Goal: Information Seeking & Learning: Learn about a topic

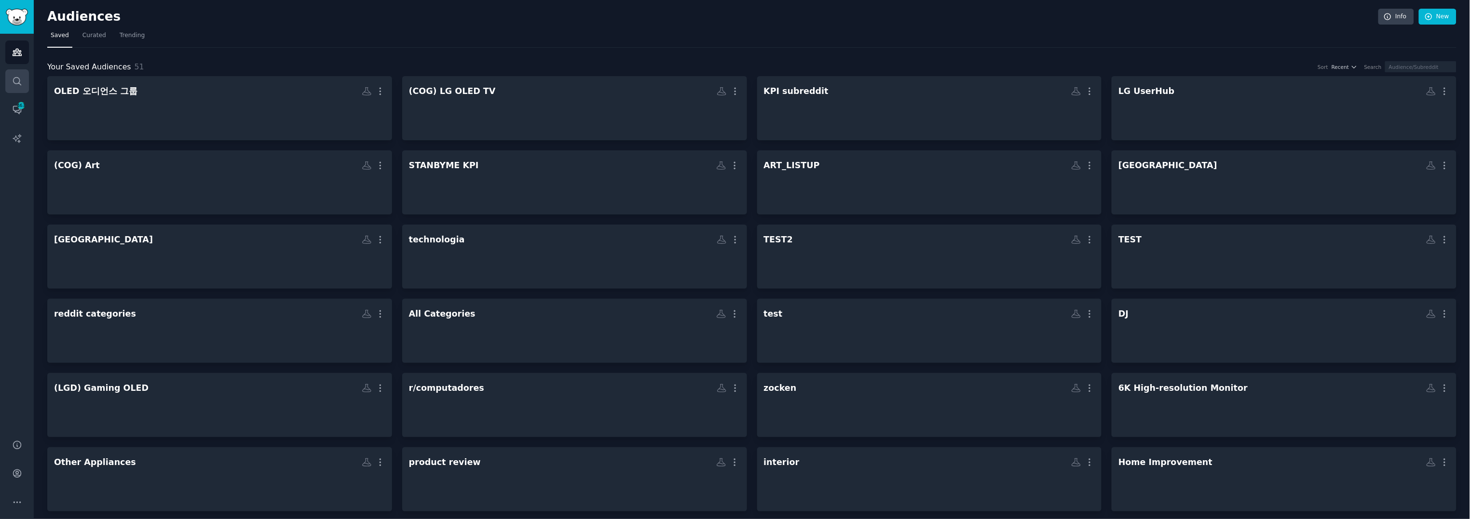
click at [19, 69] on link "Search" at bounding box center [17, 81] width 24 height 24
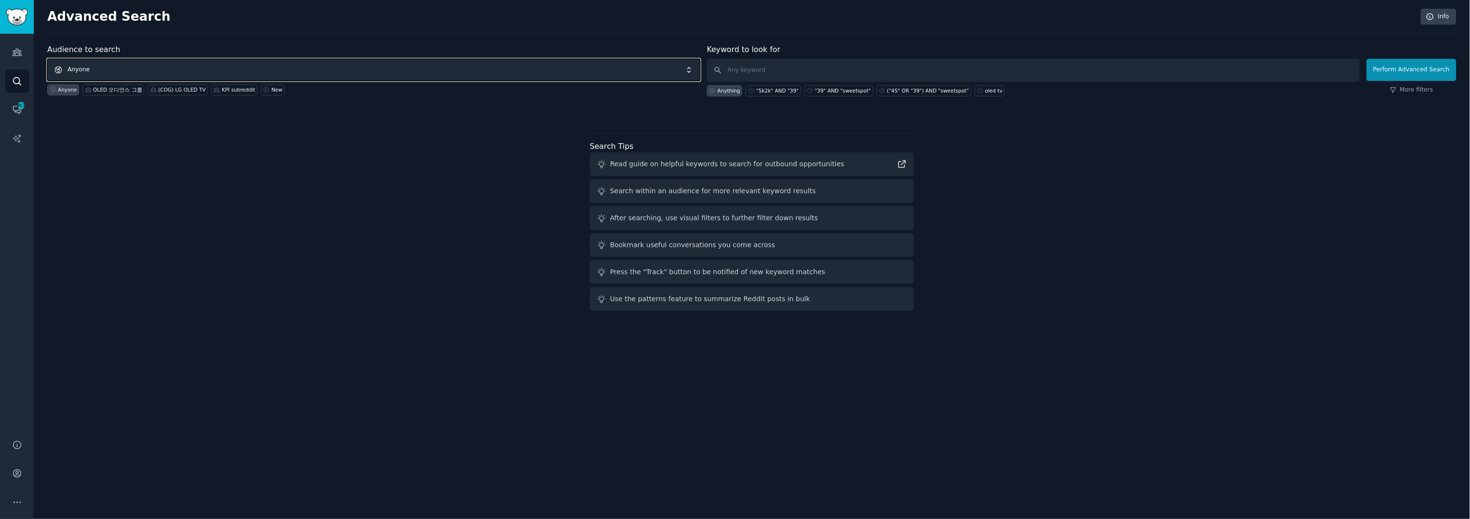
click at [218, 71] on span "Anyone" at bounding box center [373, 70] width 653 height 22
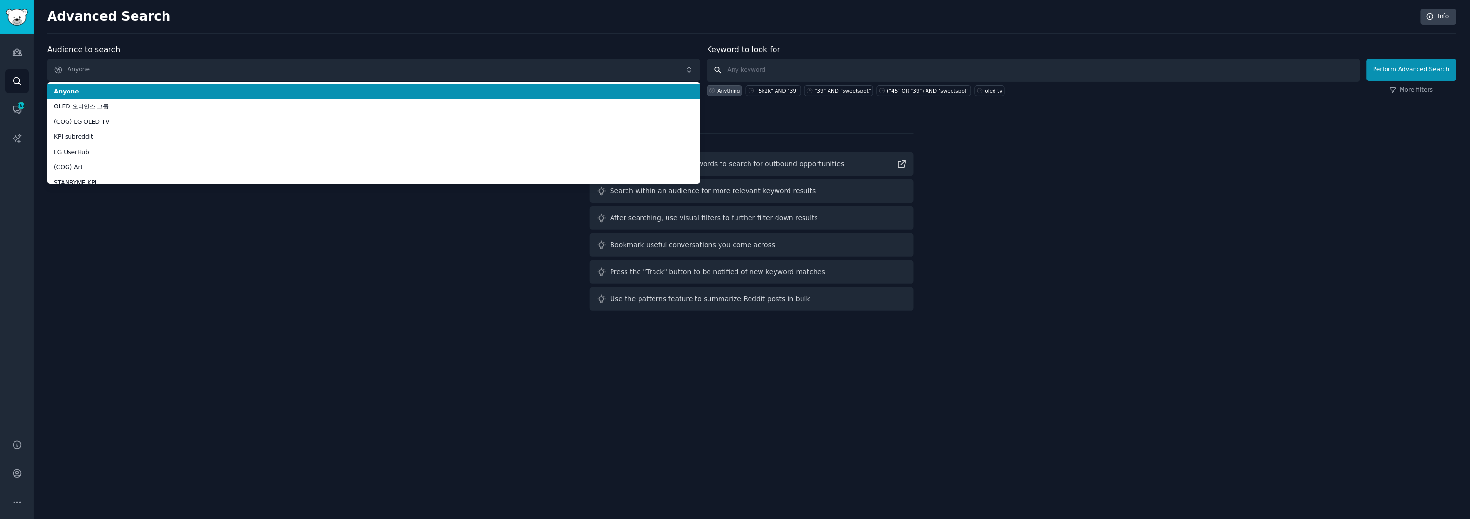
click at [806, 59] on input "text" at bounding box center [1033, 70] width 653 height 23
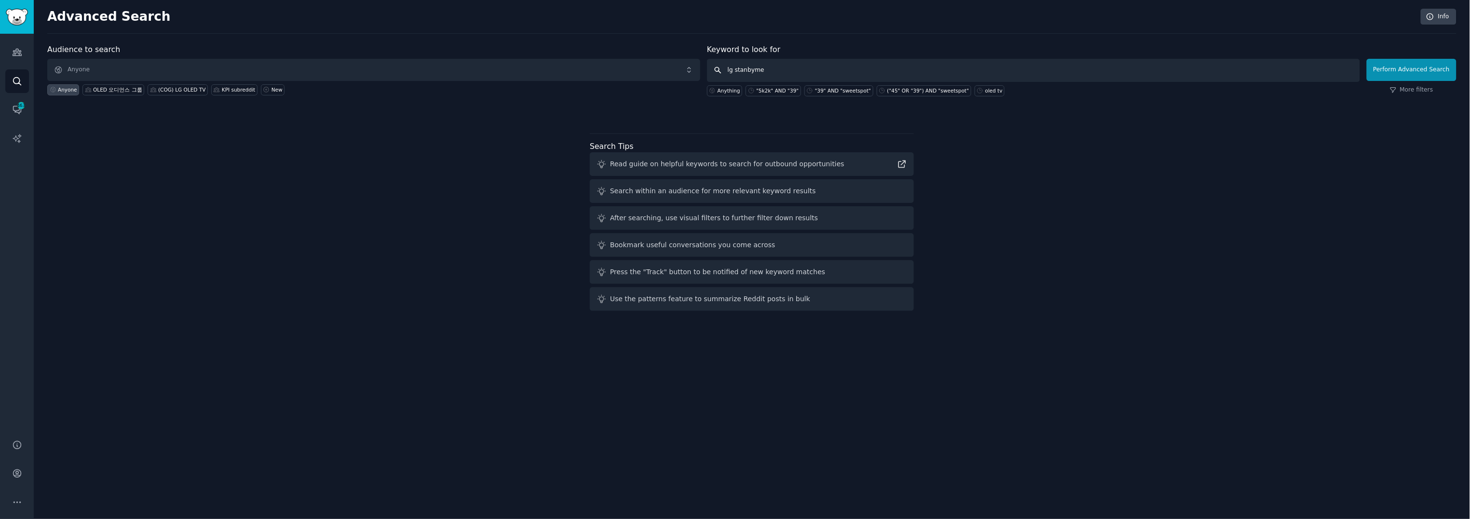
type input "lg stanbyme"
click button "Perform Advanced Search" at bounding box center [1412, 70] width 90 height 22
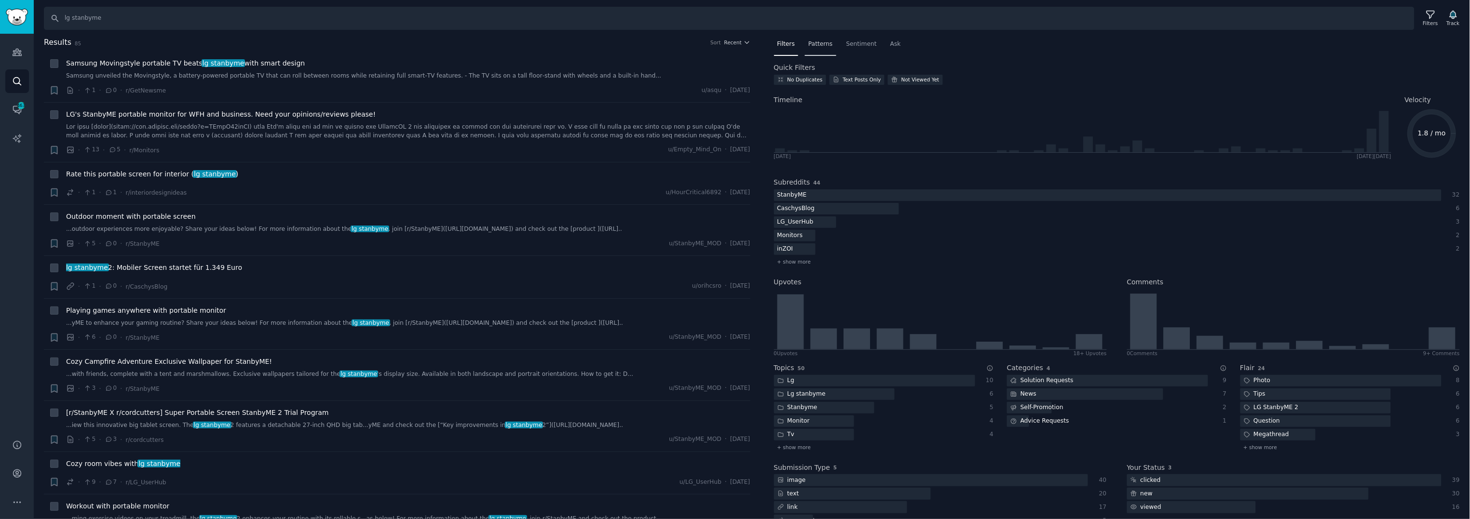
click at [820, 43] on span "Patterns" at bounding box center [820, 44] width 24 height 9
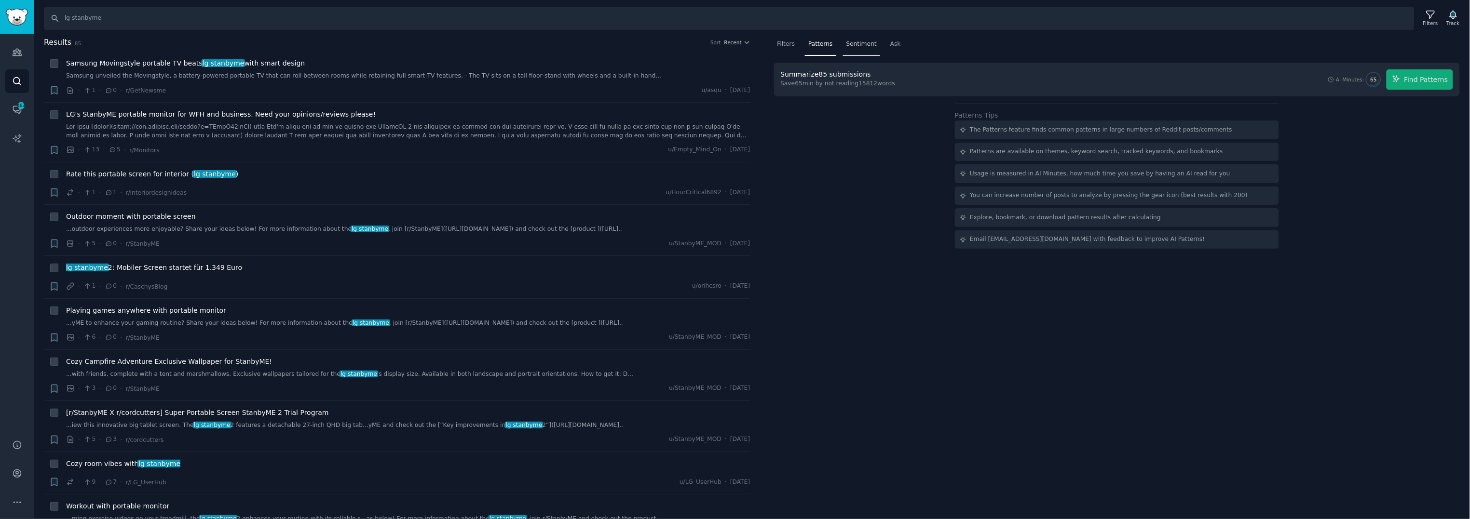
click at [853, 44] on span "Sentiment" at bounding box center [861, 44] width 30 height 9
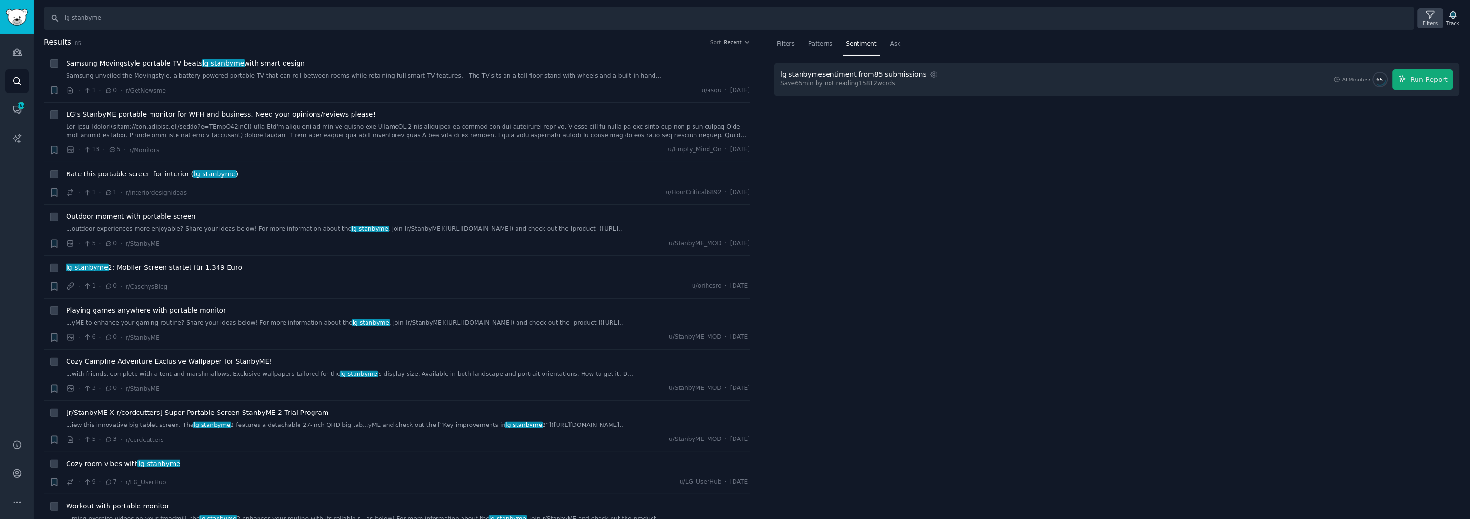
click at [1440, 15] on div "Filters" at bounding box center [1430, 18] width 25 height 20
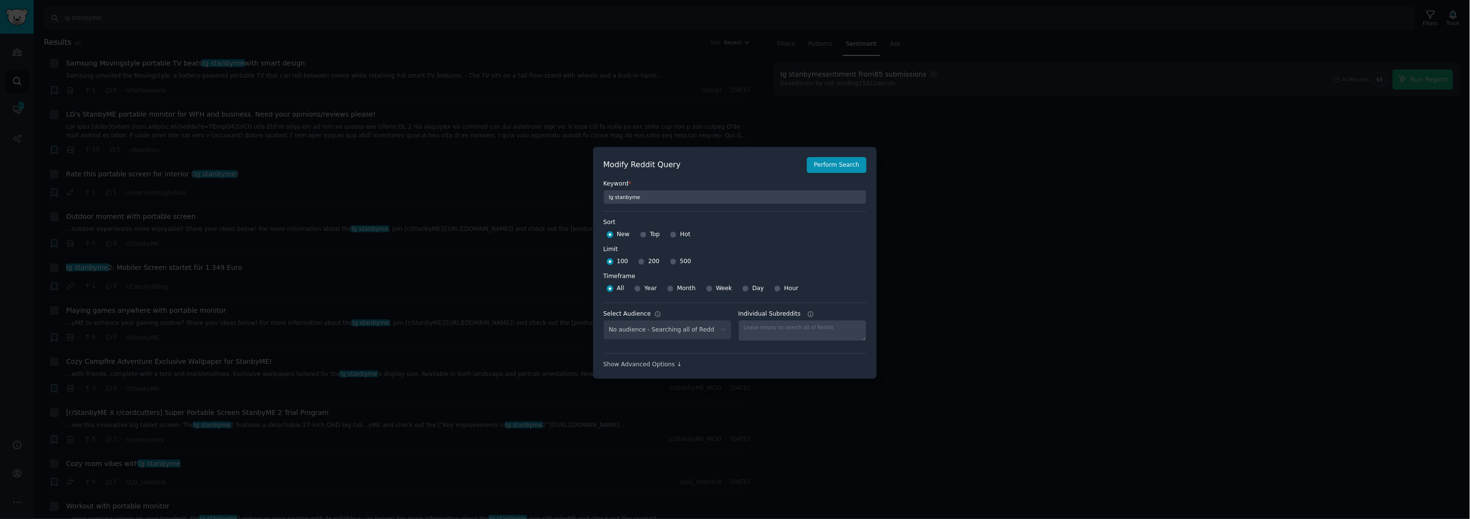
click at [680, 261] on span "500" at bounding box center [685, 262] width 11 height 9
click at [676, 261] on input "500" at bounding box center [673, 262] width 7 height 7
radio input "true"
click at [677, 286] on span "Month" at bounding box center [686, 289] width 18 height 9
click at [674, 286] on input "Month" at bounding box center [670, 289] width 7 height 7
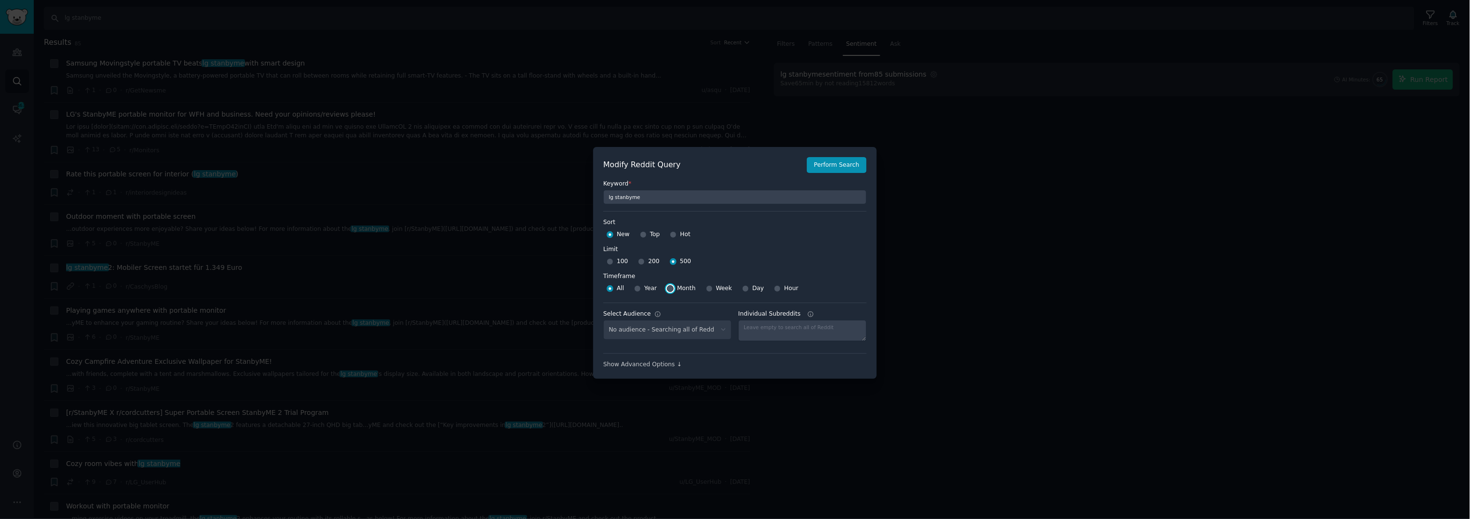
radio input "true"
click at [836, 157] on button "Perform Search" at bounding box center [837, 165] width 60 height 16
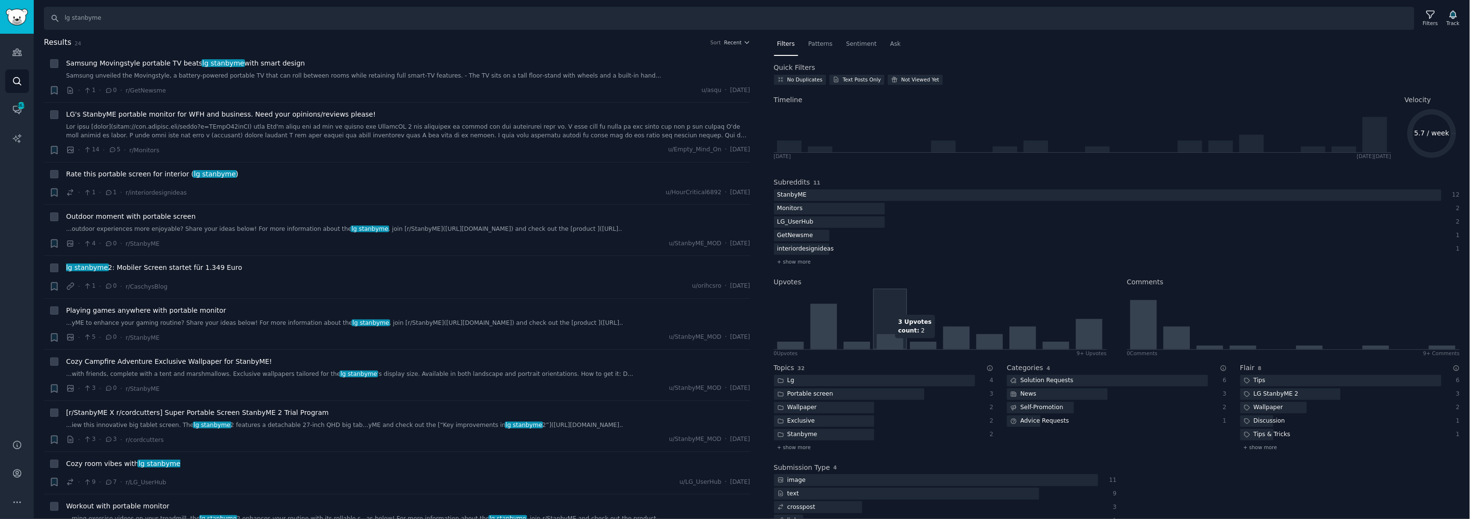
click at [895, 343] on icon at bounding box center [890, 342] width 27 height 15
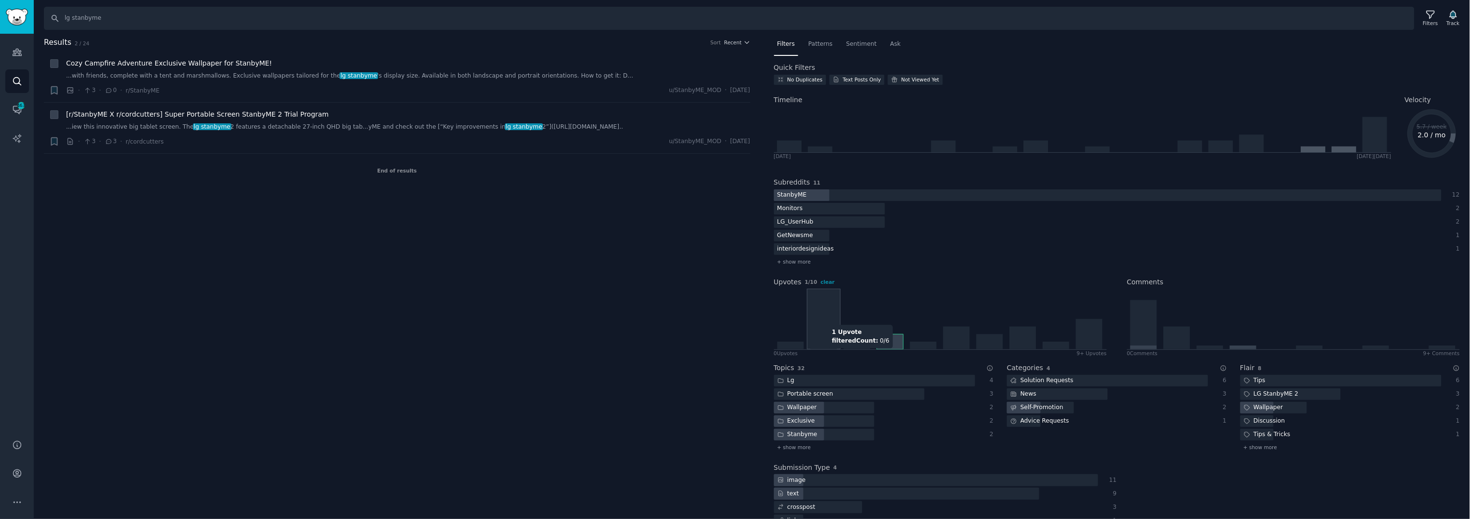
click at [831, 320] on icon at bounding box center [823, 327] width 27 height 46
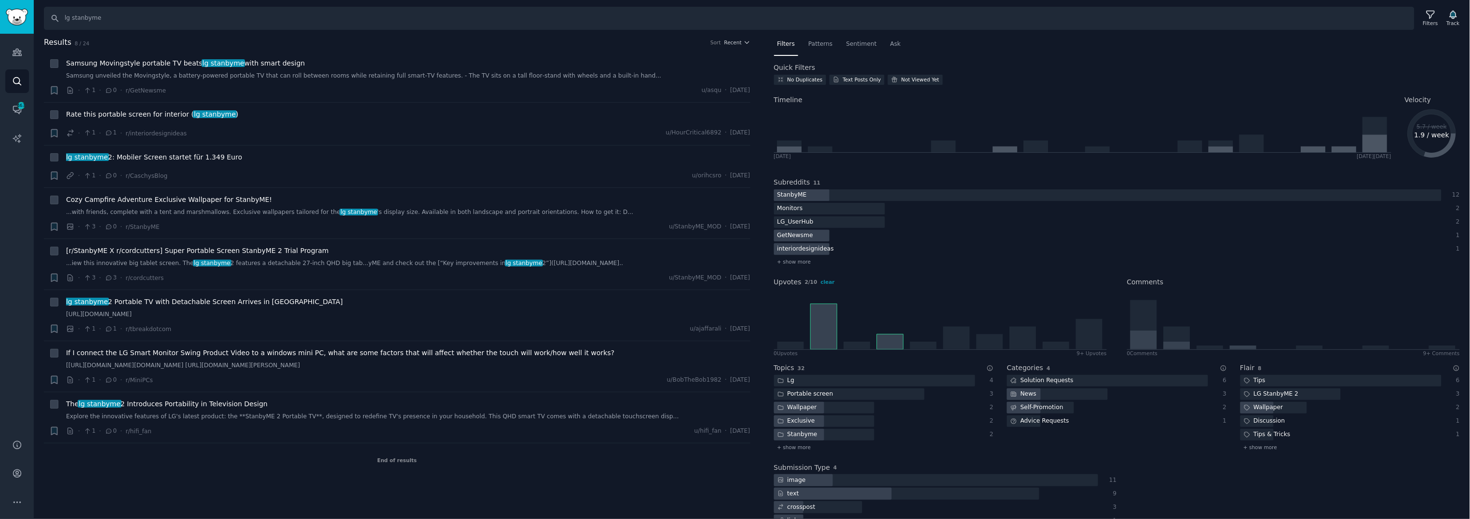
click at [770, 326] on div "Filters Patterns Sentiment Ask Quick Filters No Duplicates Text Posts Only Not …" at bounding box center [1117, 278] width 707 height 483
click at [772, 328] on div "Filters Patterns Sentiment Ask Quick Filters No Duplicates Text Posts Only Not …" at bounding box center [1117, 278] width 707 height 483
click at [783, 346] on icon at bounding box center [790, 346] width 27 height 8
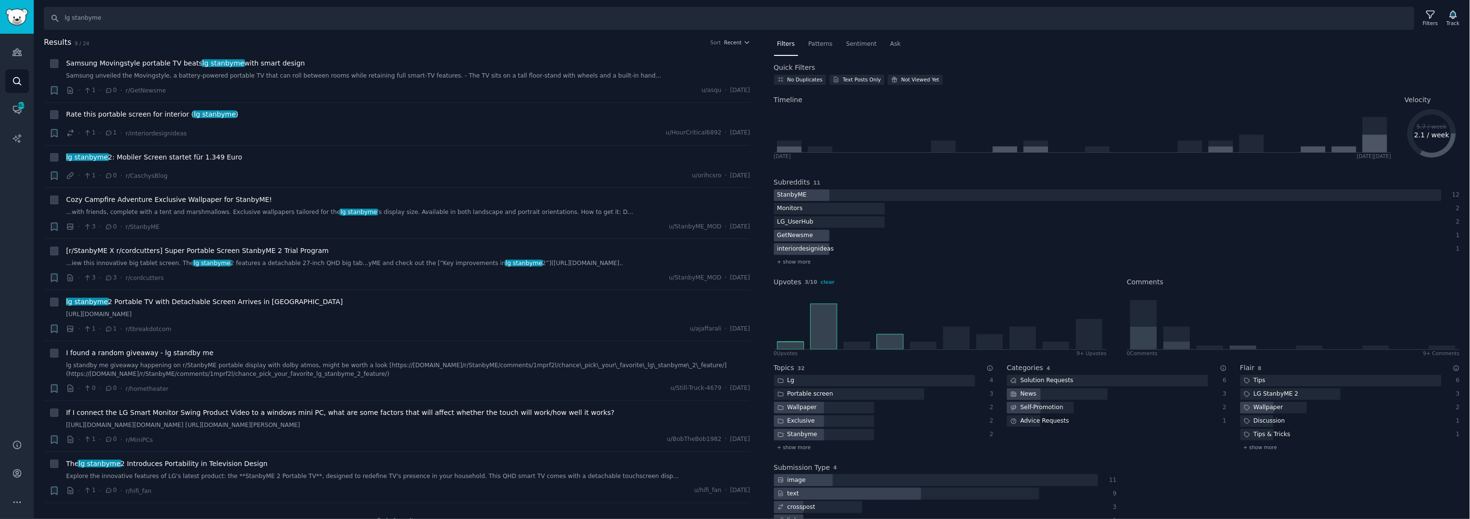
click at [785, 351] on div "0 Upvote s" at bounding box center [786, 353] width 24 height 7
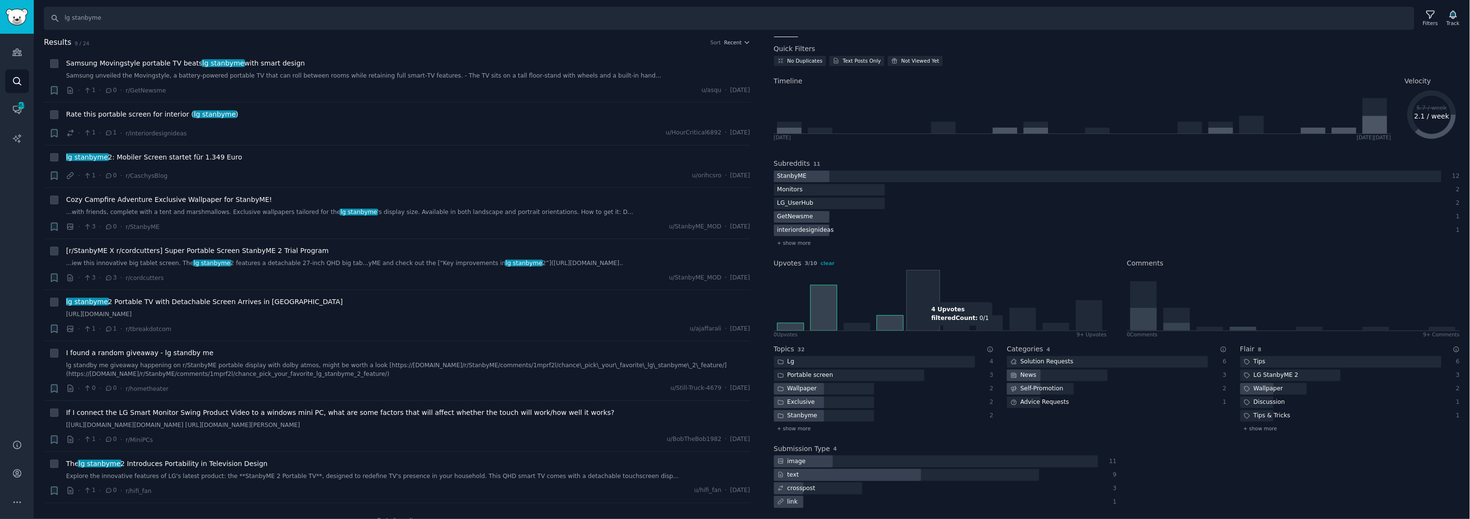
click at [938, 253] on div "Upvotes 3 / 10 clear 4 Upvotes filteredCount : 0 / 1 0 Upvote s 9+ Upvotes" at bounding box center [940, 295] width 333 height 86
click at [909, 259] on div "Upvotes 3 / 10 clear" at bounding box center [940, 264] width 333 height 10
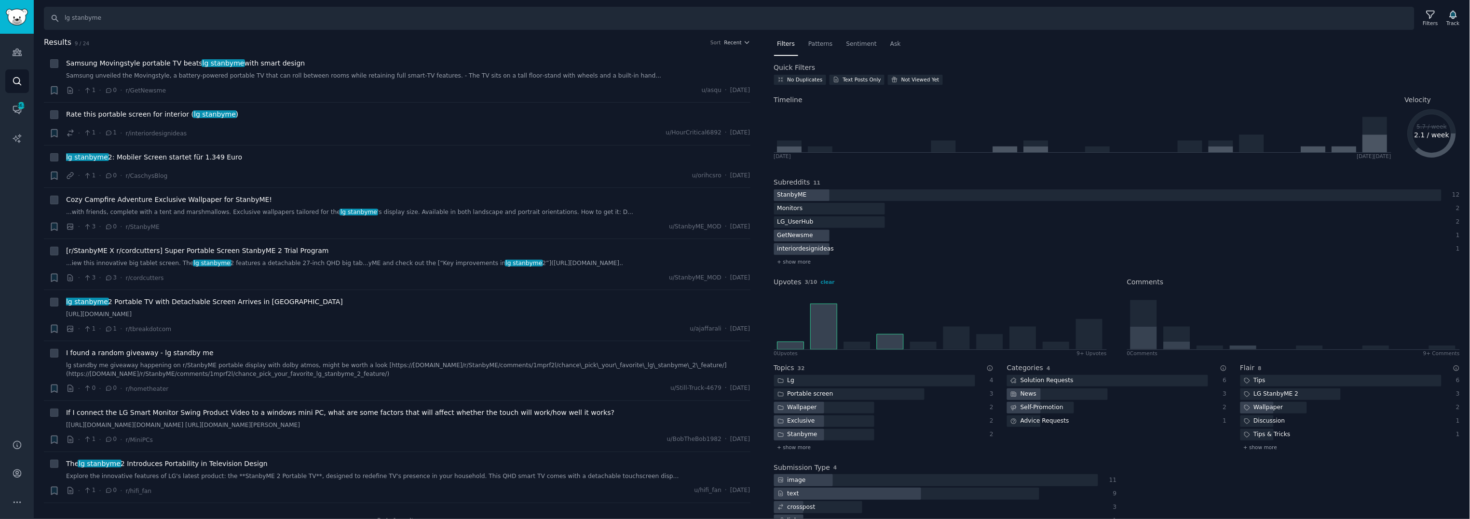
click at [786, 44] on span "Filters" at bounding box center [786, 44] width 18 height 9
click at [1090, 83] on div "No Duplicates Text Posts Only Not Viewed Yet" at bounding box center [1117, 82] width 686 height 14
click at [828, 40] on span "Patterns" at bounding box center [820, 44] width 24 height 9
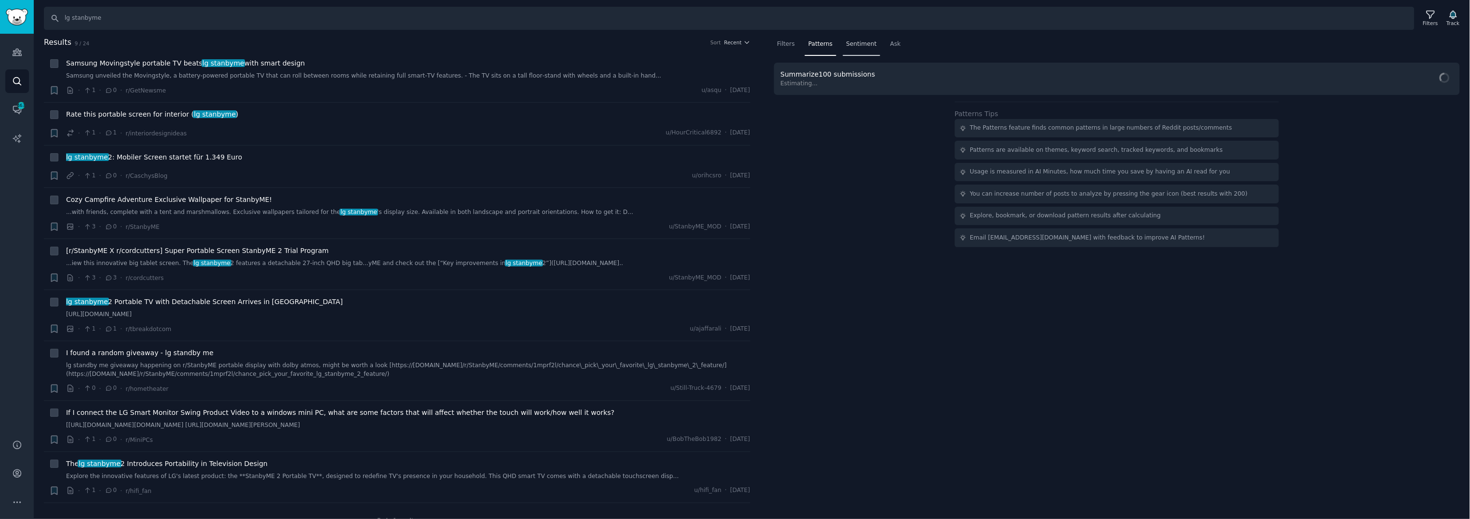
click at [856, 45] on span "Sentiment" at bounding box center [861, 44] width 30 height 9
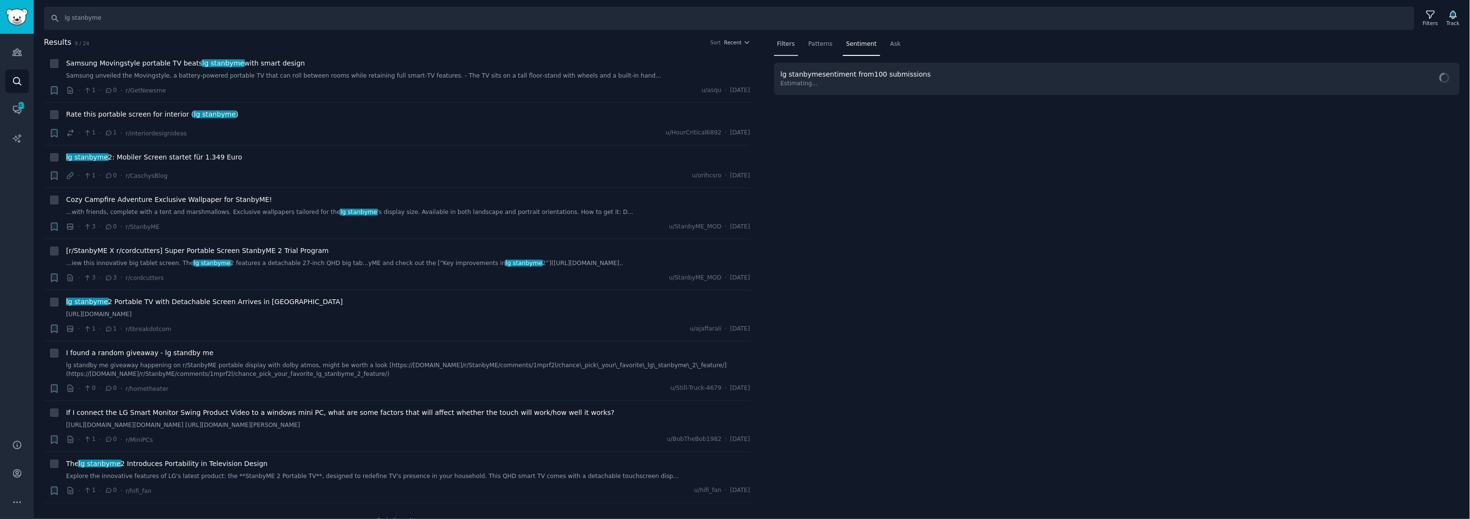
click at [786, 49] on div "Filters" at bounding box center [786, 47] width 25 height 20
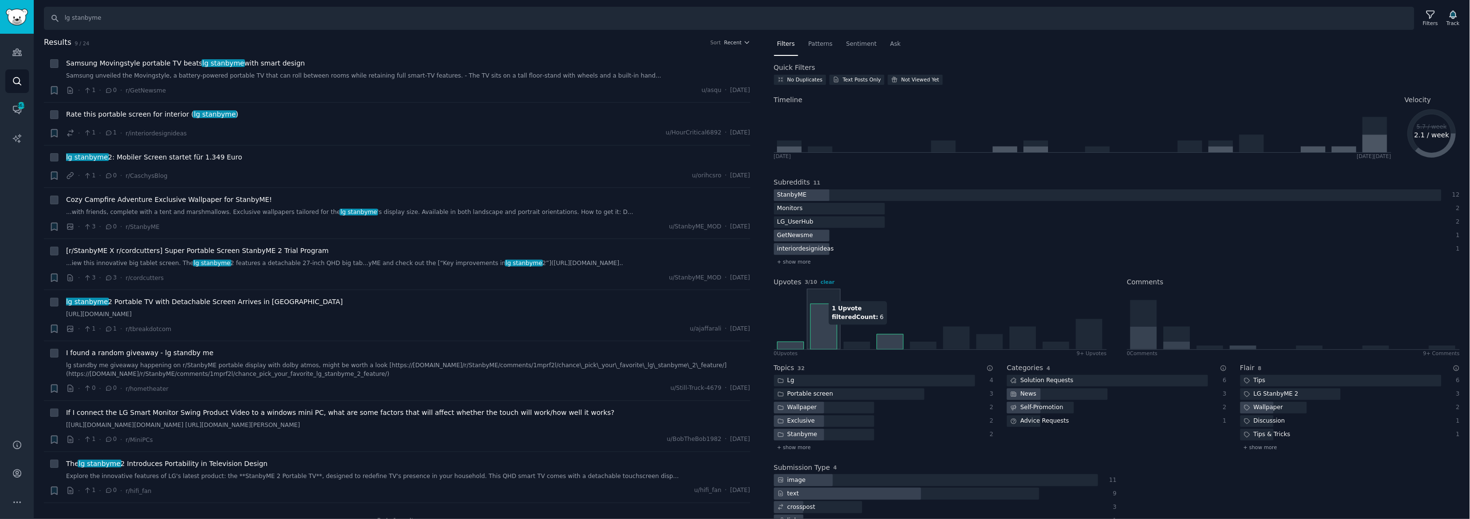
click at [841, 296] on icon at bounding box center [940, 319] width 332 height 61
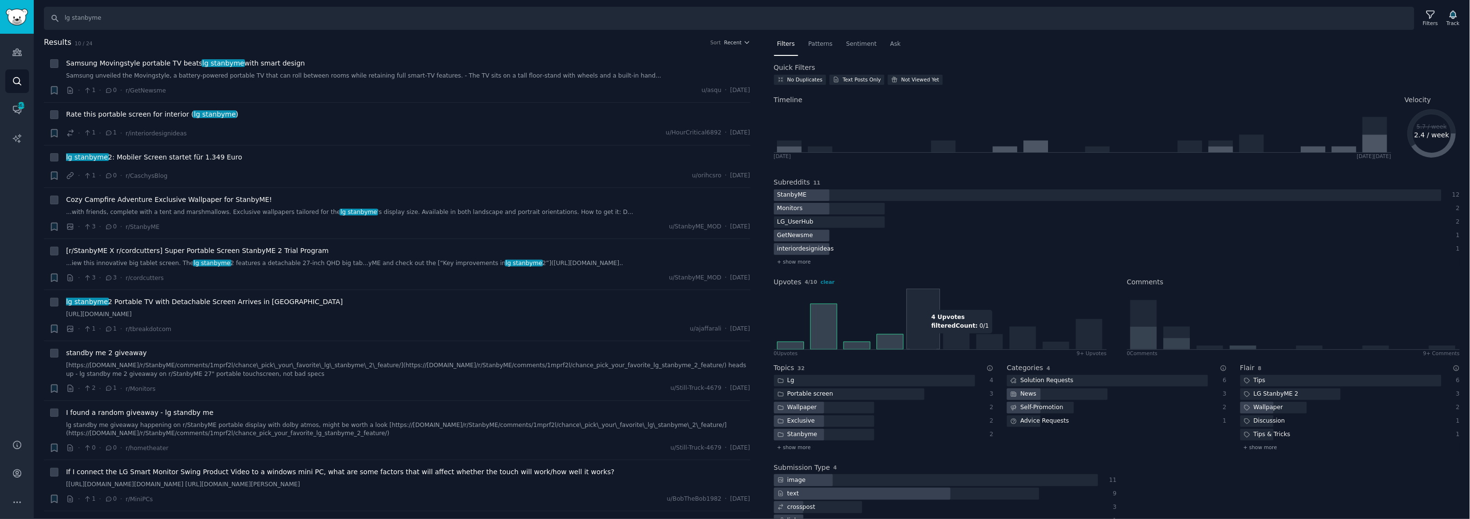
click at [936, 338] on icon at bounding box center [940, 319] width 332 height 61
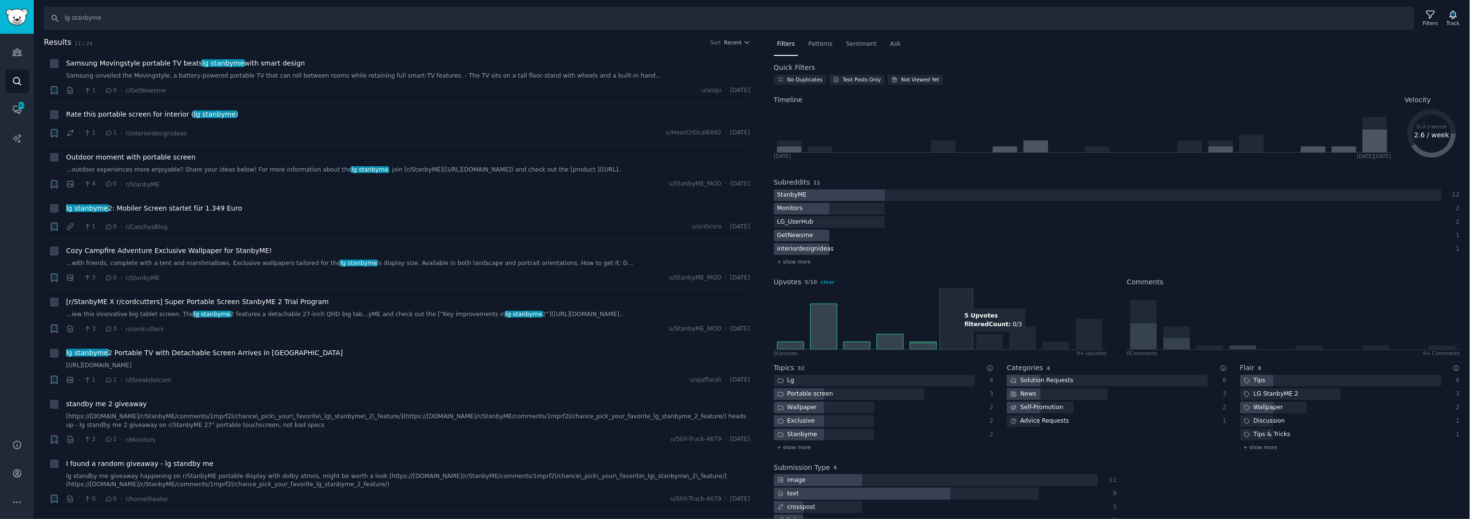
click at [954, 336] on icon at bounding box center [956, 338] width 27 height 23
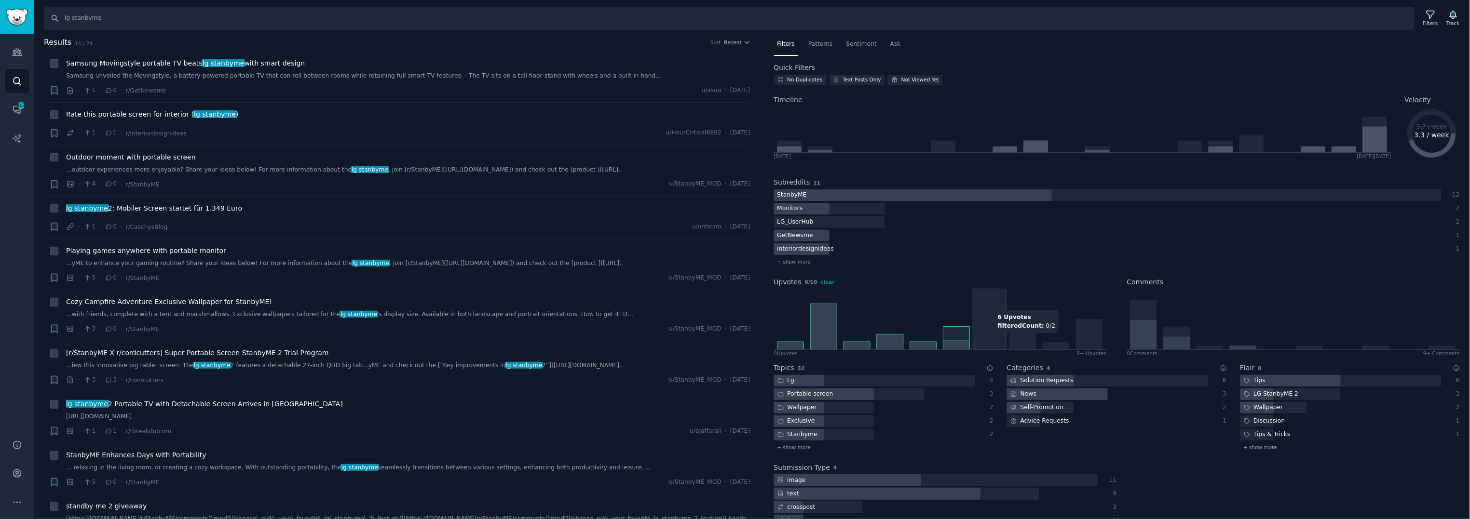
click at [1002, 341] on icon at bounding box center [989, 342] width 27 height 15
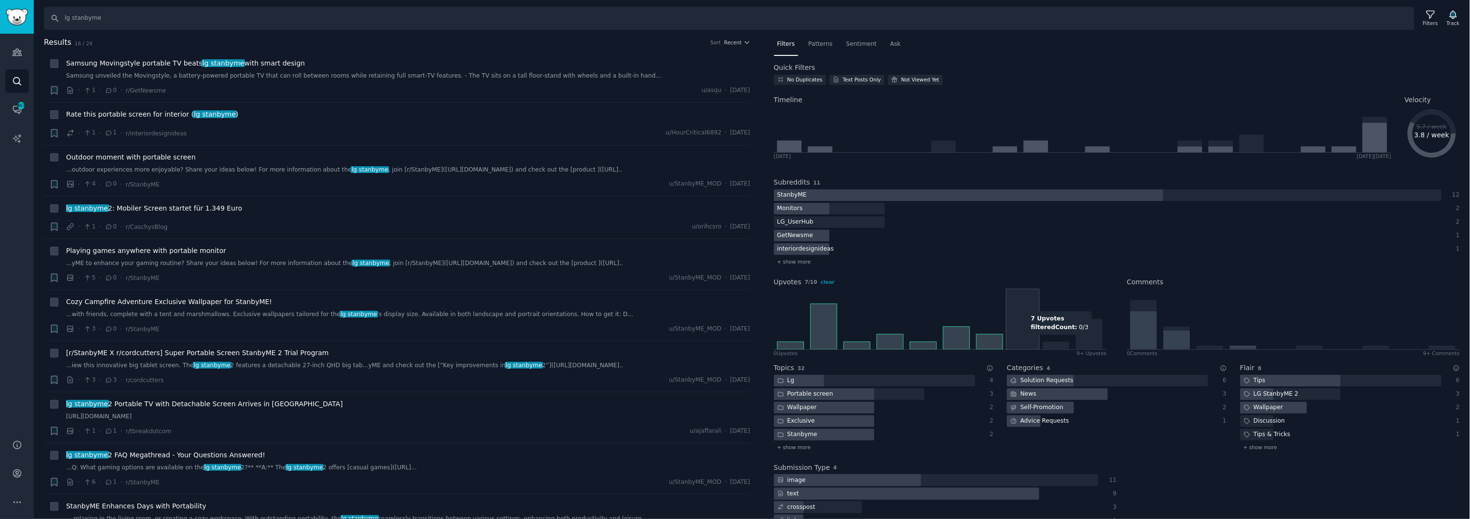
click at [1025, 340] on icon at bounding box center [1022, 338] width 27 height 23
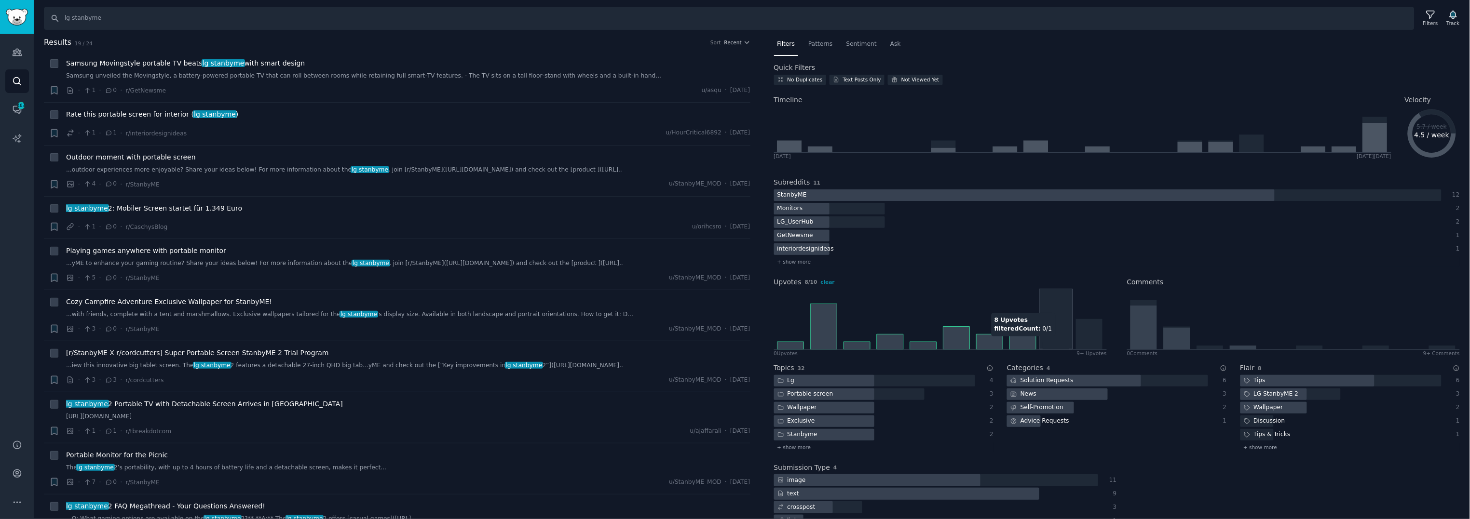
click at [1050, 341] on icon at bounding box center [940, 319] width 332 height 61
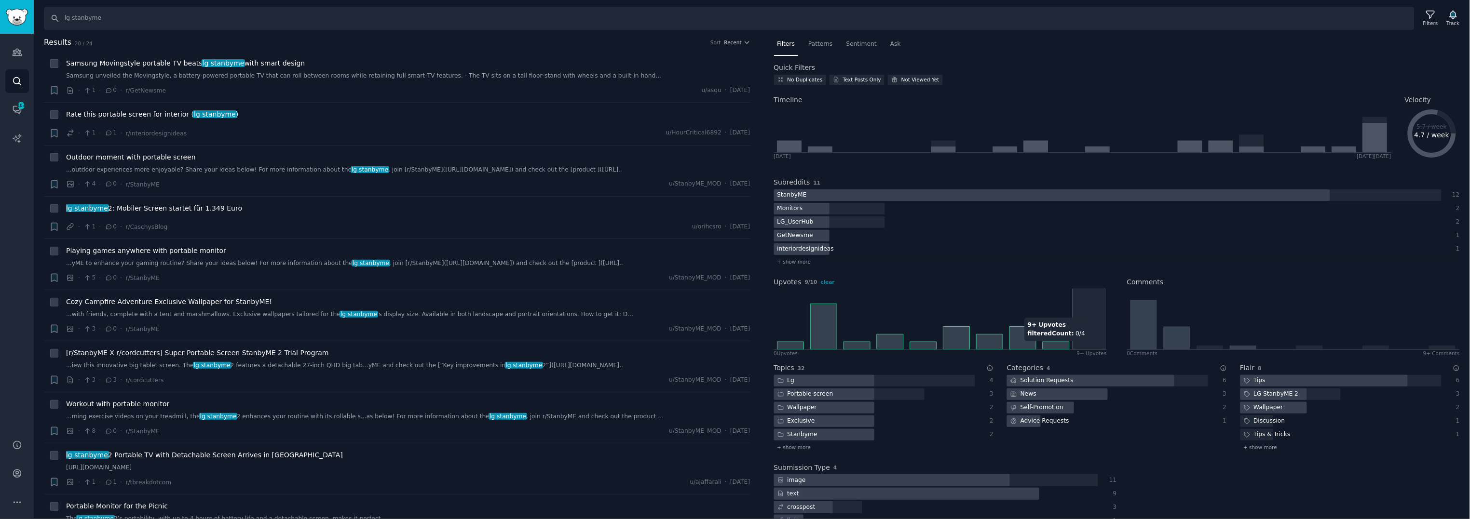
click at [1098, 346] on icon at bounding box center [1089, 334] width 27 height 30
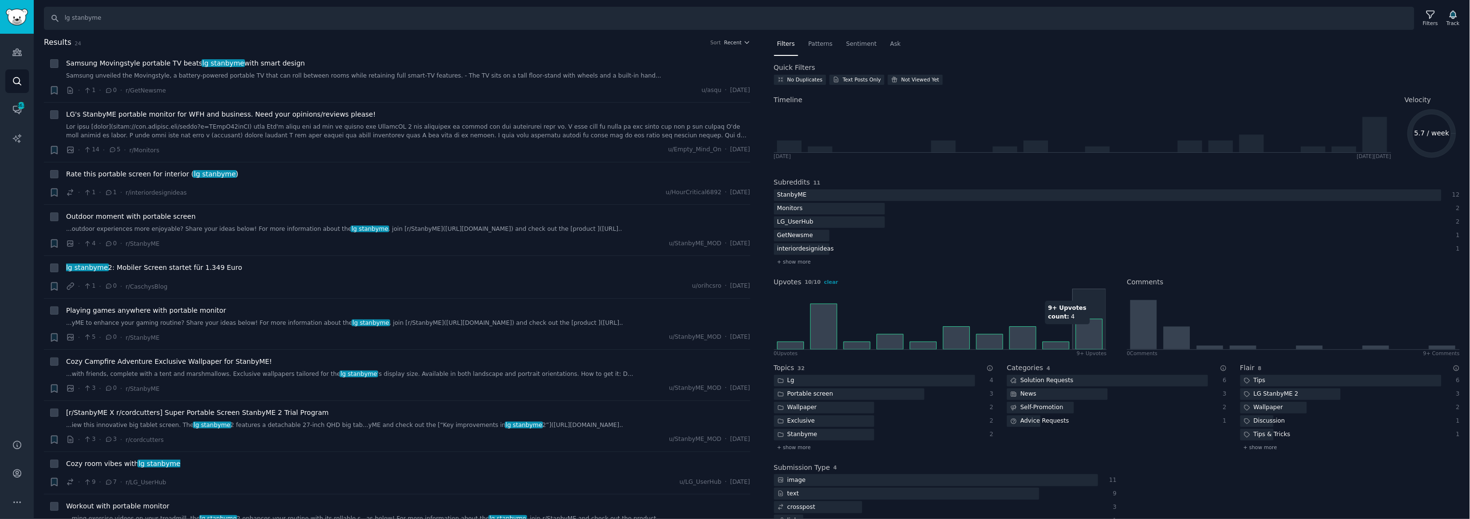
click at [1087, 329] on icon at bounding box center [1089, 334] width 27 height 30
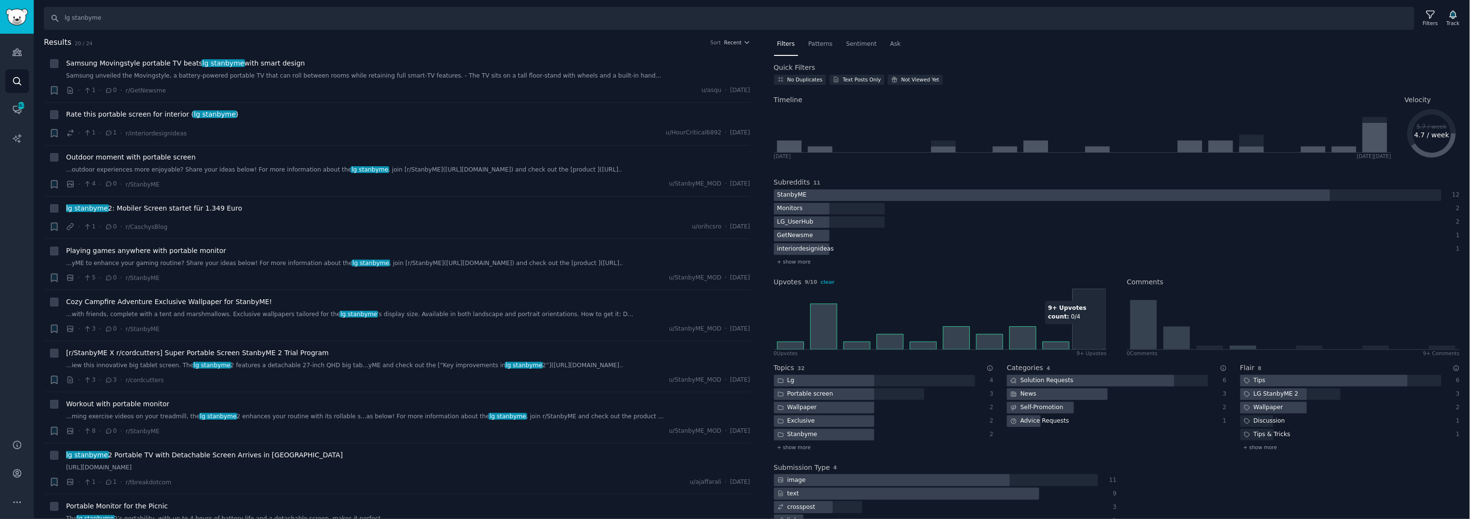
click at [1087, 329] on icon at bounding box center [1089, 334] width 27 height 30
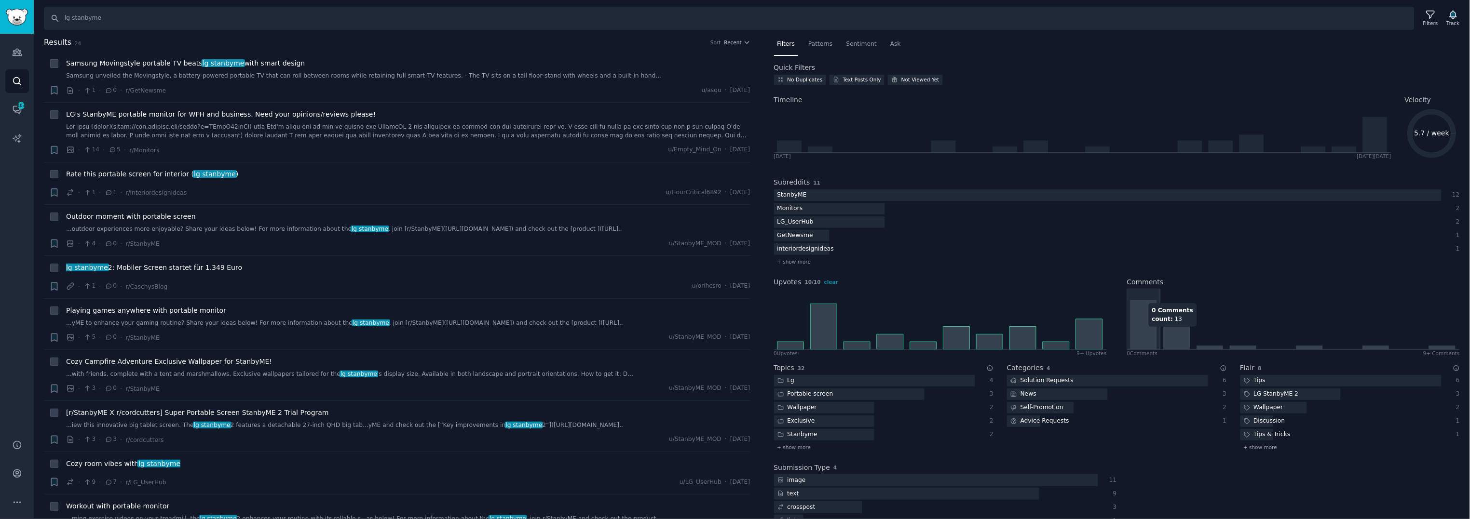
click at [1152, 331] on icon at bounding box center [1144, 324] width 27 height 49
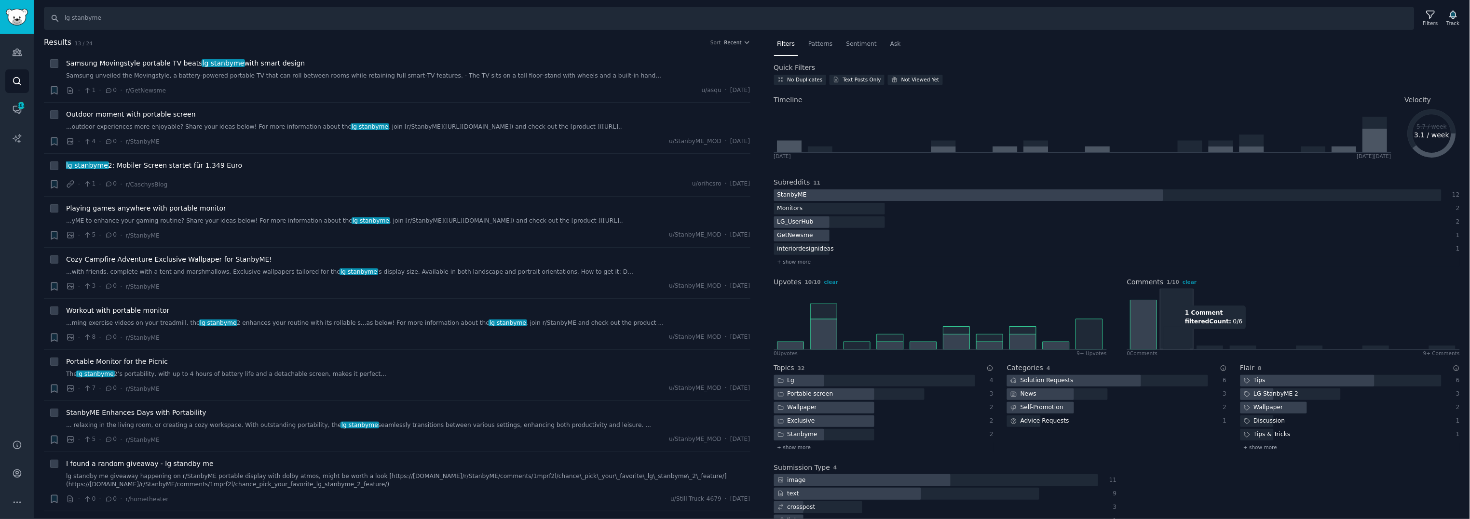
click at [1169, 334] on icon at bounding box center [1176, 338] width 27 height 23
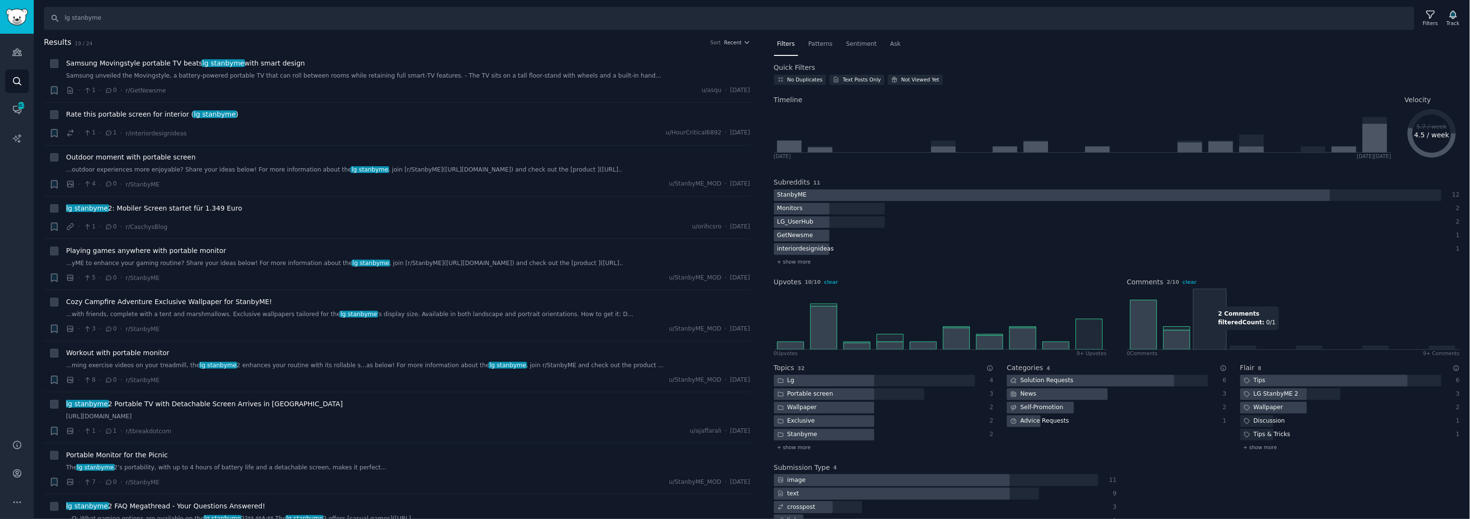
click at [1213, 335] on icon at bounding box center [1293, 319] width 332 height 61
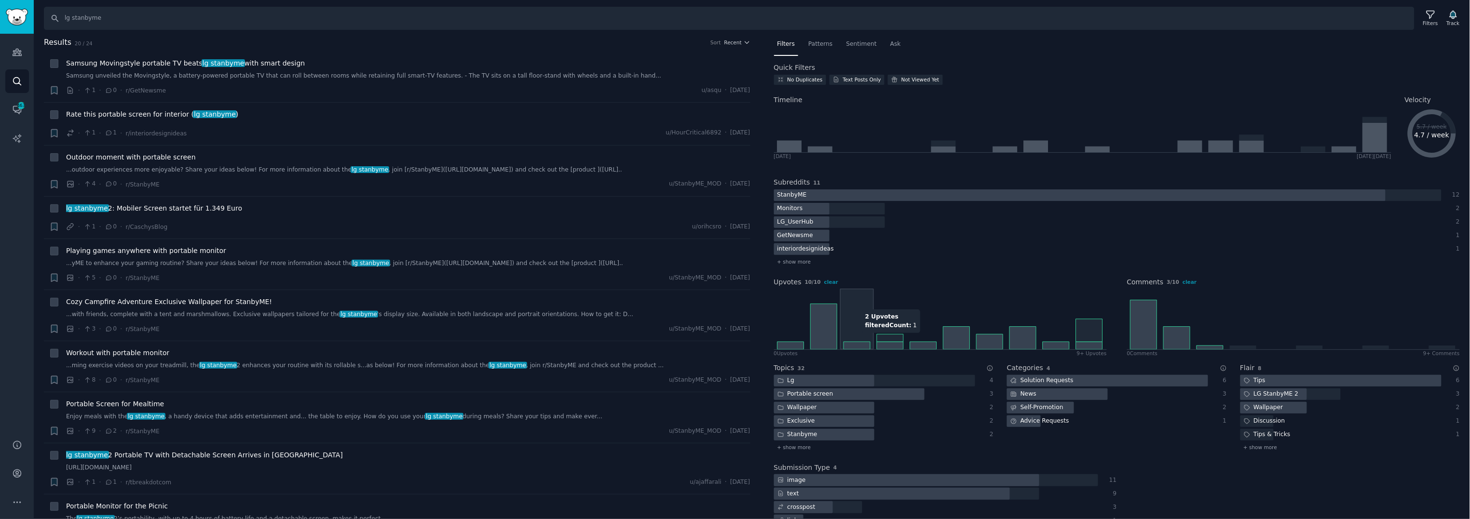
click at [861, 304] on icon at bounding box center [940, 319] width 332 height 61
click at [829, 320] on icon at bounding box center [823, 327] width 27 height 46
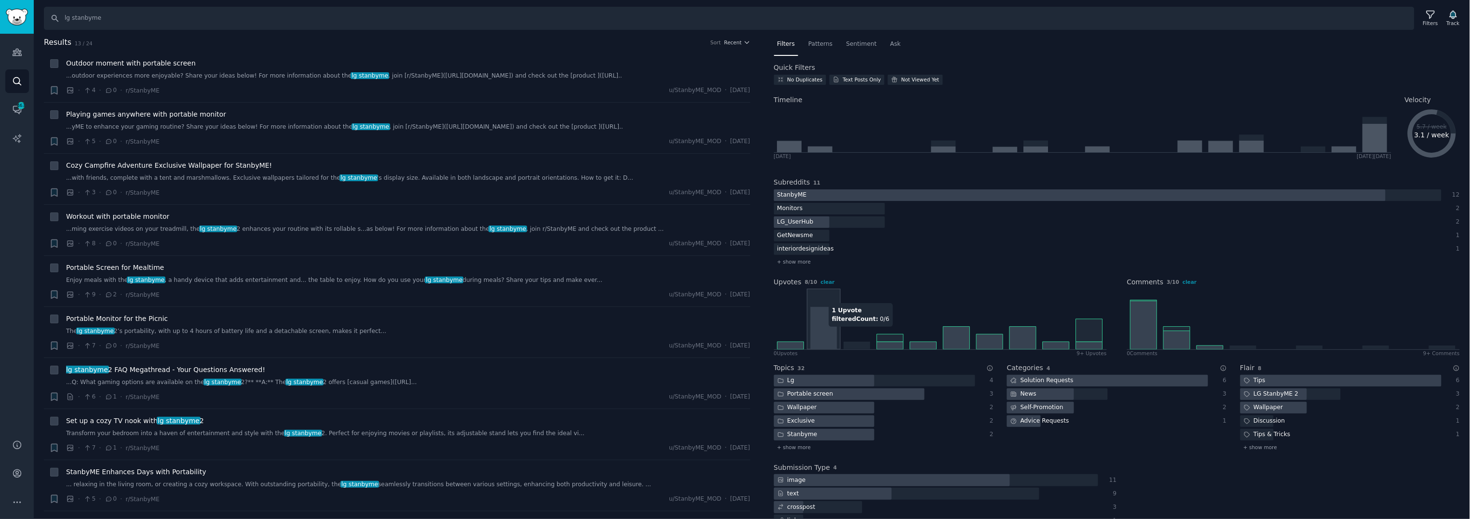
click at [788, 338] on icon at bounding box center [940, 319] width 332 height 61
click at [876, 333] on icon at bounding box center [940, 319] width 332 height 61
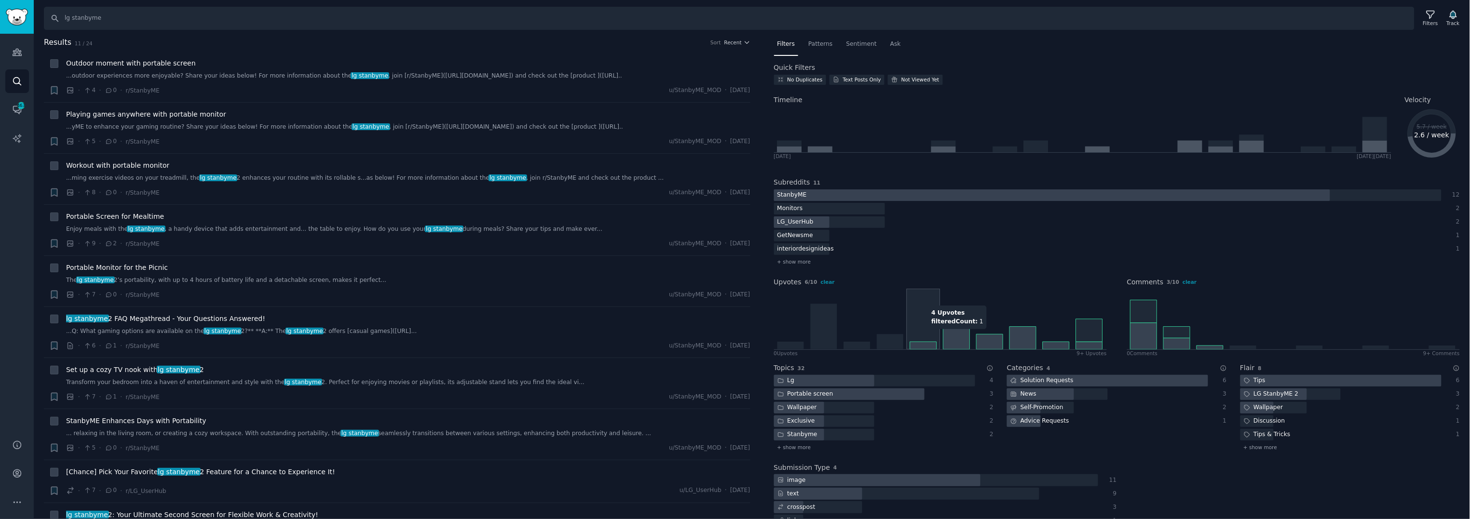
click at [912, 334] on icon at bounding box center [940, 319] width 332 height 61
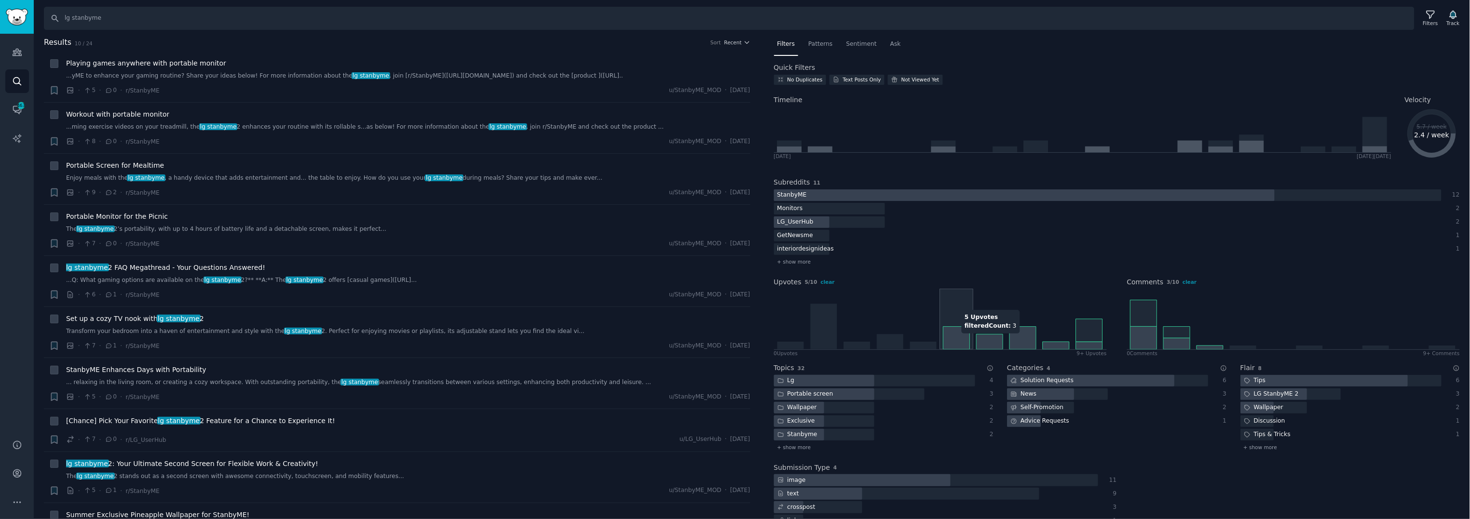
click at [959, 338] on icon at bounding box center [956, 338] width 27 height 23
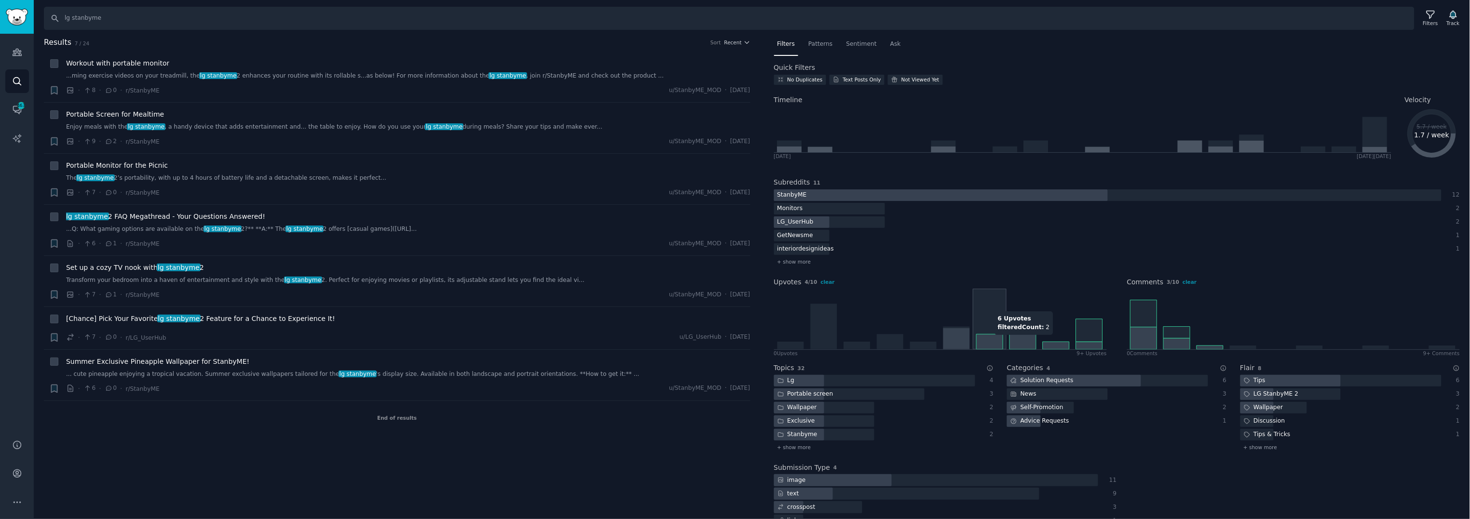
click at [993, 340] on icon at bounding box center [989, 342] width 27 height 15
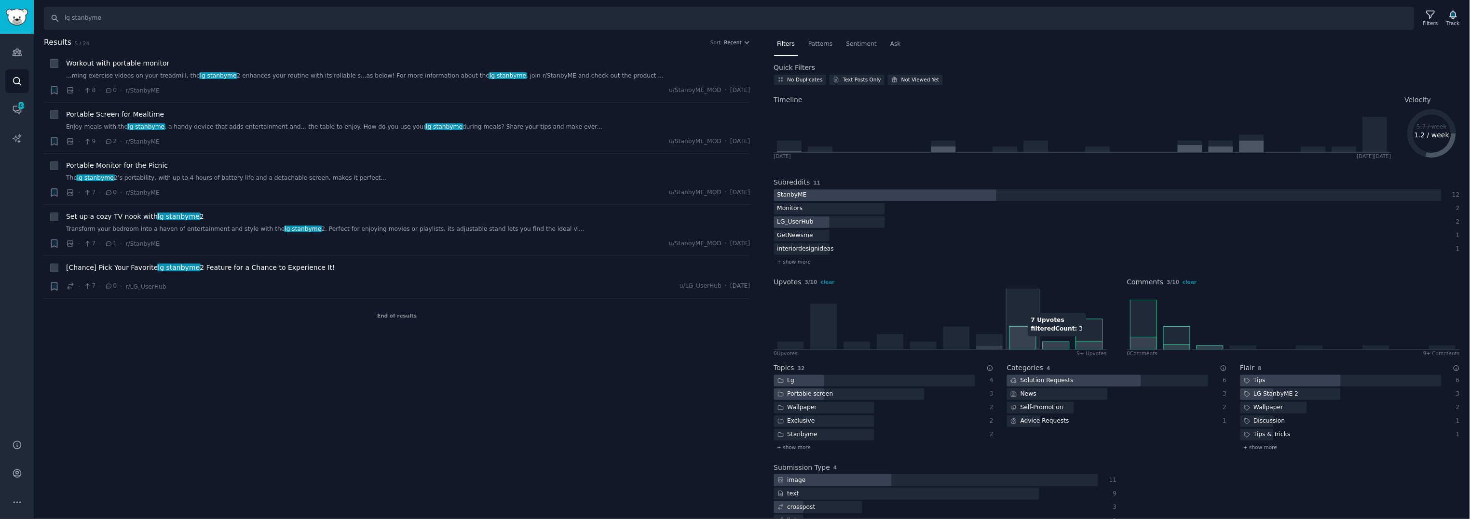
click at [1018, 341] on icon at bounding box center [1022, 338] width 27 height 23
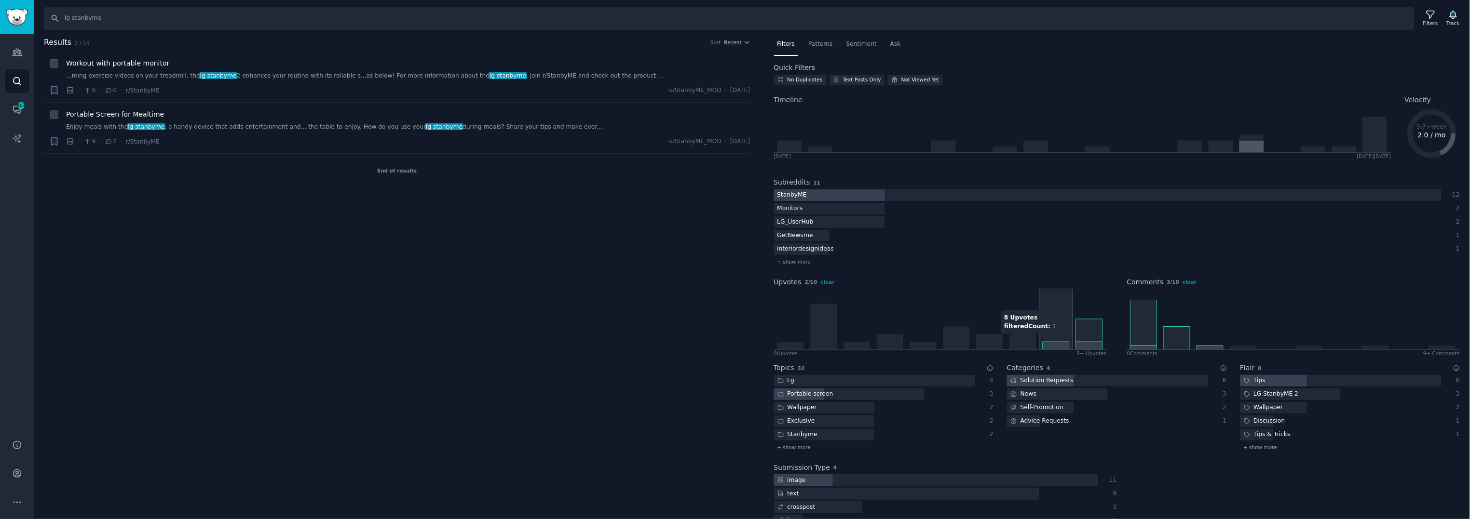
click at [1065, 339] on icon at bounding box center [940, 319] width 332 height 61
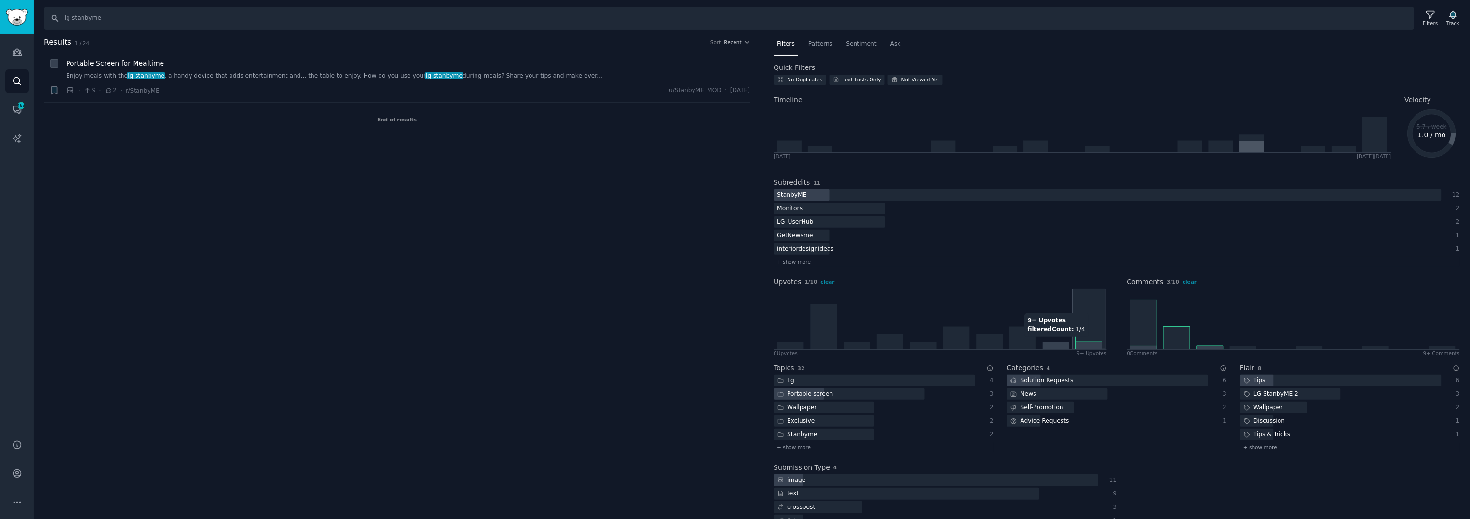
click at [1089, 343] on icon at bounding box center [1089, 346] width 27 height 8
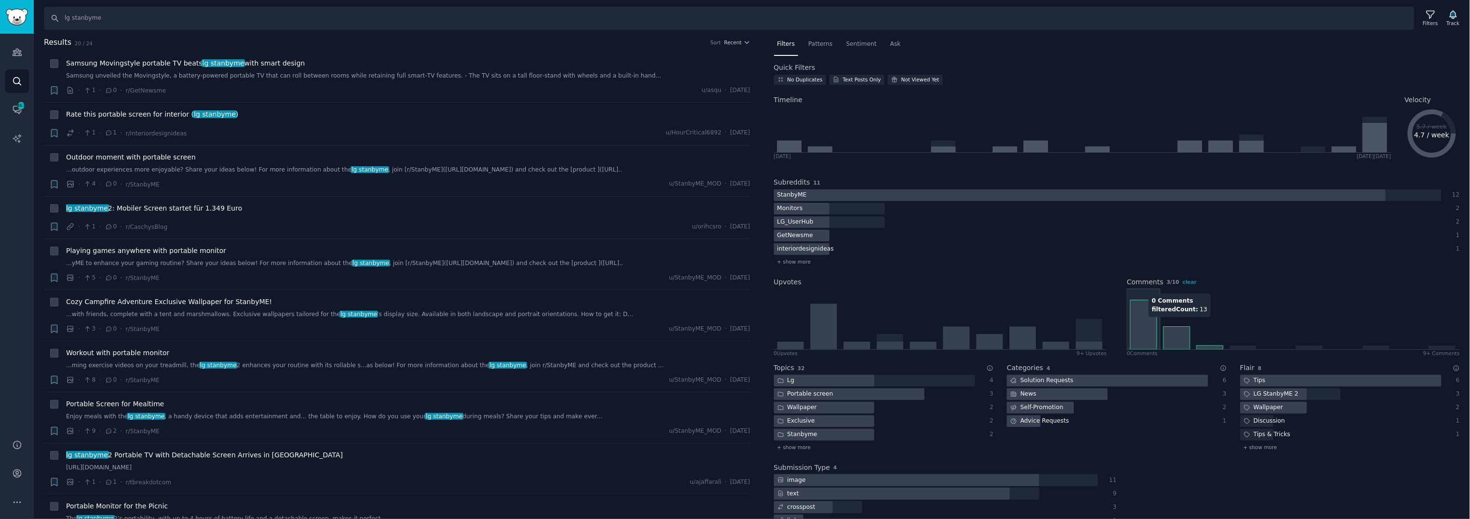
click at [1137, 325] on icon at bounding box center [1144, 324] width 27 height 49
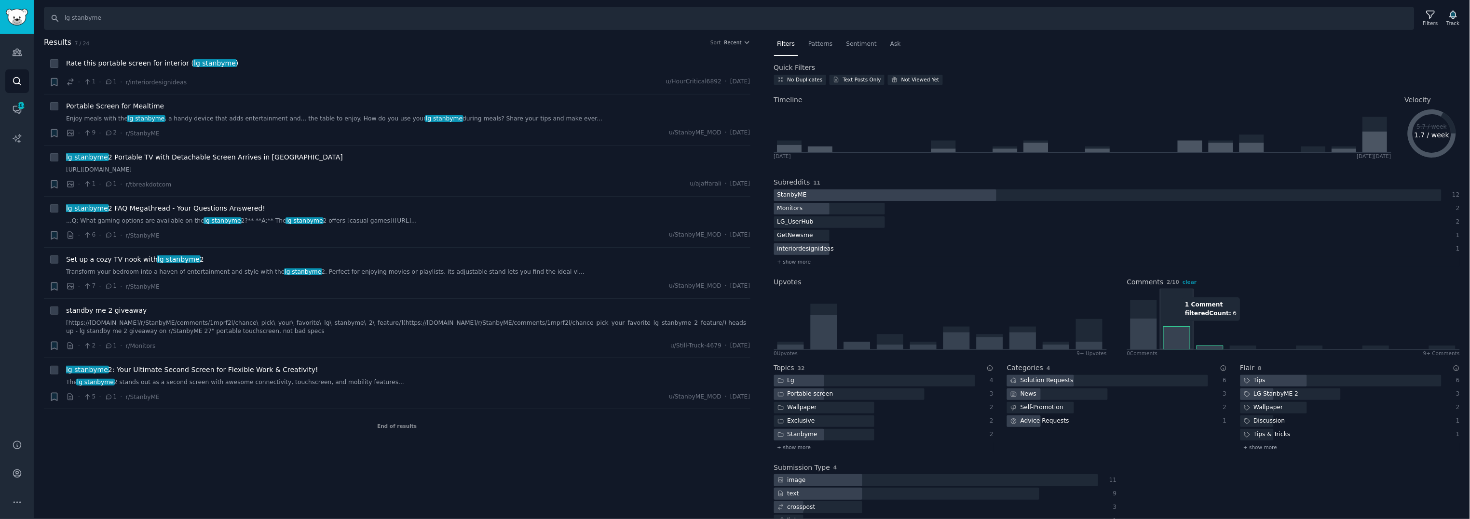
click at [1171, 326] on icon at bounding box center [1293, 319] width 332 height 61
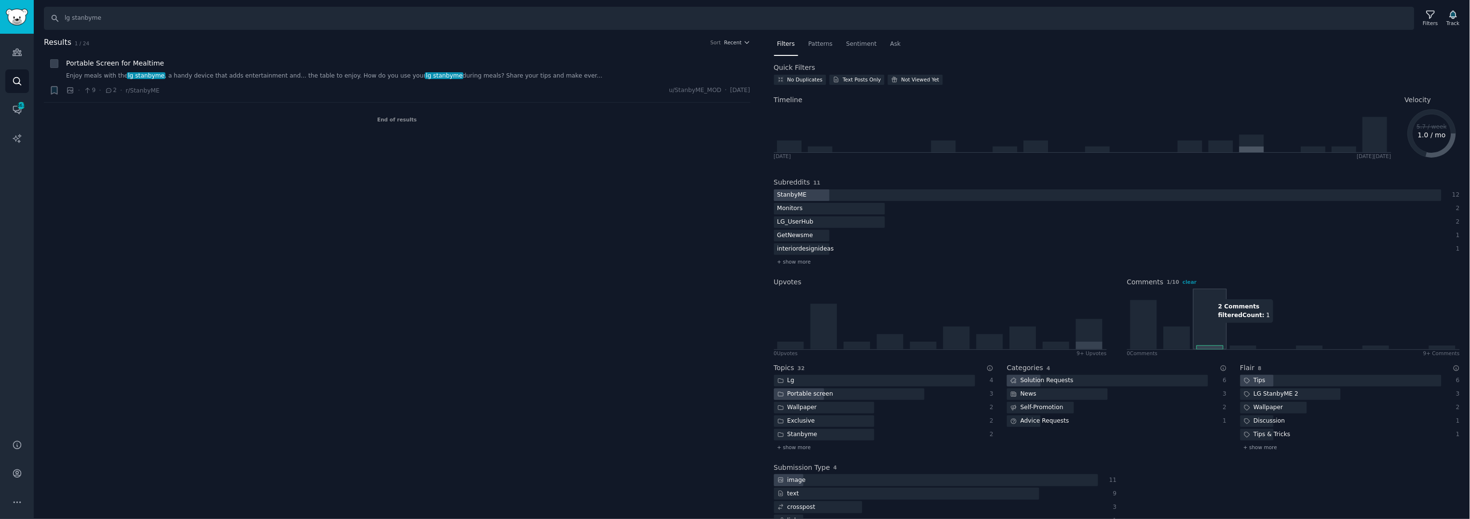
click at [1201, 327] on icon at bounding box center [1293, 319] width 332 height 61
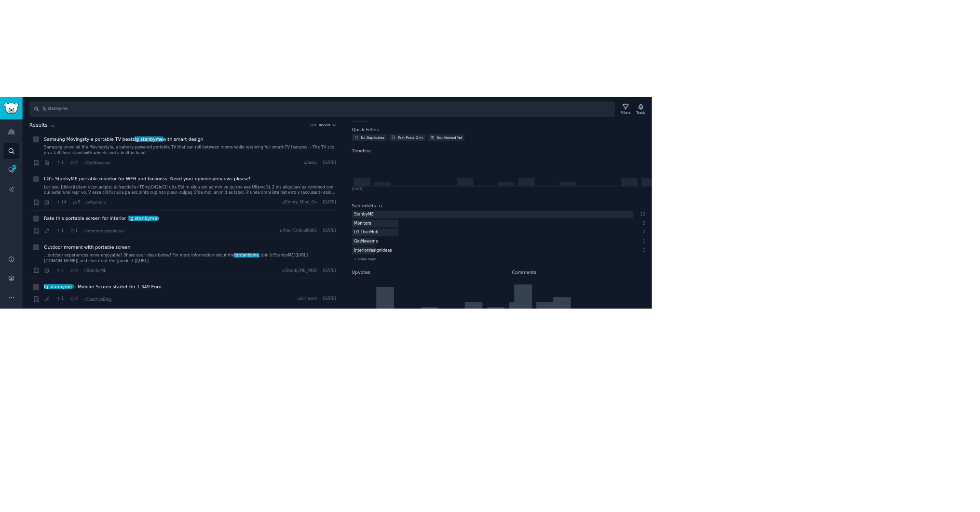
scroll to position [18, 0]
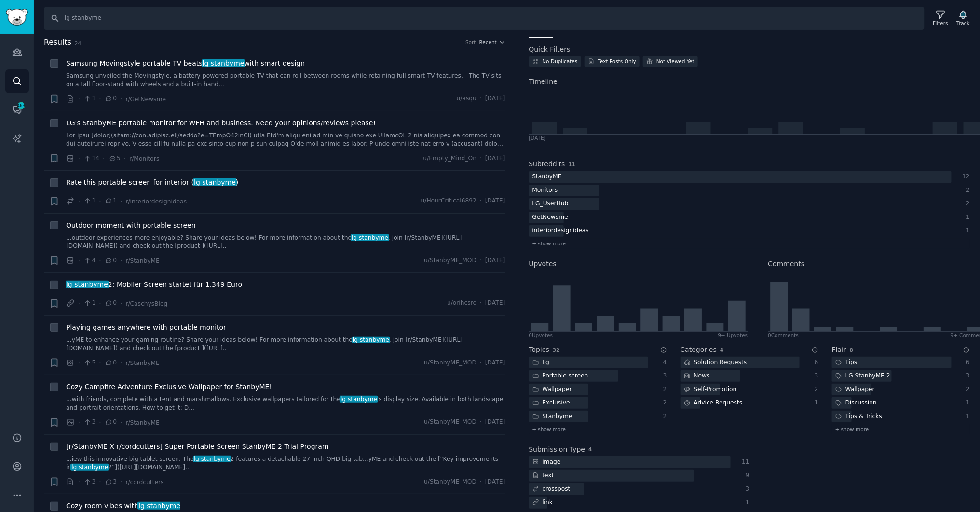
click at [567, 303] on icon at bounding box center [561, 309] width 17 height 46
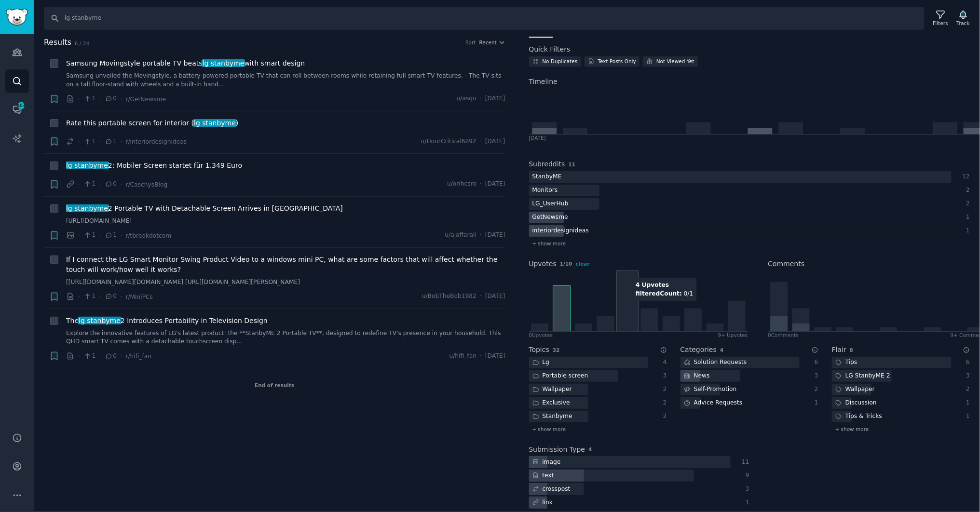
click at [631, 273] on icon at bounding box center [638, 301] width 219 height 61
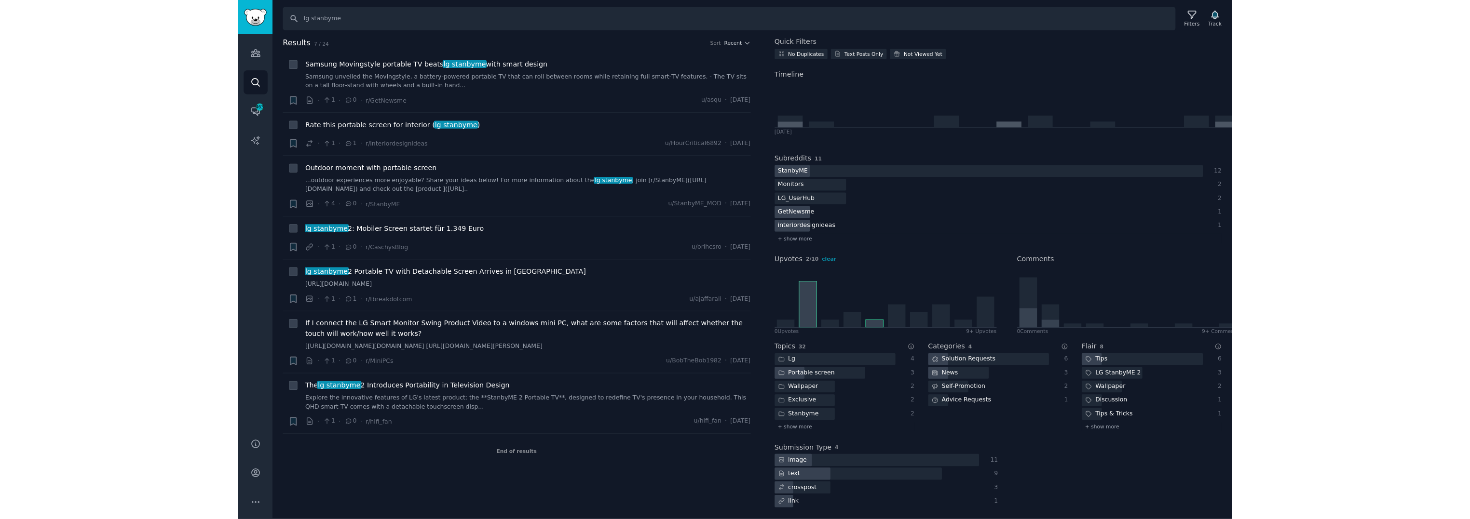
scroll to position [0, 0]
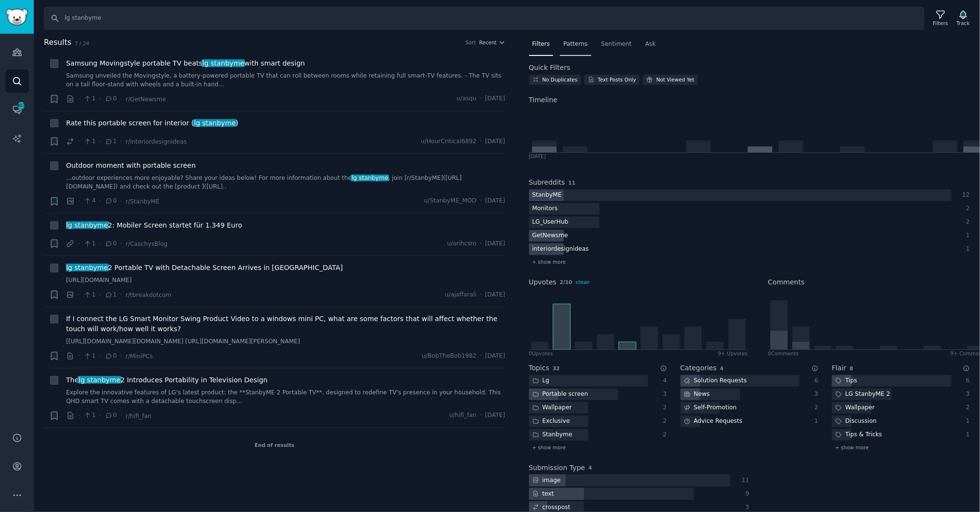
click at [575, 41] on span "Patterns" at bounding box center [575, 44] width 24 height 9
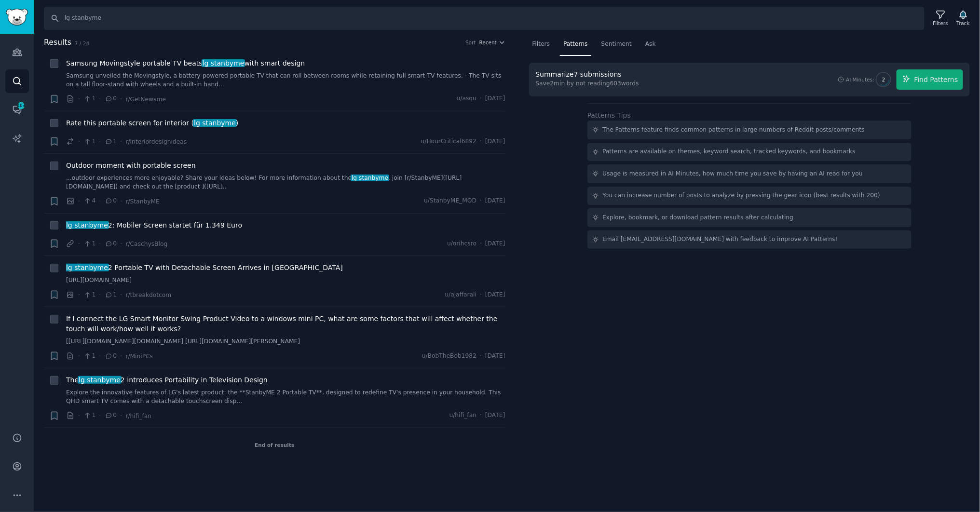
click at [948, 6] on div "Search lg stanbyme Filters Track" at bounding box center [507, 15] width 946 height 30
click at [941, 19] on icon at bounding box center [941, 15] width 10 height 10
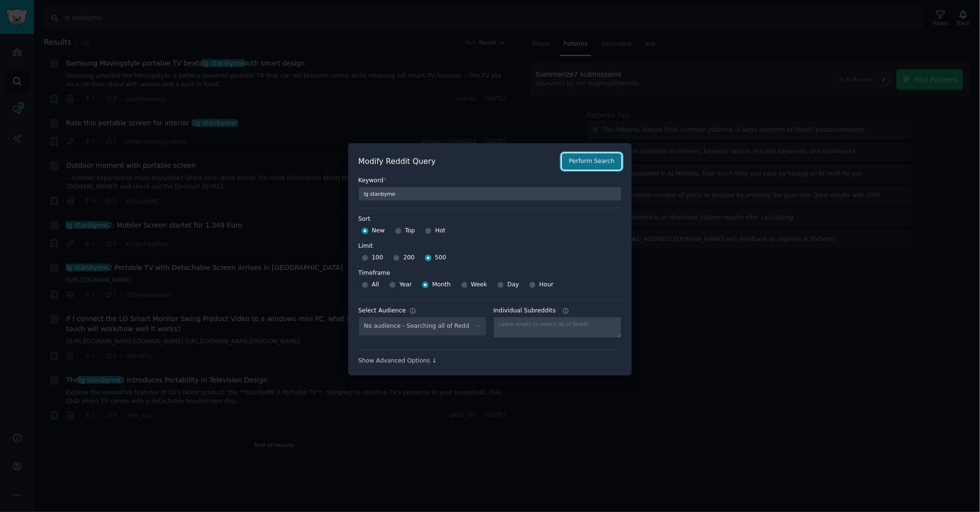
click at [601, 160] on button "Perform Search" at bounding box center [592, 161] width 60 height 16
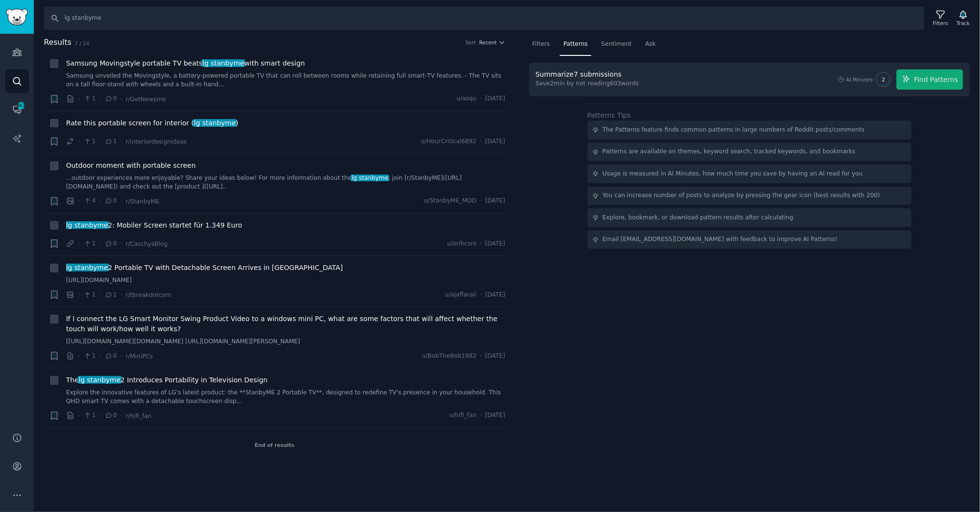
click at [610, 333] on div "Filters Patterns Sentiment Ask Summarize 7 submissions Save 2 min by not readin…" at bounding box center [750, 249] width 462 height 425
click at [360, 377] on li "+ The lg stanbyme 2 Introduces Portability in Television Design Explore the inn…" at bounding box center [275, 397] width 462 height 59
click at [620, 382] on div "Filters Patterns Sentiment Ask Summarize 7 submissions Save 2 min by not readin…" at bounding box center [750, 249] width 462 height 425
click at [477, 462] on div "End of results" at bounding box center [275, 445] width 462 height 34
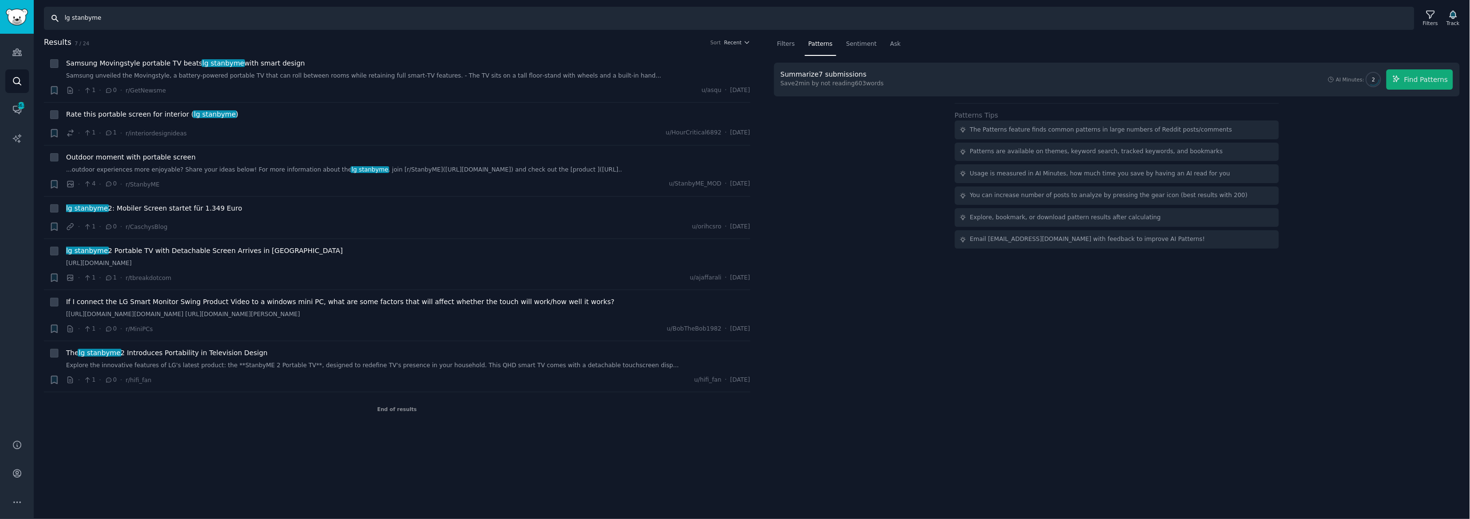
drag, startPoint x: 162, startPoint y: 23, endPoint x: 145, endPoint y: 23, distance: 17.4
click at [162, 23] on input "lg stanbyme" at bounding box center [729, 18] width 1371 height 23
click at [79, 23] on input "lg stanbyme" at bounding box center [729, 18] width 1371 height 23
paste input "stanbyme, stanbyme 2, stanbyme, stanbyme go, lg stanbyme 2"
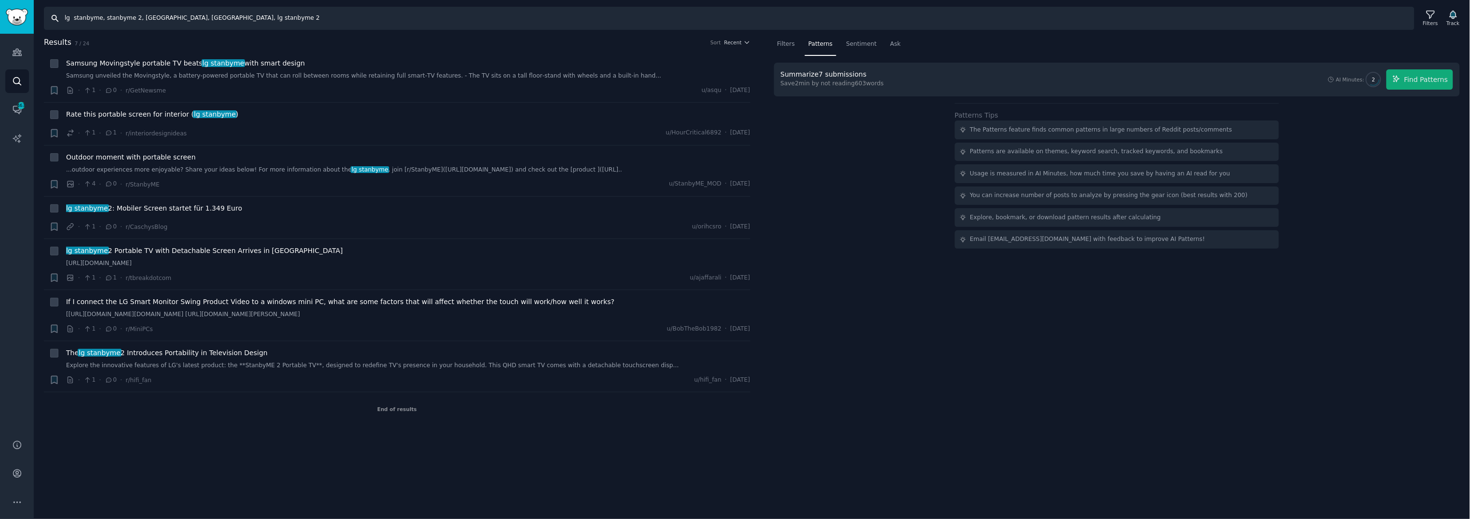
click at [72, 20] on input "lg stanbyme, stanbyme 2, stanbyme, stanbyme go, lg stanbyme 2" at bounding box center [729, 18] width 1371 height 23
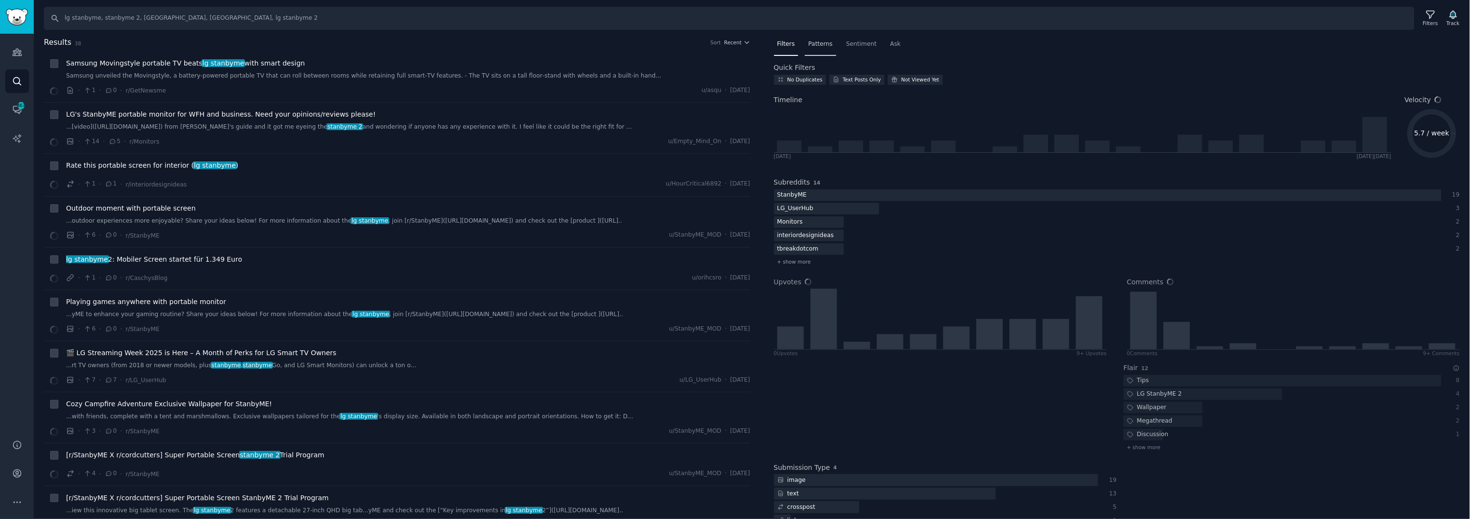
click at [816, 45] on span "Patterns" at bounding box center [820, 44] width 24 height 9
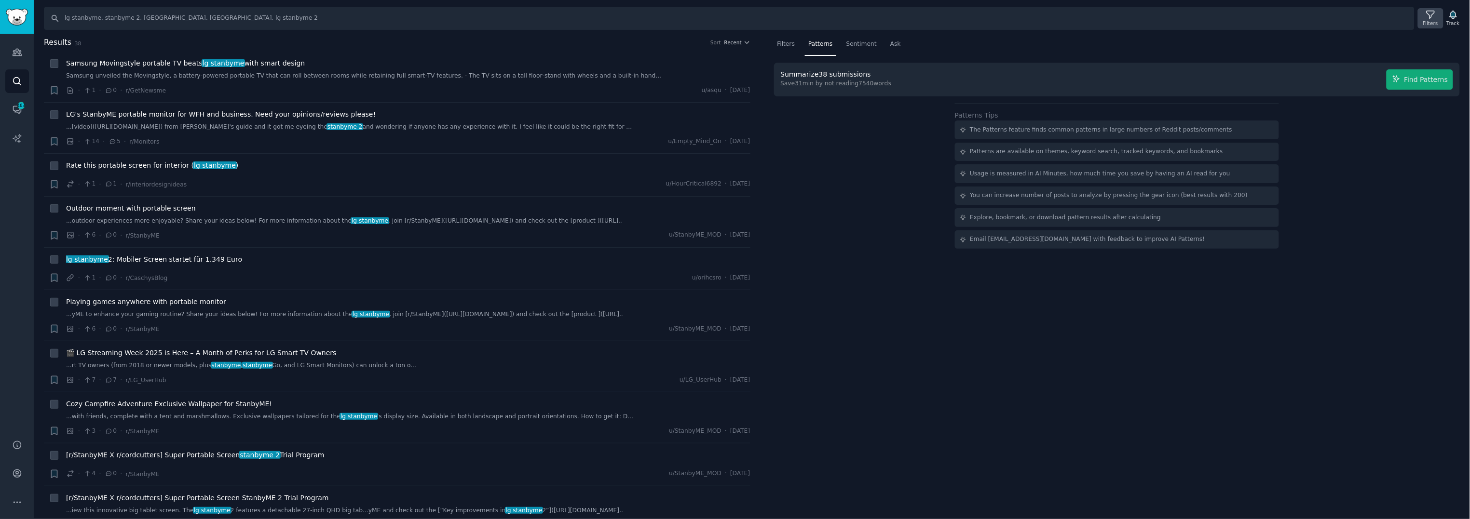
click at [1435, 12] on icon at bounding box center [1431, 15] width 10 height 10
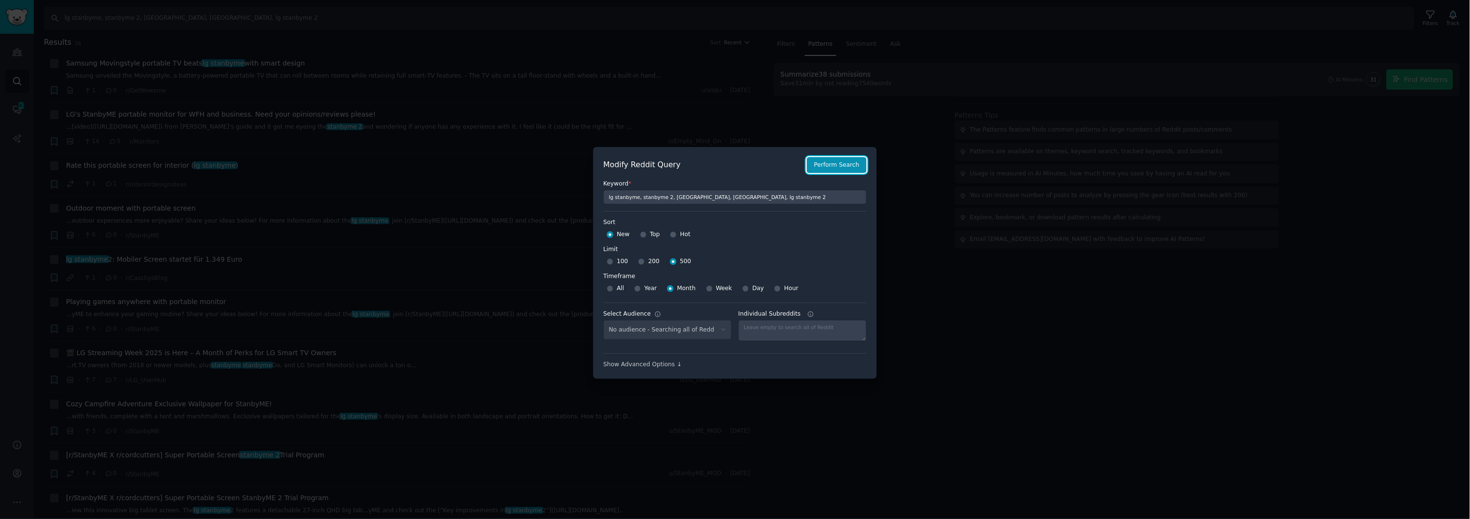
click at [852, 162] on button "Perform Search" at bounding box center [837, 165] width 60 height 16
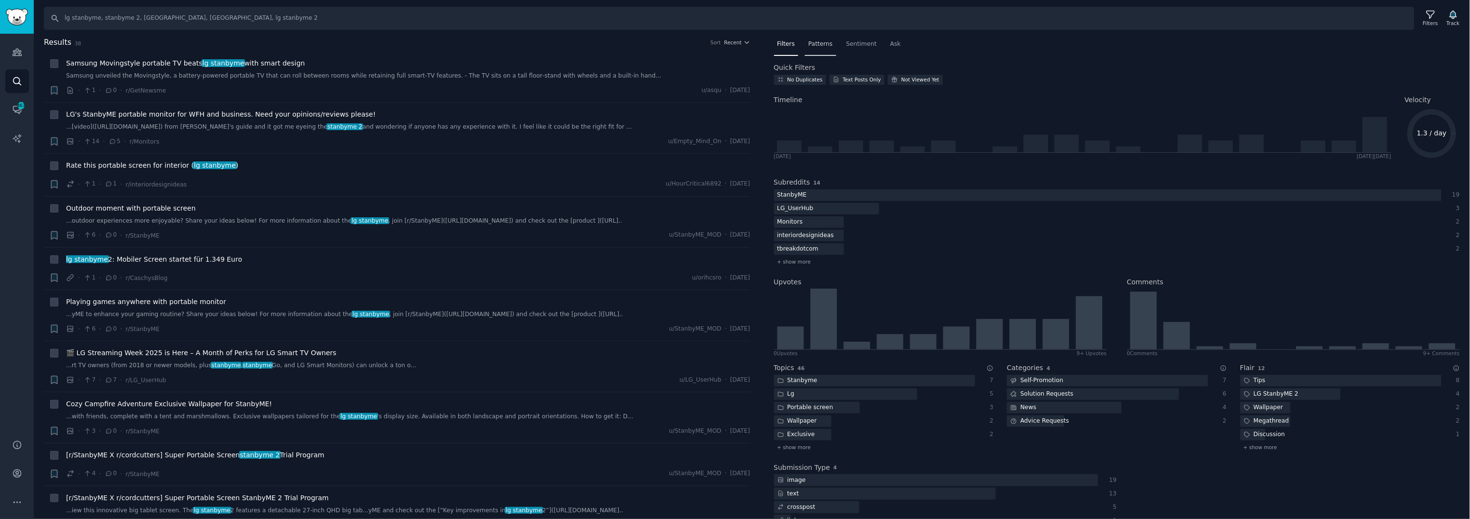
click at [816, 46] on span "Patterns" at bounding box center [820, 44] width 24 height 9
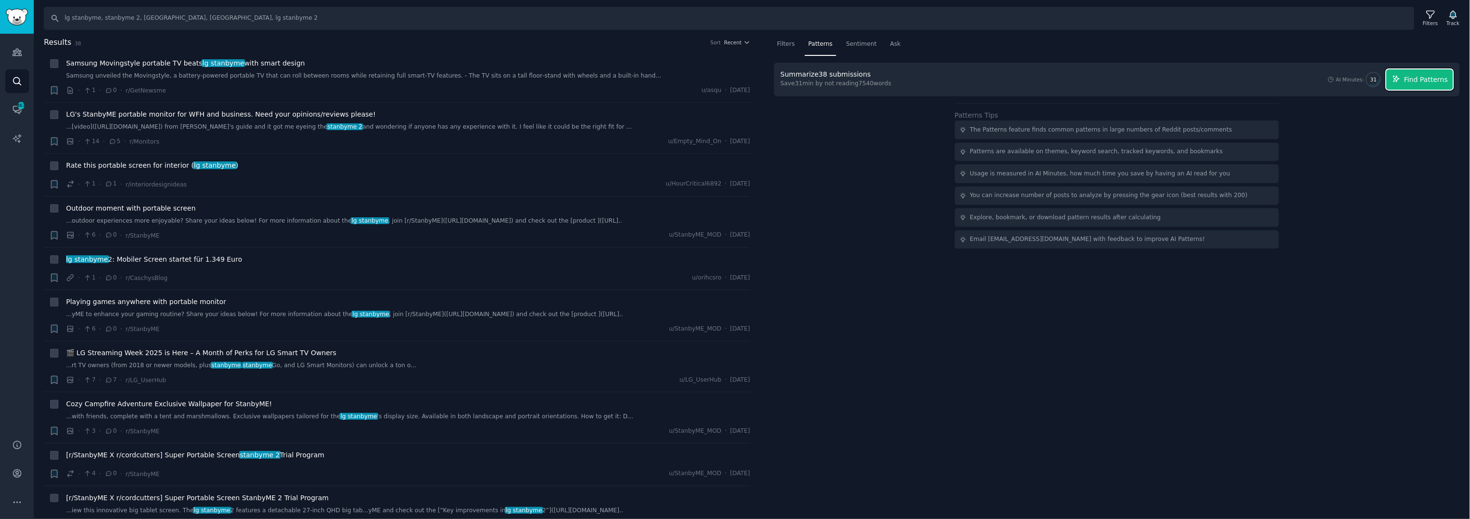
click at [1400, 76] on icon "button" at bounding box center [1396, 79] width 9 height 9
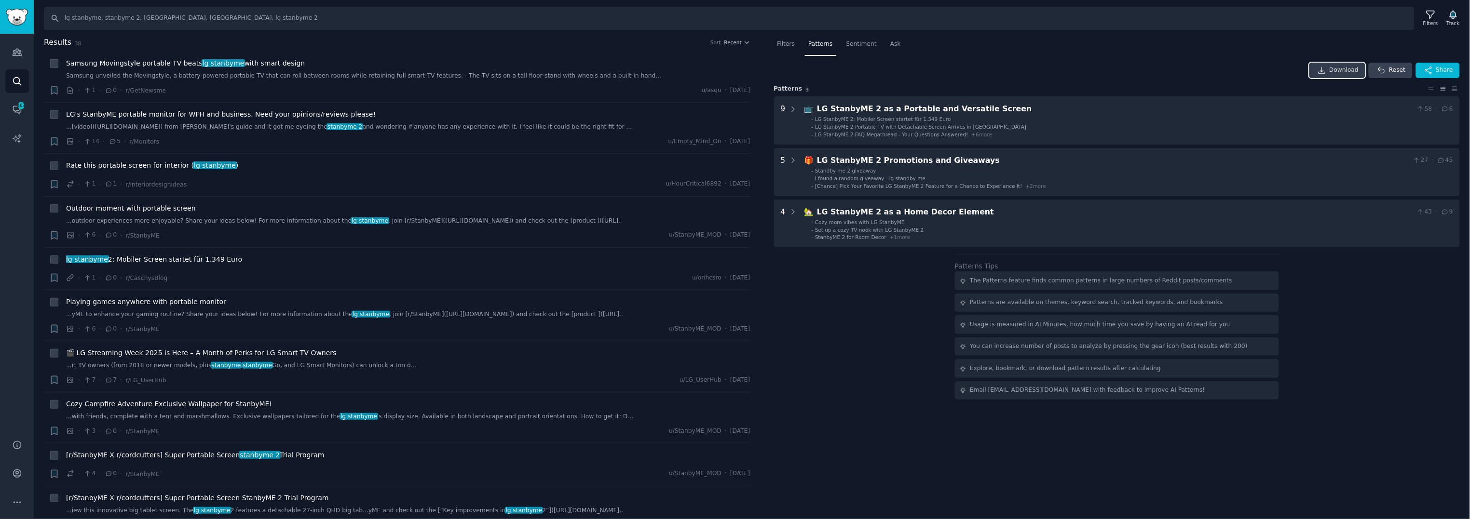
click at [1345, 66] on span "Download" at bounding box center [1344, 70] width 29 height 9
click at [957, 54] on nav "Filters Patterns Sentiment Ask" at bounding box center [1117, 47] width 686 height 20
click at [857, 286] on div "Download Reset Share Pattern s 3 9 📺 LG StanbyME 2 as a Portable and Versatile …" at bounding box center [1117, 231] width 686 height 337
click at [234, 21] on input "lg stanbyme, stanbyme 2, [GEOGRAPHIC_DATA], [GEOGRAPHIC_DATA], lg stanbyme 2" at bounding box center [729, 18] width 1371 height 23
paste input "samsung the frame, is30d, is03fa, is03fw, the frame pro, the frame tv"
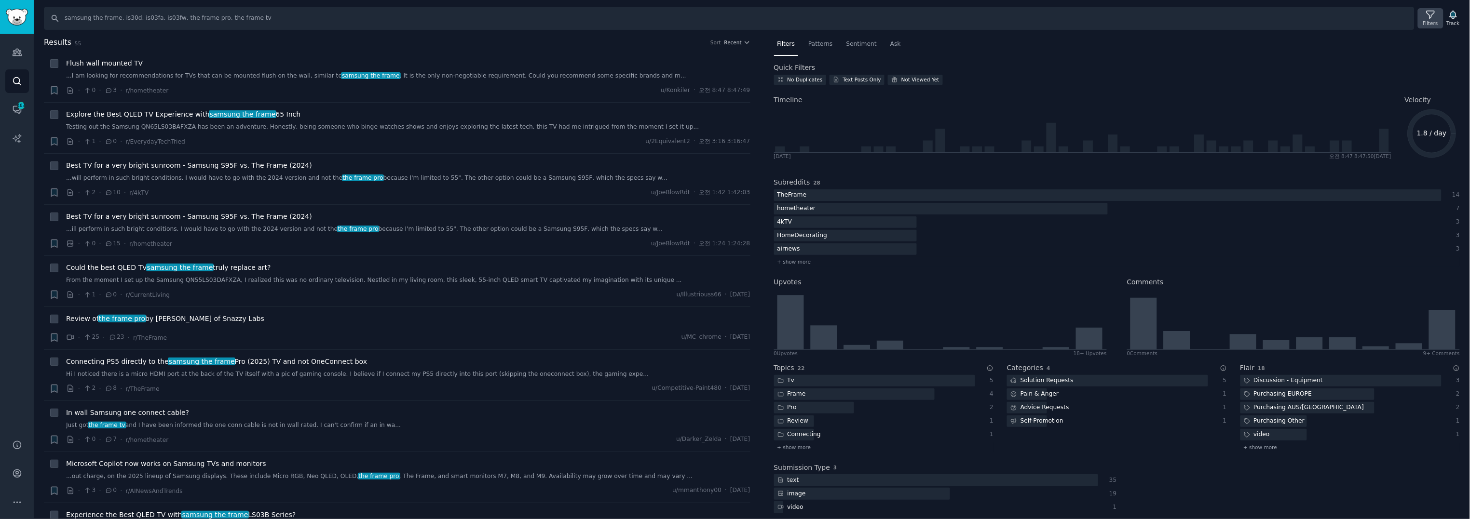
click at [1433, 17] on icon at bounding box center [1431, 15] width 8 height 8
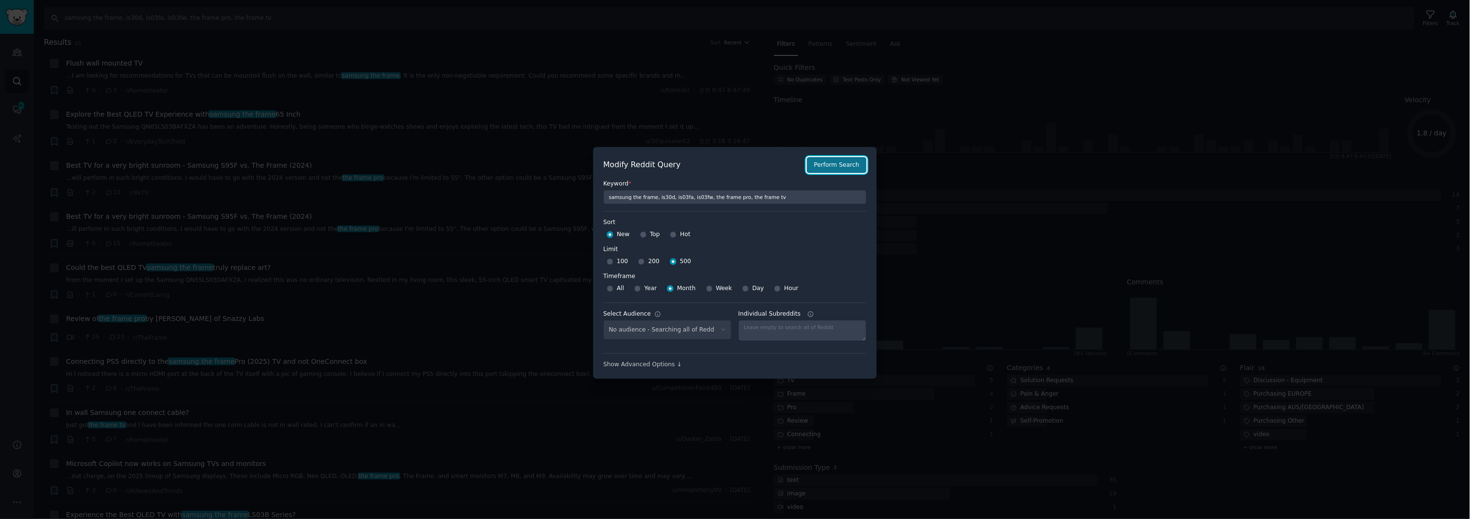
click at [830, 165] on button "Perform Search" at bounding box center [837, 165] width 60 height 16
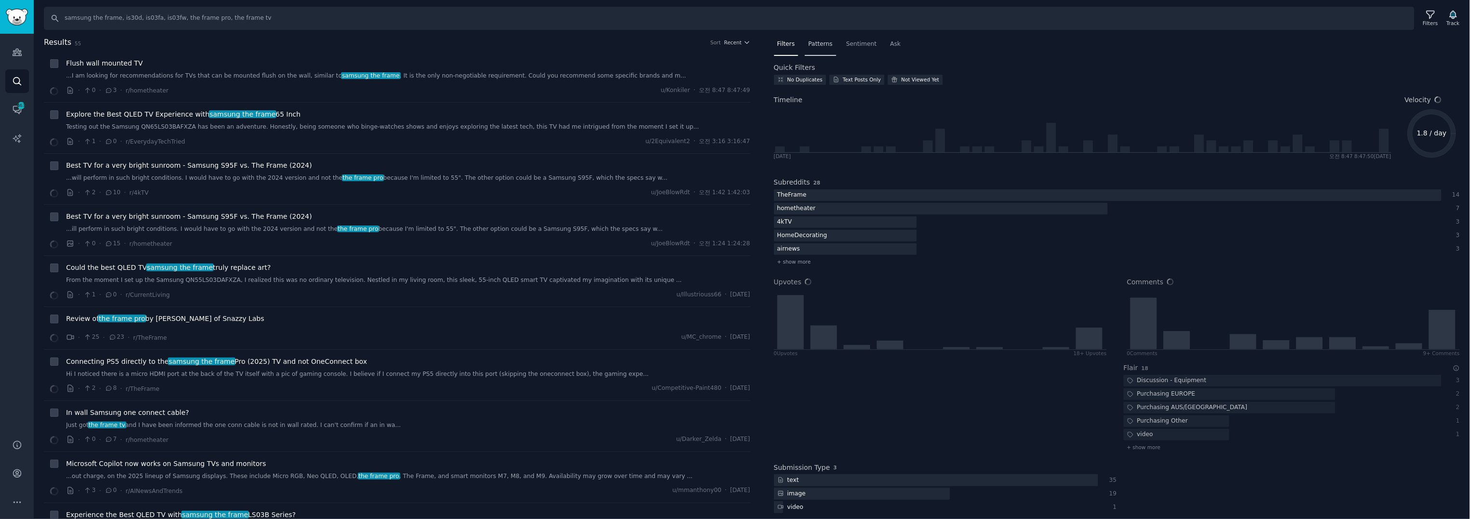
click at [805, 42] on div "Patterns" at bounding box center [820, 47] width 31 height 20
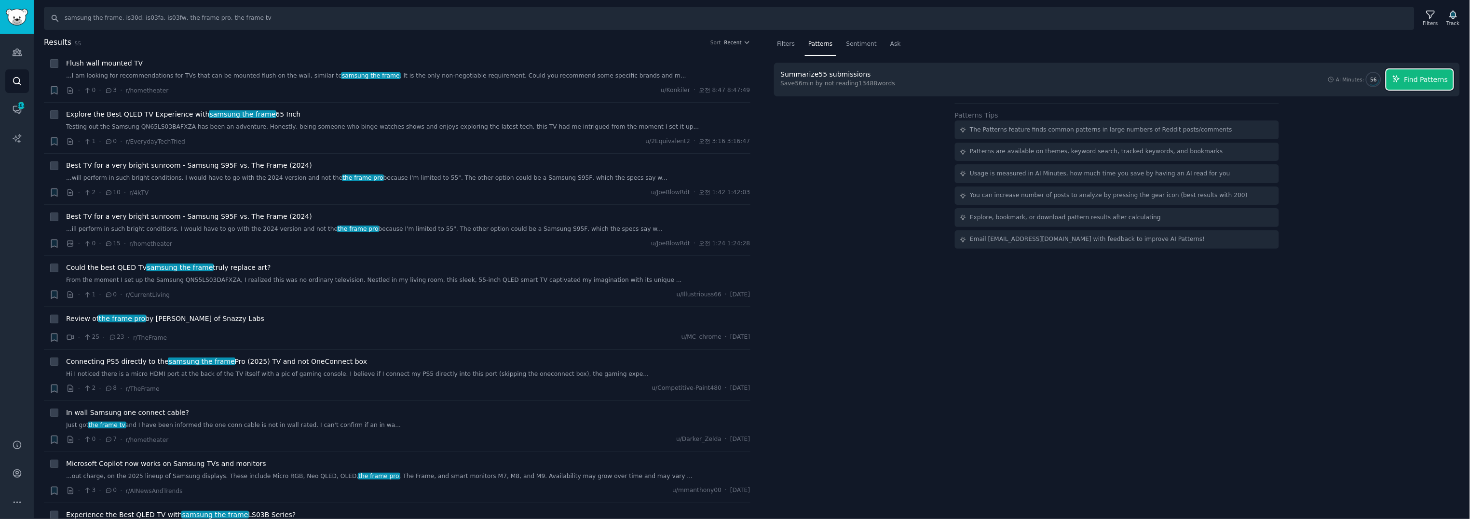
click at [1440, 78] on span "Find Patterns" at bounding box center [1426, 80] width 44 height 10
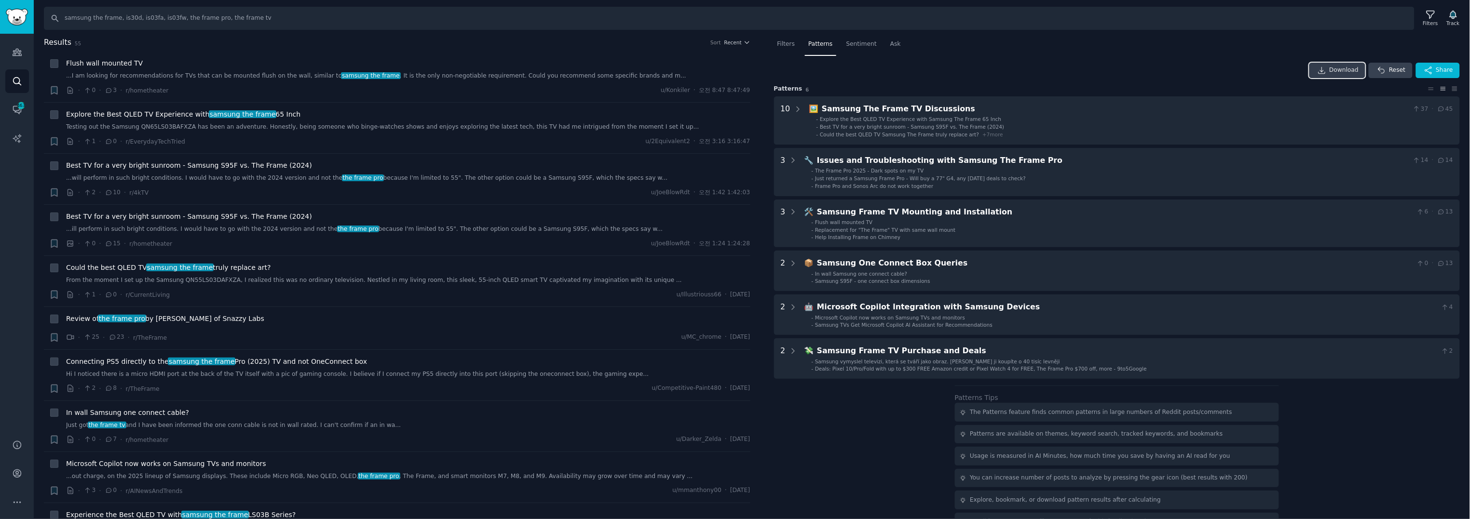
click at [1356, 66] on span "Download" at bounding box center [1344, 70] width 29 height 9
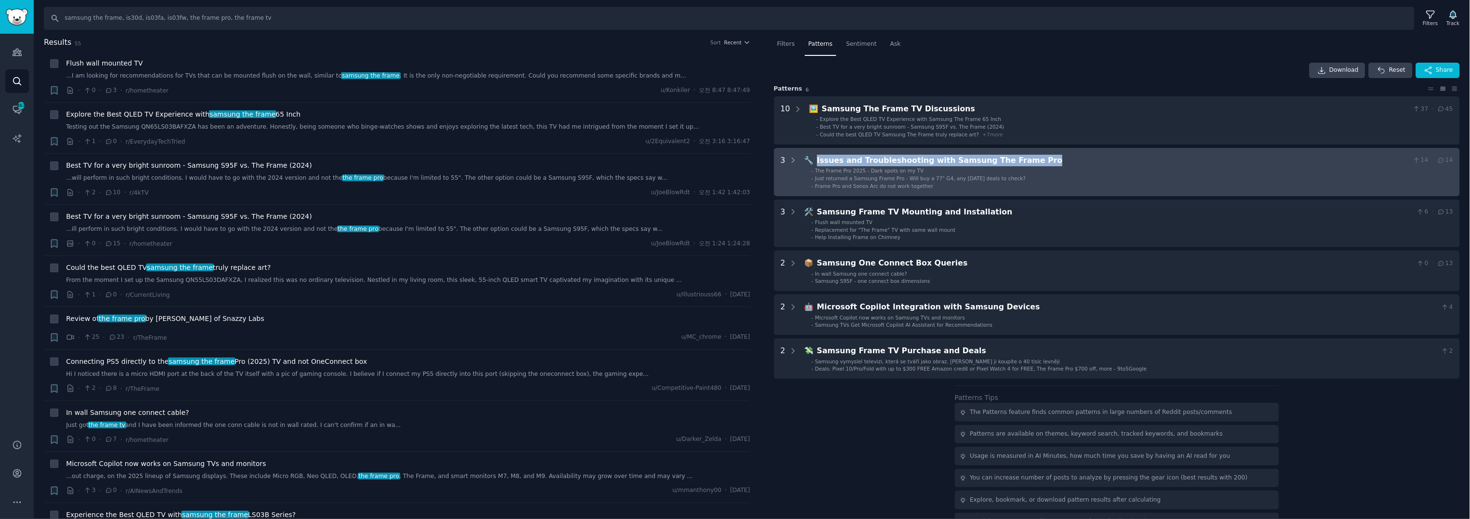
drag, startPoint x: 1041, startPoint y: 157, endPoint x: 812, endPoint y: 157, distance: 229.1
click at [812, 157] on div "🔧 Issues and Troubleshooting with Samsung The Frame Pro 14 · 14" at bounding box center [1128, 161] width 649 height 12
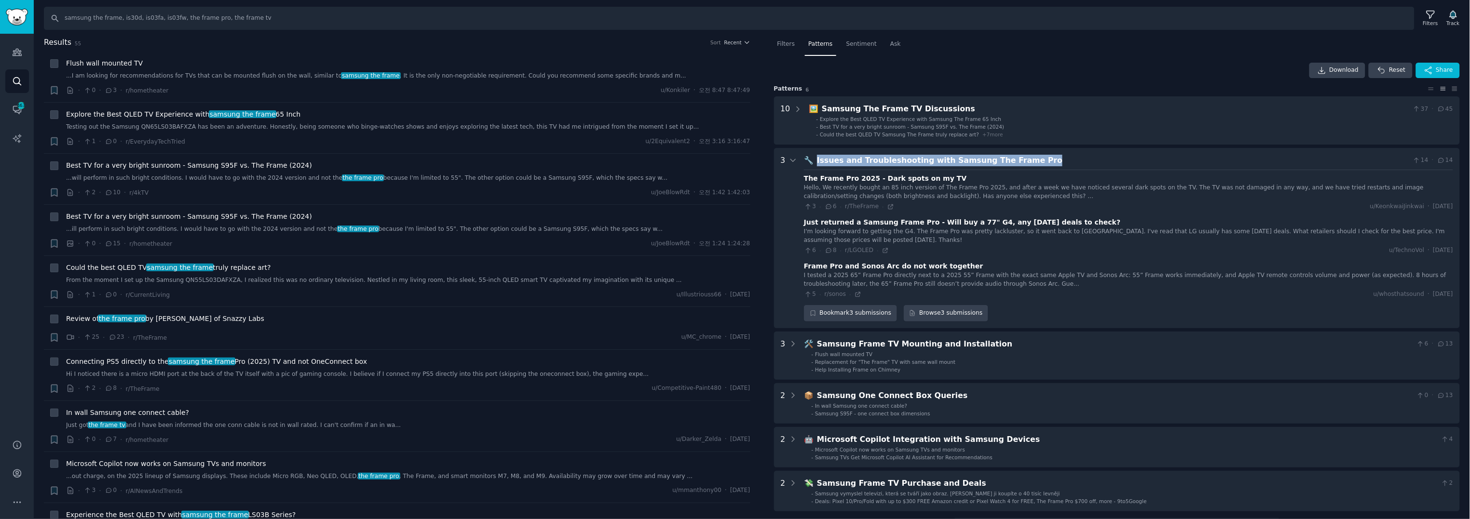
scroll to position [111, 0]
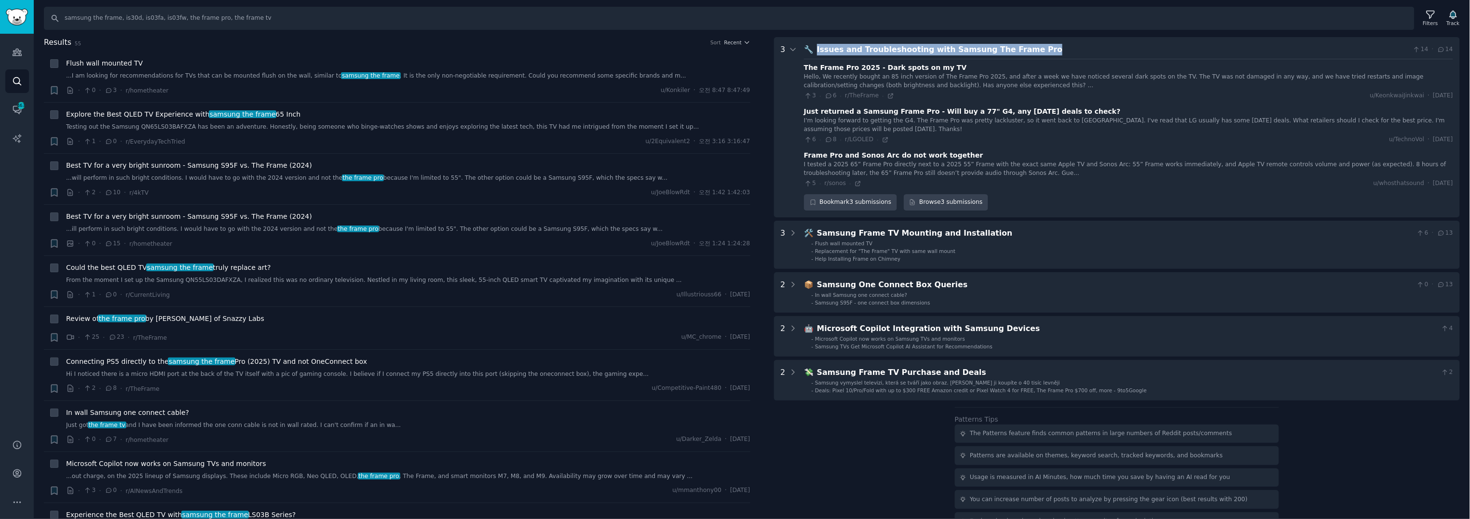
copy div "🔧 Issues and Troubleshooting with Samsung The Frame Pro"
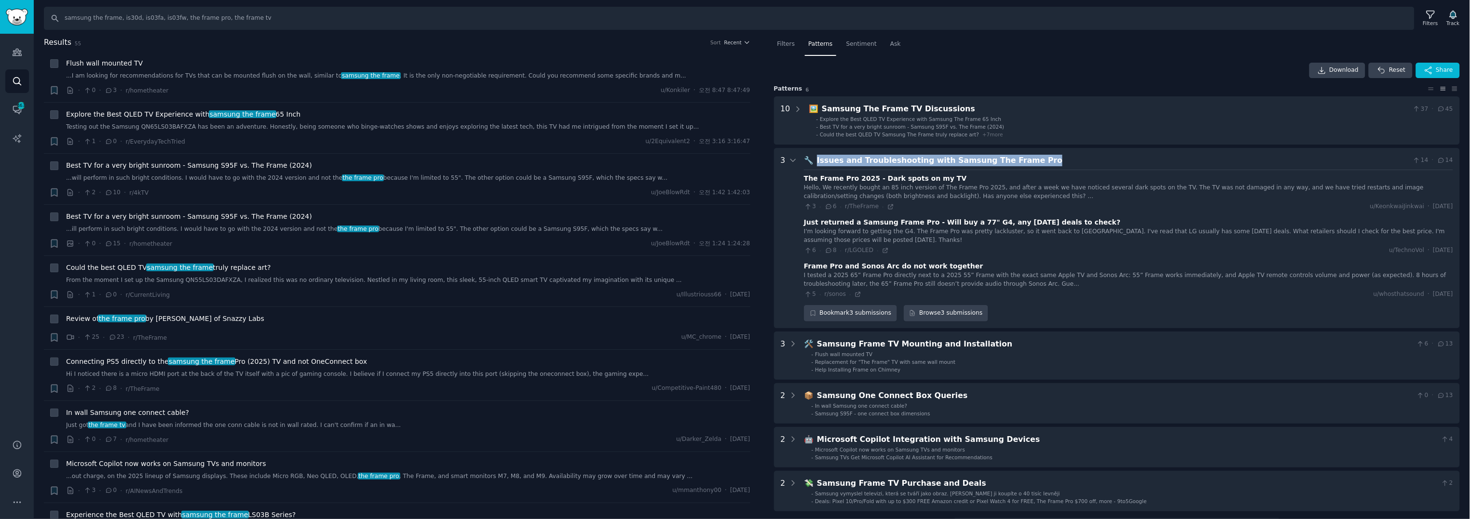
click at [1044, 150] on Pro "3 🔧 Issues and Troubleshooting with Samsung The Frame Pro 14 · 14 The Frame Pro…" at bounding box center [1117, 238] width 686 height 180
click at [852, 158] on div "Issues and Troubleshooting with Samsung The Frame Pro" at bounding box center [1113, 161] width 592 height 12
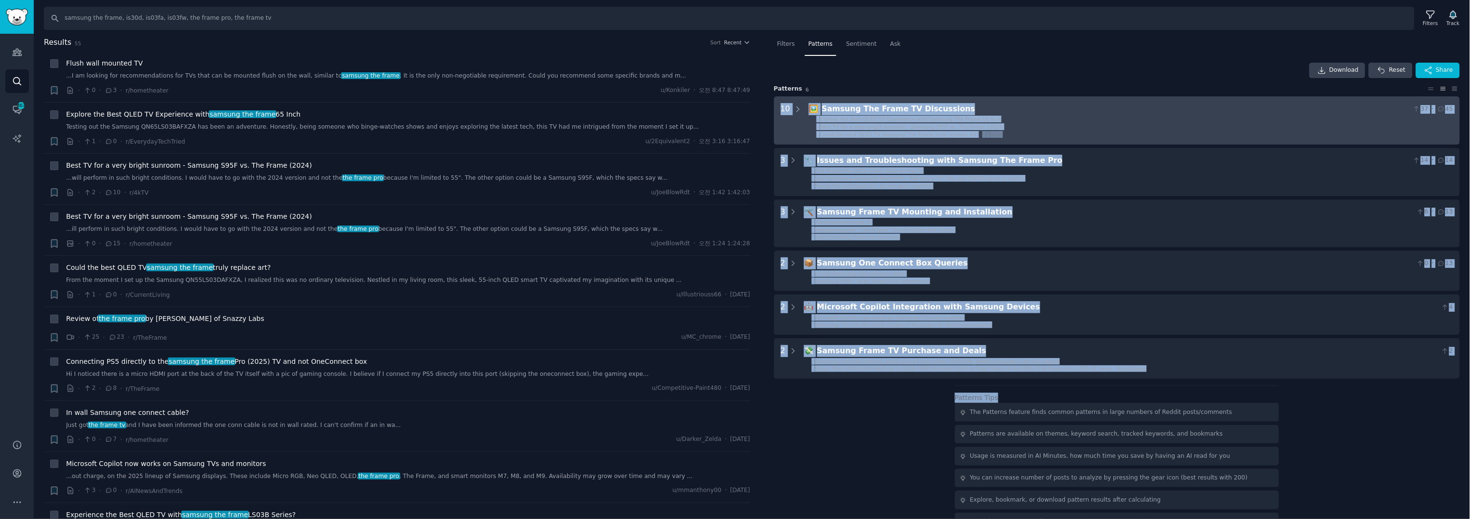
drag, startPoint x: 1218, startPoint y: 384, endPoint x: 778, endPoint y: 105, distance: 520.8
click at [781, 107] on div "Download Reset Share Pattern s 6 10 🖼️ Samsung The Frame TV Discussions 37 · 45…" at bounding box center [1117, 297] width 686 height 469
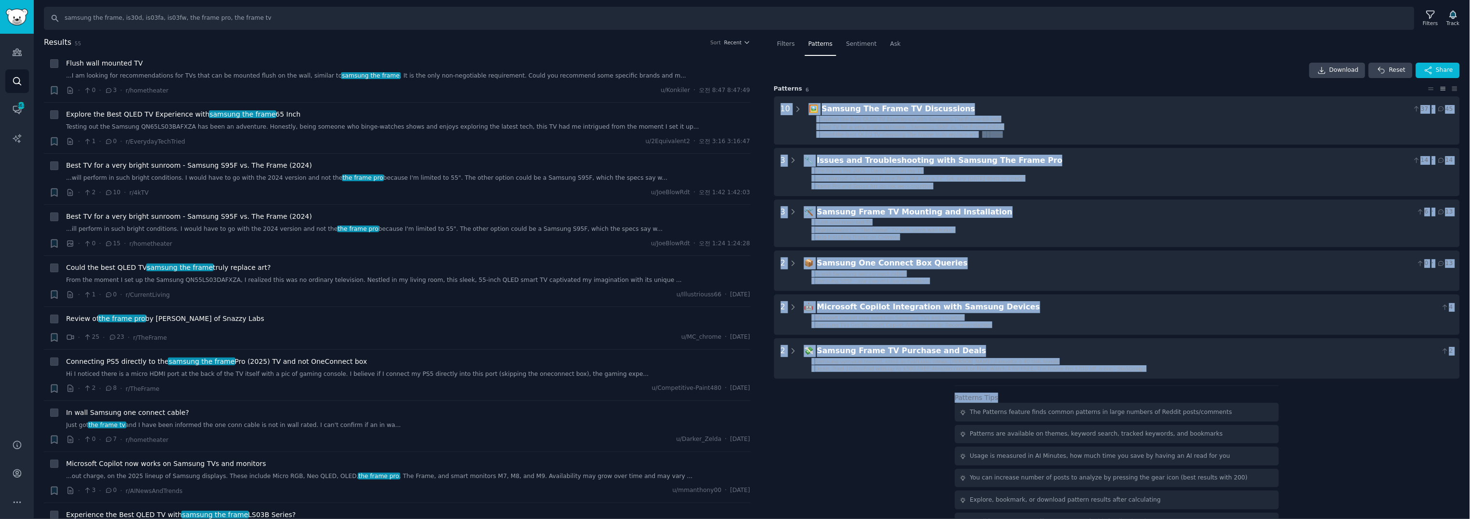
copy div "10 🖼️ Samsung The Frame TV Discussions 37 · 45 - Explore the Best QLED TV Exper…"
click at [887, 464] on div "Download Reset Share Pattern s 6 10 🖼️ Samsung The Frame TV Discussions 37 · 45…" at bounding box center [1117, 297] width 686 height 469
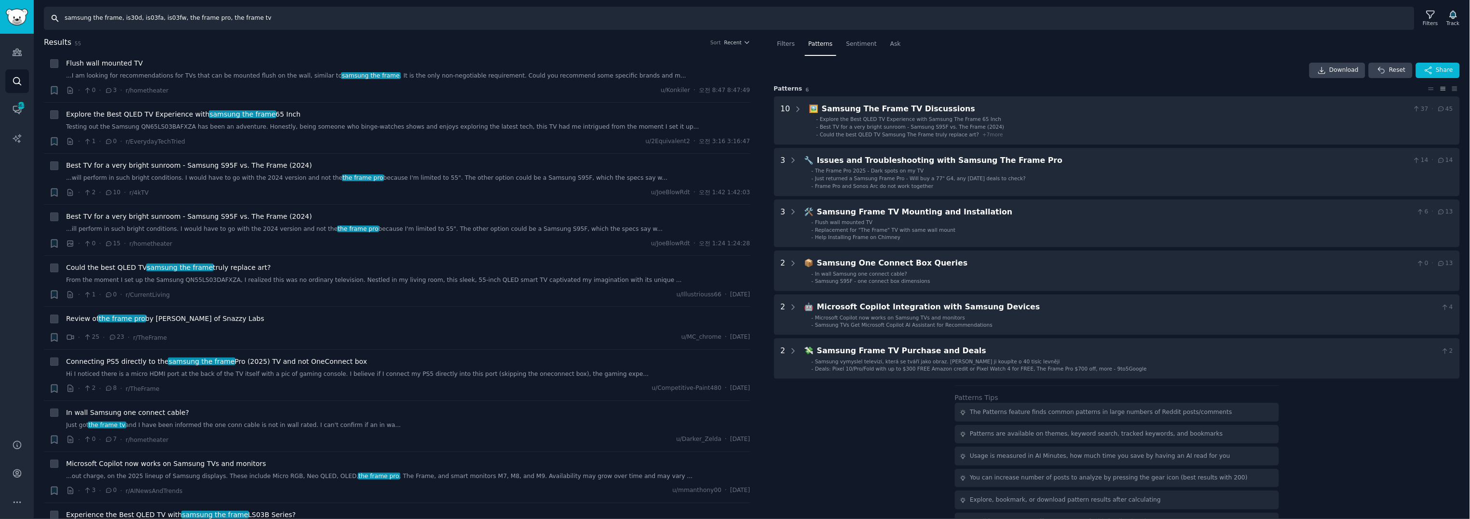
click at [330, 12] on input "samsung the frame, is30d, is03fa, is03fw, the frame pro, the frame tv" at bounding box center [729, 18] width 1371 height 23
paste input "lg stanbyme, stanbyme 2, [GEOGRAPHIC_DATA], [GEOGRAPHIC_DATA], lg stanbyme 2"
type input "lg stanbyme, stanbyme 2, [GEOGRAPHIC_DATA], [GEOGRAPHIC_DATA], lg stanbyme 2"
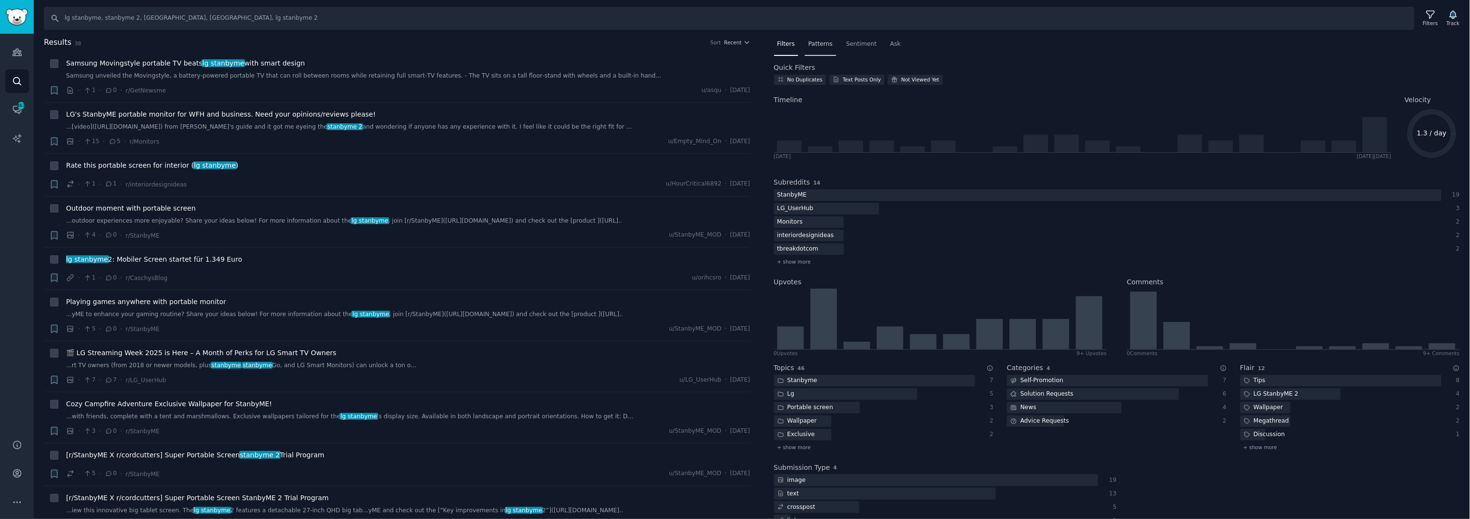
click at [813, 40] on span "Patterns" at bounding box center [820, 44] width 24 height 9
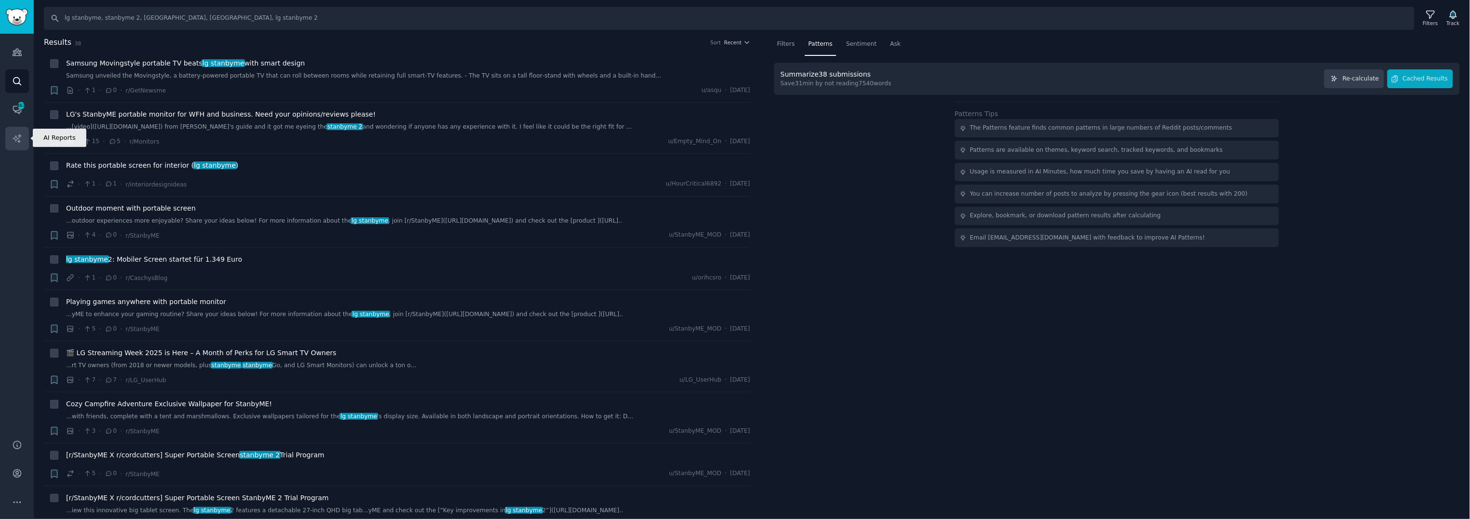
click at [21, 134] on icon "Sidebar" at bounding box center [17, 139] width 10 height 10
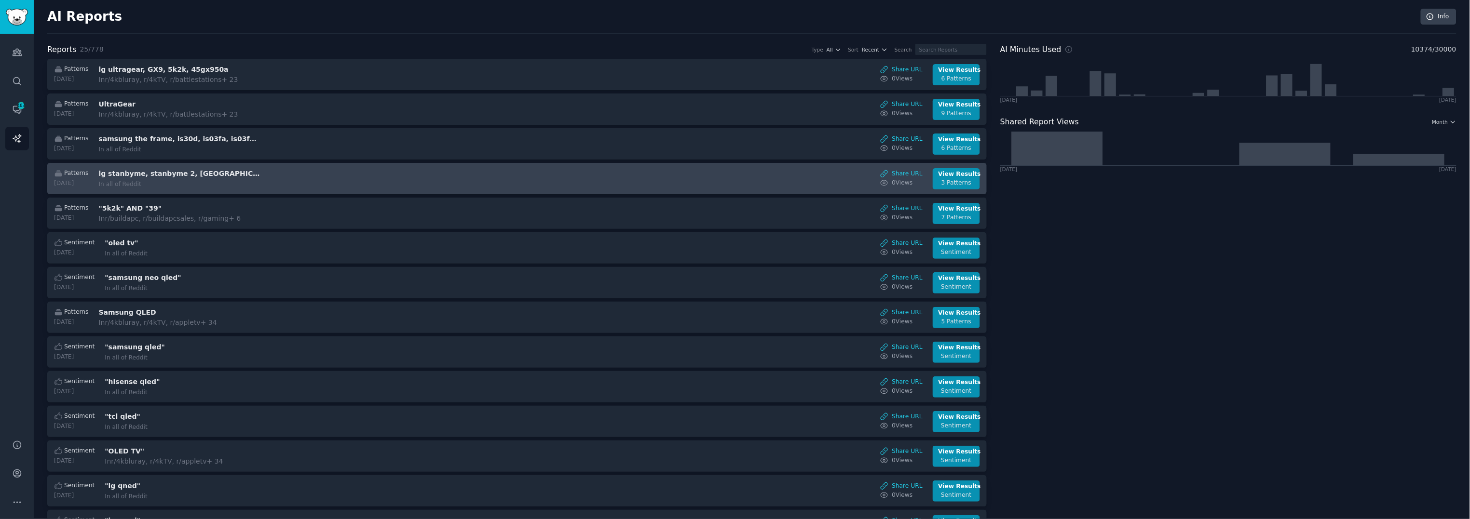
click at [293, 169] on div "Patterns 2025-09-04 lg stanbyme, stanbyme 2, stanbyme, stanbyme go, lg stanbyme…" at bounding box center [517, 178] width 929 height 21
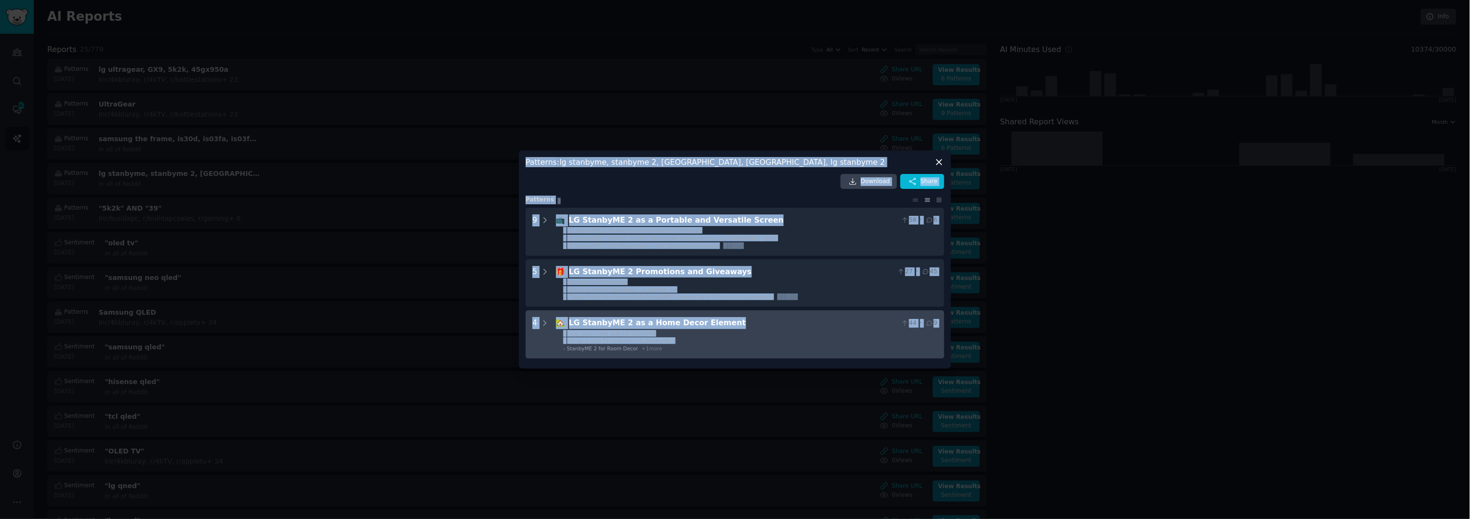
drag, startPoint x: 721, startPoint y: 349, endPoint x: 722, endPoint y: 338, distance: 11.2
click at [722, 338] on div "​ Patterns : lg stanbyme, stanbyme 2, stanbyme, stanbyme go, lg stanbyme 2 Down…" at bounding box center [734, 259] width 1463 height 519
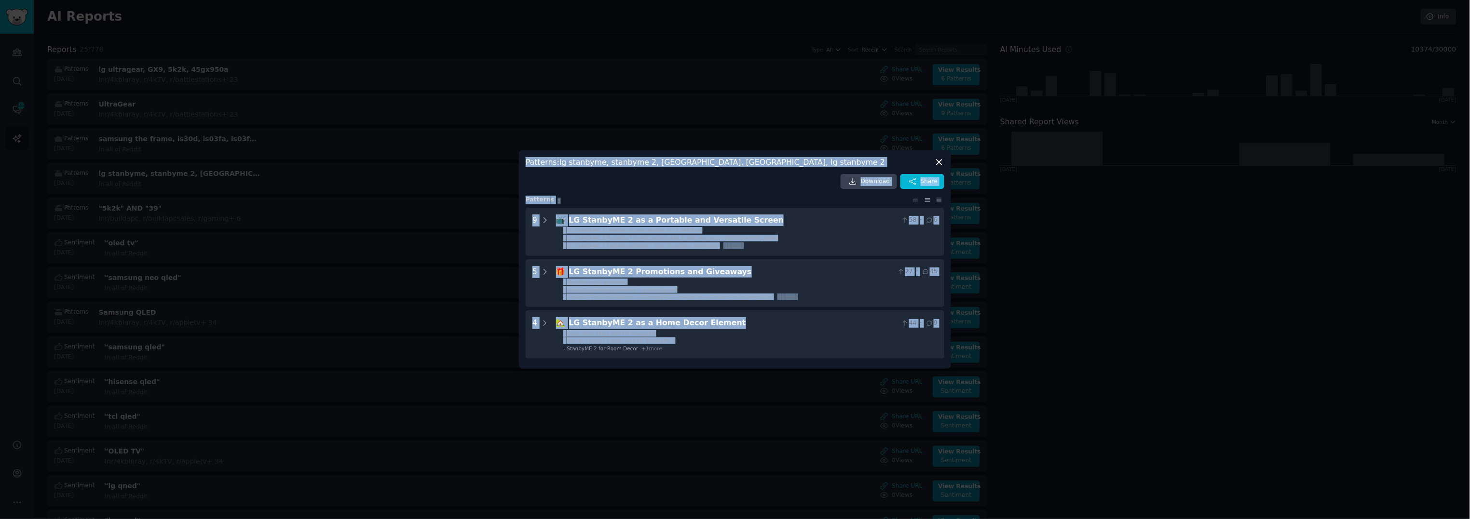
copy div "​ Patterns : lg stanbyme, stanbyme 2, stanbyme, stanbyme go, lg stanbyme 2 Down…"
click at [688, 195] on div "Download Share Pattern s 3 9 📺 LG StanbyME 2 as a Portable and Versatile Screen…" at bounding box center [735, 266] width 419 height 185
click at [733, 378] on div at bounding box center [735, 259] width 1470 height 519
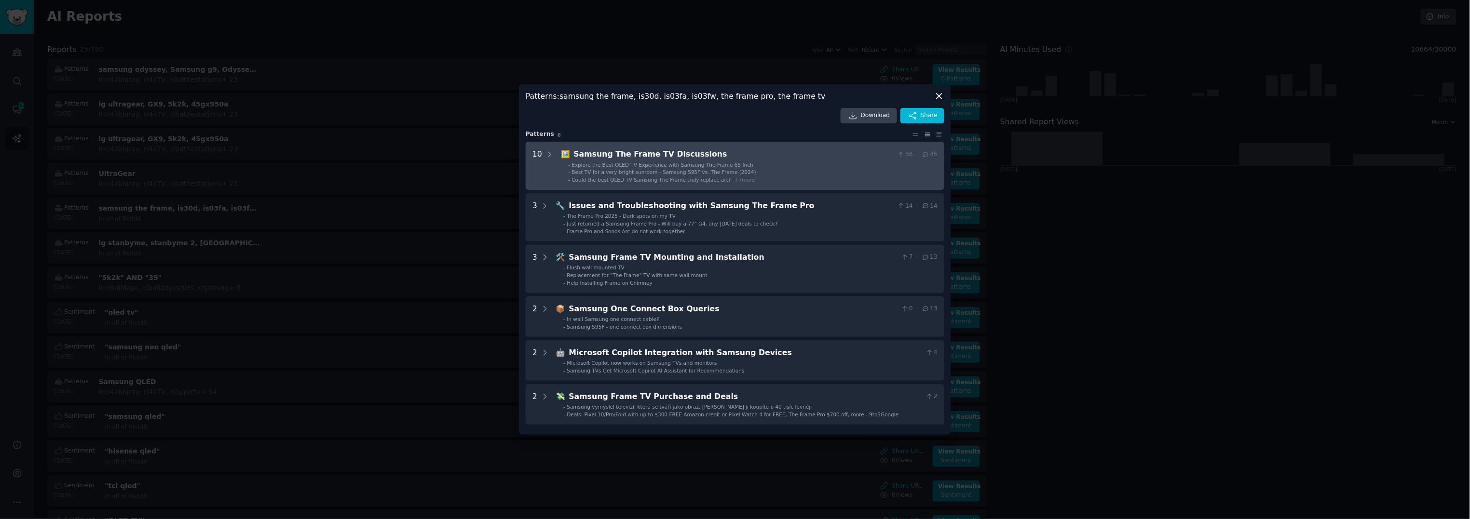
click at [670, 163] on span "Explore the Best QLED TV Experience with Samsung The Frame 65 Inch" at bounding box center [662, 165] width 181 height 6
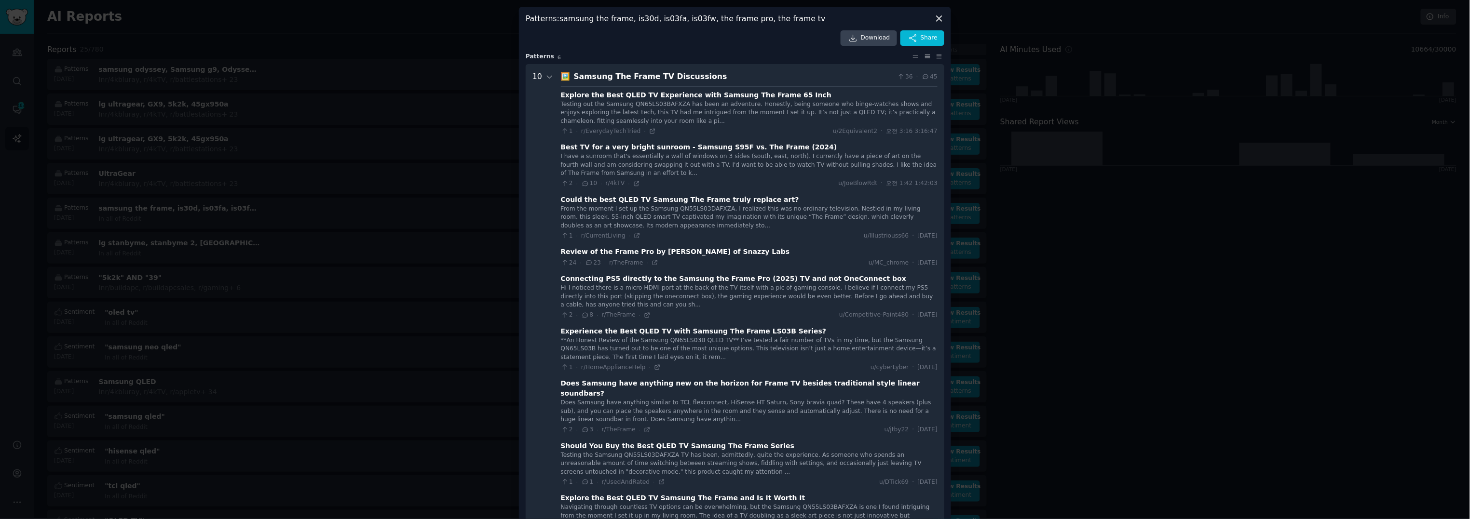
drag, startPoint x: 995, startPoint y: 84, endPoint x: 993, endPoint y: 80, distance: 5.2
click at [995, 84] on div at bounding box center [735, 259] width 1470 height 519
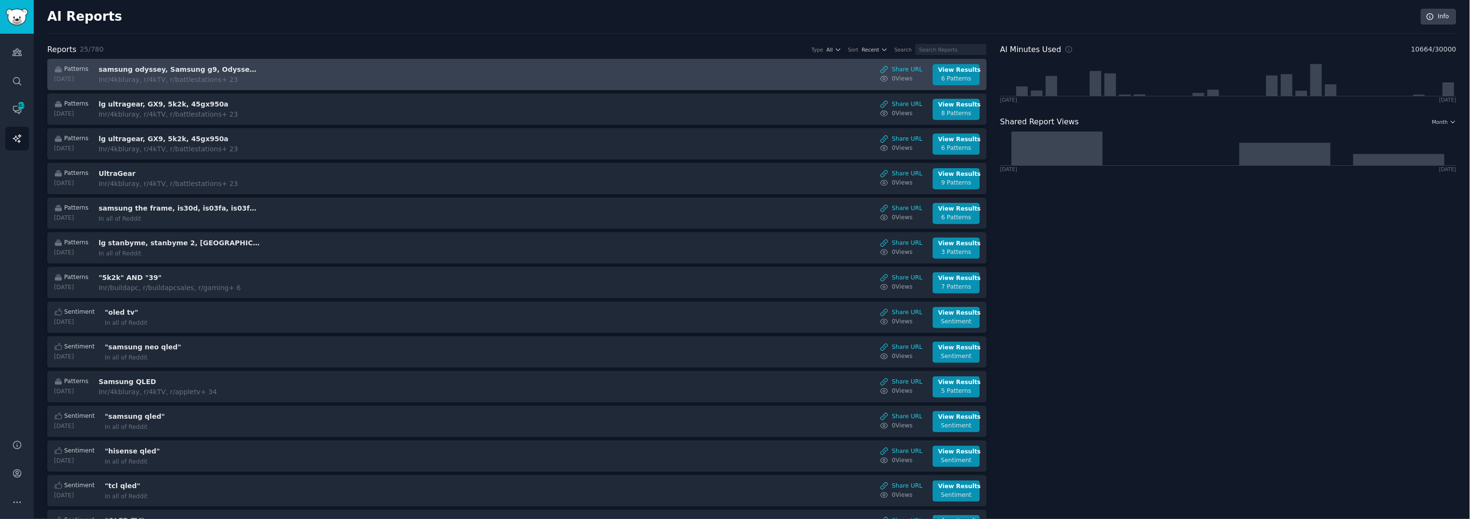
click at [347, 71] on div "Patterns [DATE] samsung odyssey, Samsung g9, Odyssey g9 In r/4kbluray, r/4kTV, …" at bounding box center [517, 74] width 929 height 21
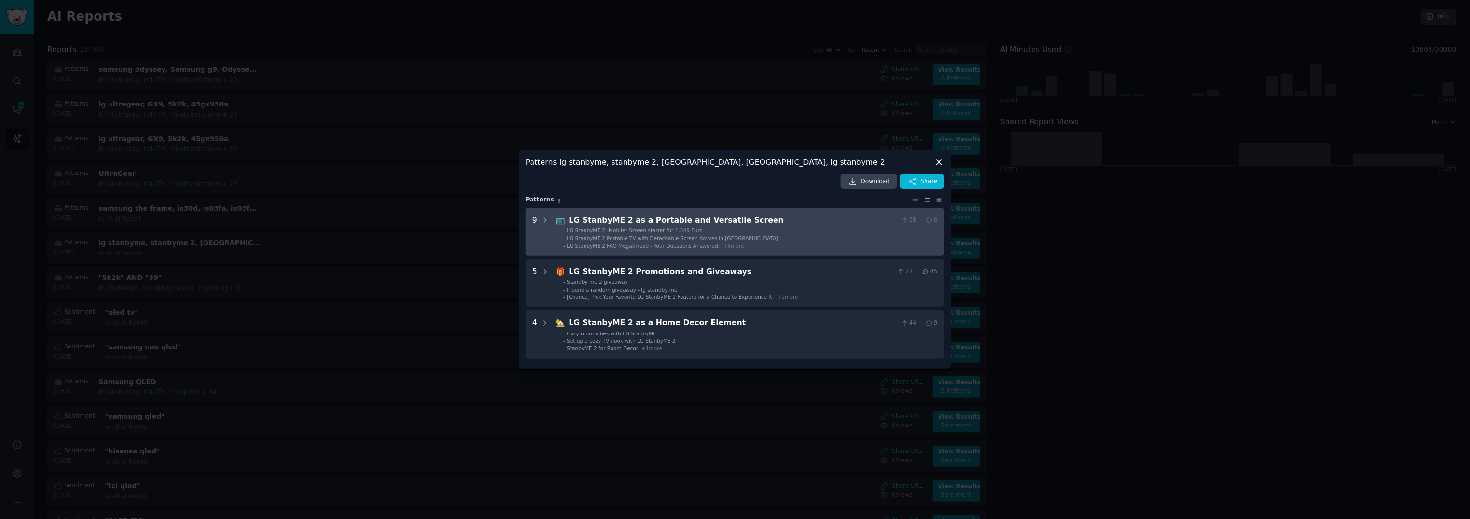
click at [719, 222] on div "LG StanbyME 2 as a Portable and Versatile Screen" at bounding box center [733, 221] width 328 height 12
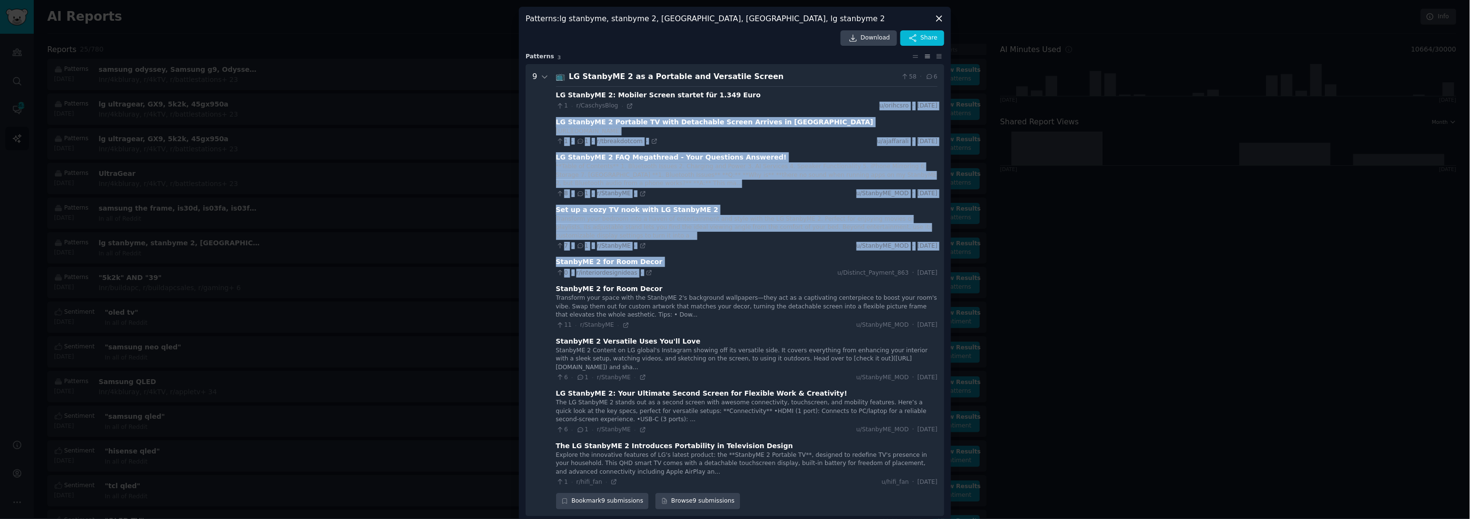
drag, startPoint x: 713, startPoint y: 106, endPoint x: 777, endPoint y: 271, distance: 176.8
click at [777, 271] on div "LG StanbyME 2: Mobiler Screen startet für 1.349 Euro 1 · r/CaschysBlog · u/orih…" at bounding box center [747, 286] width 382 height 401
click at [778, 271] on div "0 · r/interiordesignideas · u/Distinct_Payment_863 · [DATE]" at bounding box center [747, 273] width 382 height 9
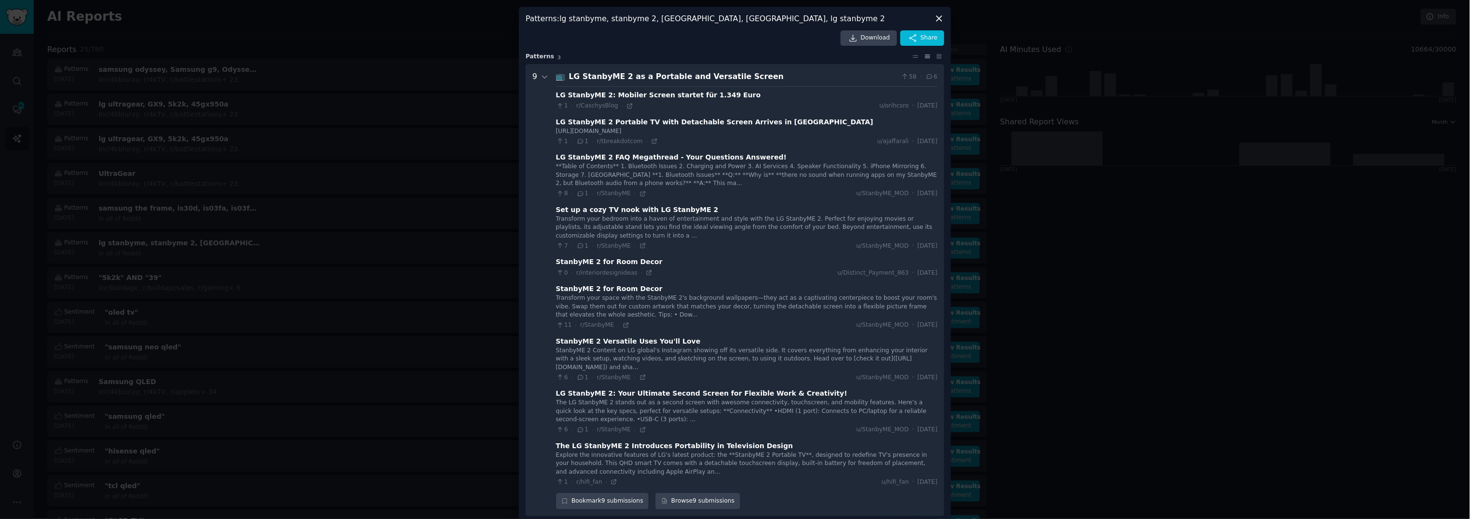
click at [683, 183] on div "**Table of Contents** 1. Bluetooth Issues 2. Charging and Power 3. AI Services …" at bounding box center [747, 176] width 382 height 26
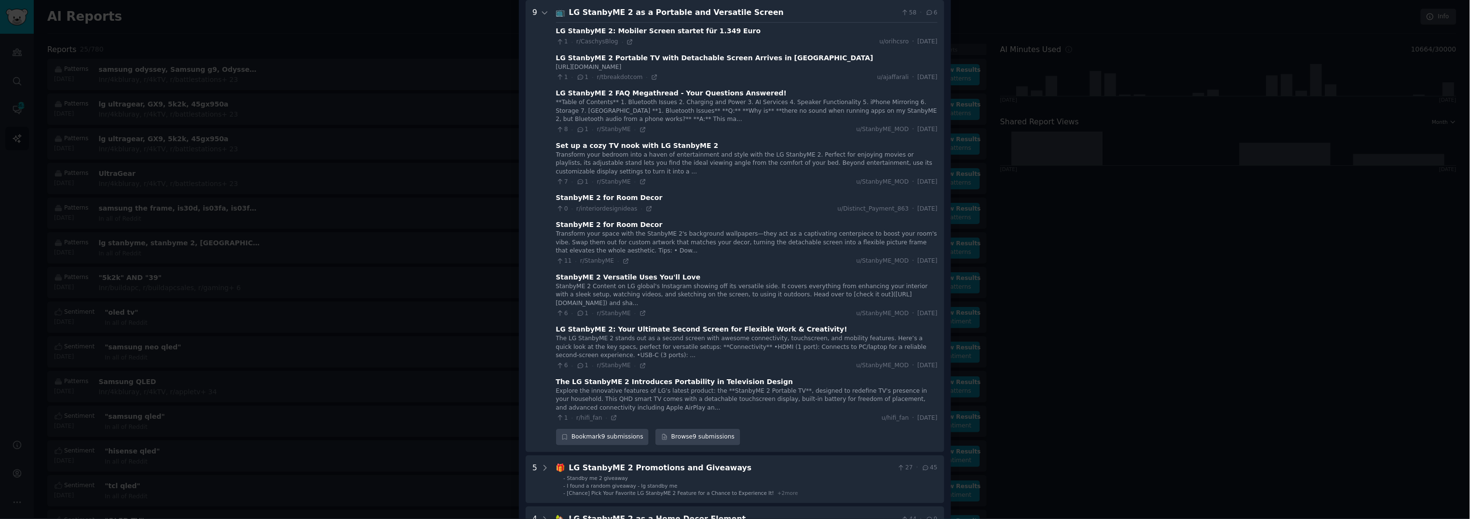
click at [766, 335] on div "The LG StanbyME 2 stands out as a second screen with awesome connectivity, touc…" at bounding box center [747, 348] width 382 height 26
click at [712, 338] on div "The LG StanbyME 2 stands out as a second screen with awesome connectivity, touc…" at bounding box center [747, 348] width 382 height 26
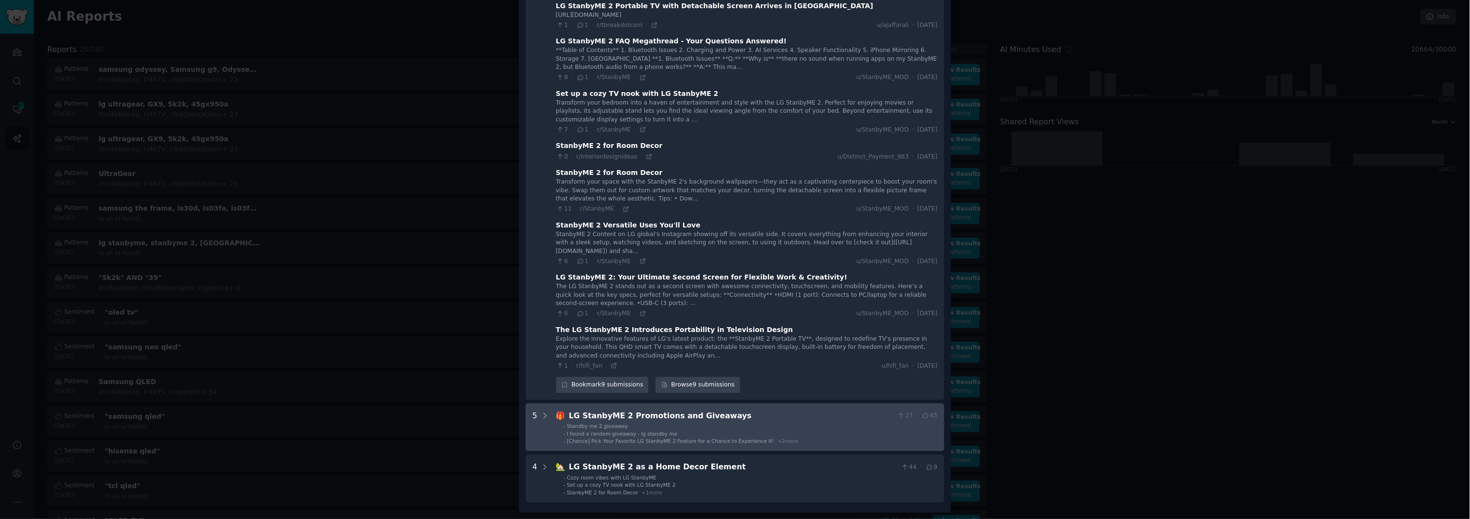
click at [765, 419] on div "LG StanbyME 2 Promotions and Giveaways" at bounding box center [731, 416] width 325 height 12
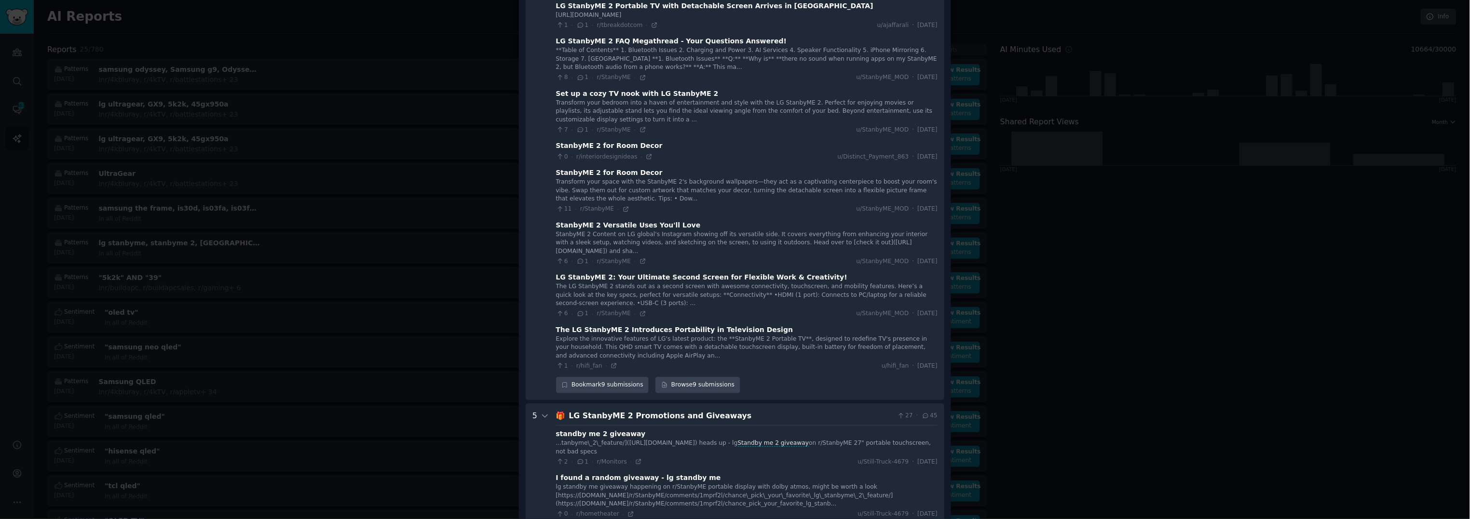
scroll to position [328, 0]
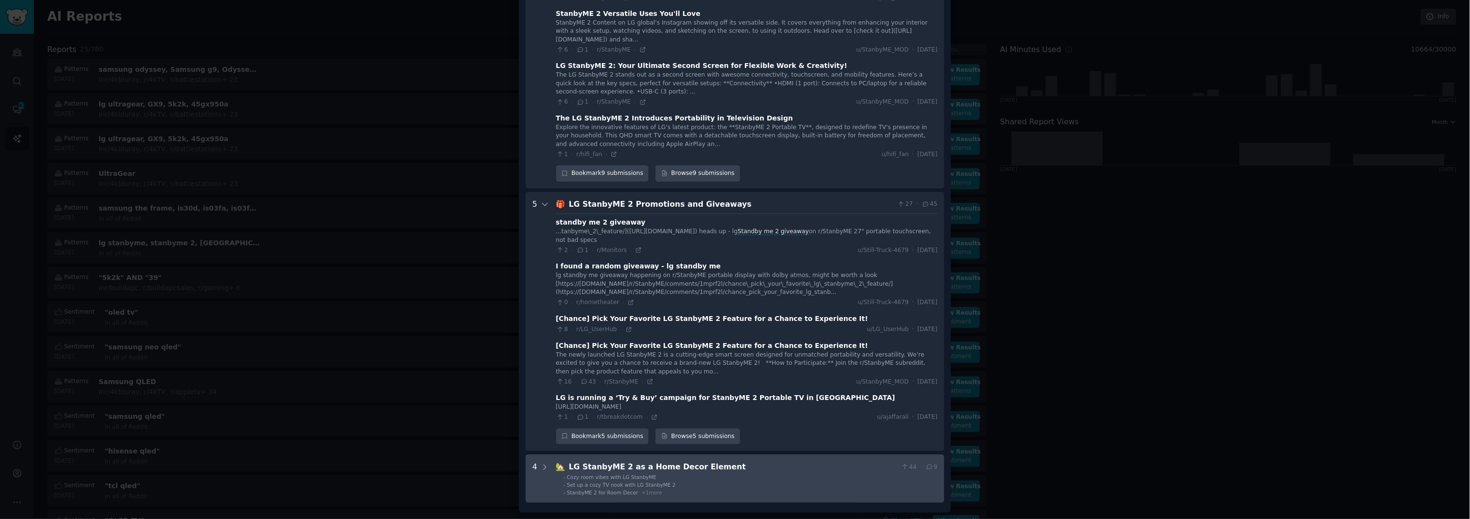
click at [742, 471] on div "LG StanbyME 2 as a Home Decor Element" at bounding box center [733, 468] width 328 height 12
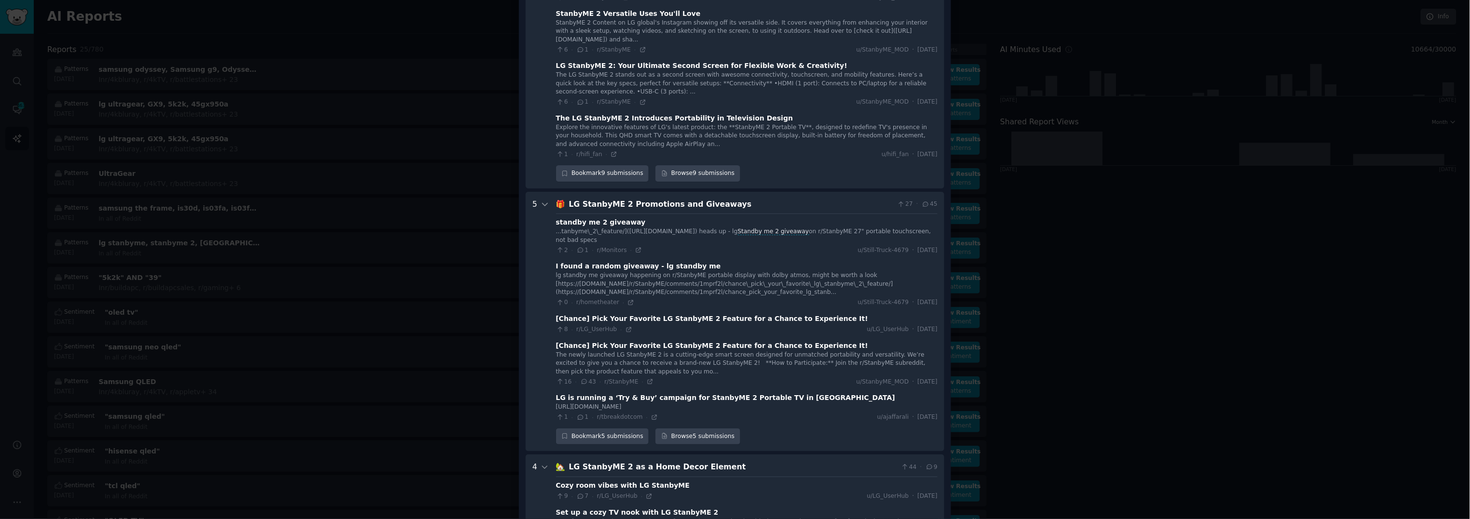
scroll to position [488, 0]
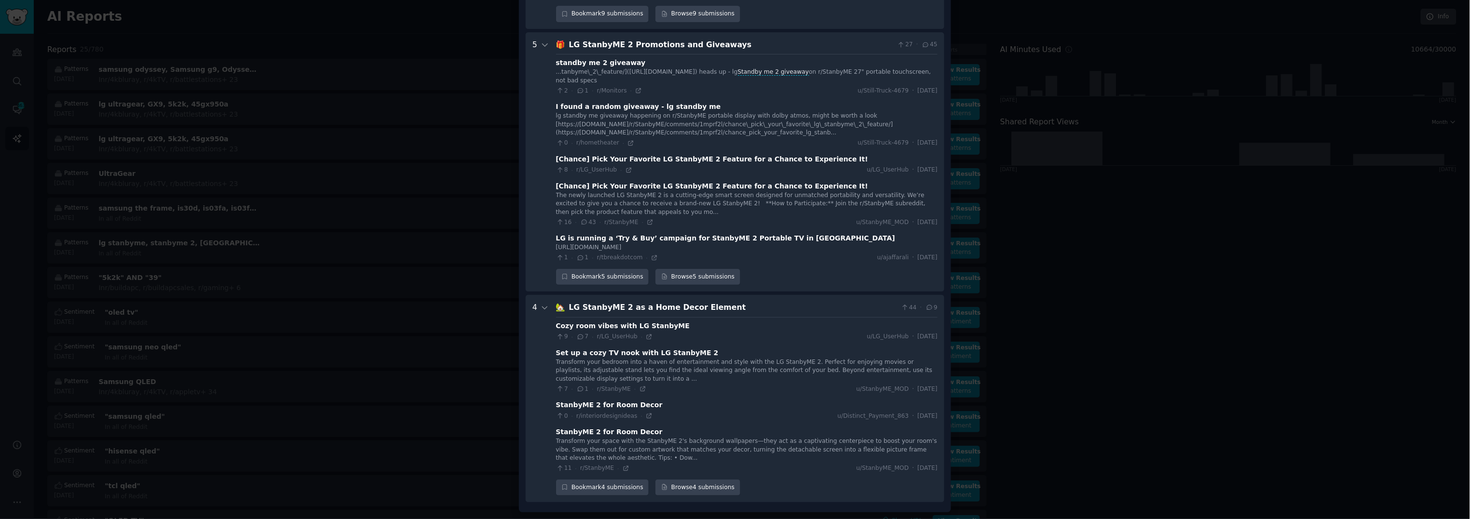
click at [681, 333] on div "9 · 7 · r/LG_UserHub · u/LG_UserHub · [DATE]" at bounding box center [747, 337] width 382 height 9
drag, startPoint x: 657, startPoint y: 325, endPoint x: 662, endPoint y: 338, distance: 13.7
click at [662, 338] on div "9 · 7 · r/LG_UserHub · u/LG_UserHub · [DATE]" at bounding box center [747, 337] width 382 height 9
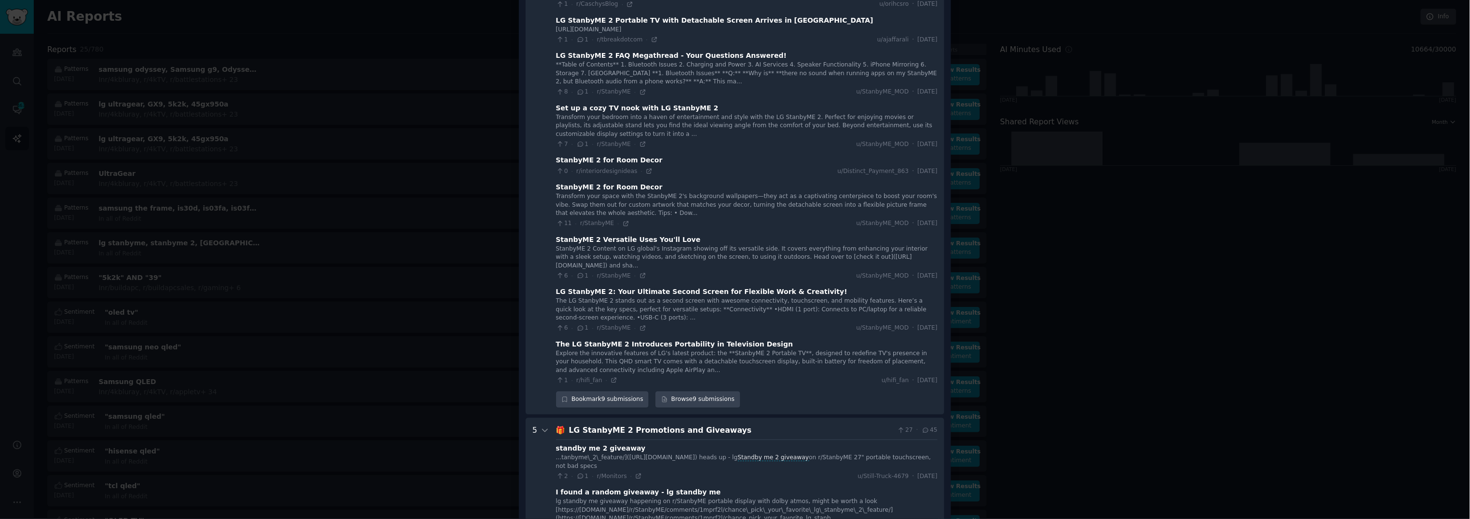
scroll to position [0, 0]
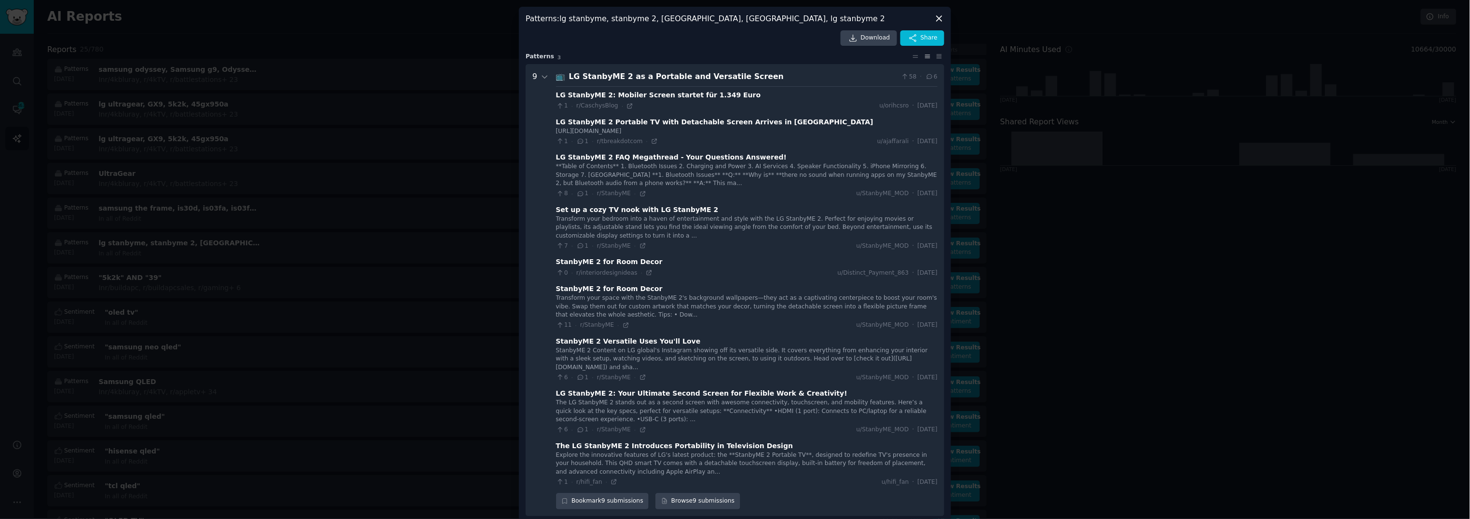
click at [1093, 163] on div at bounding box center [735, 259] width 1470 height 519
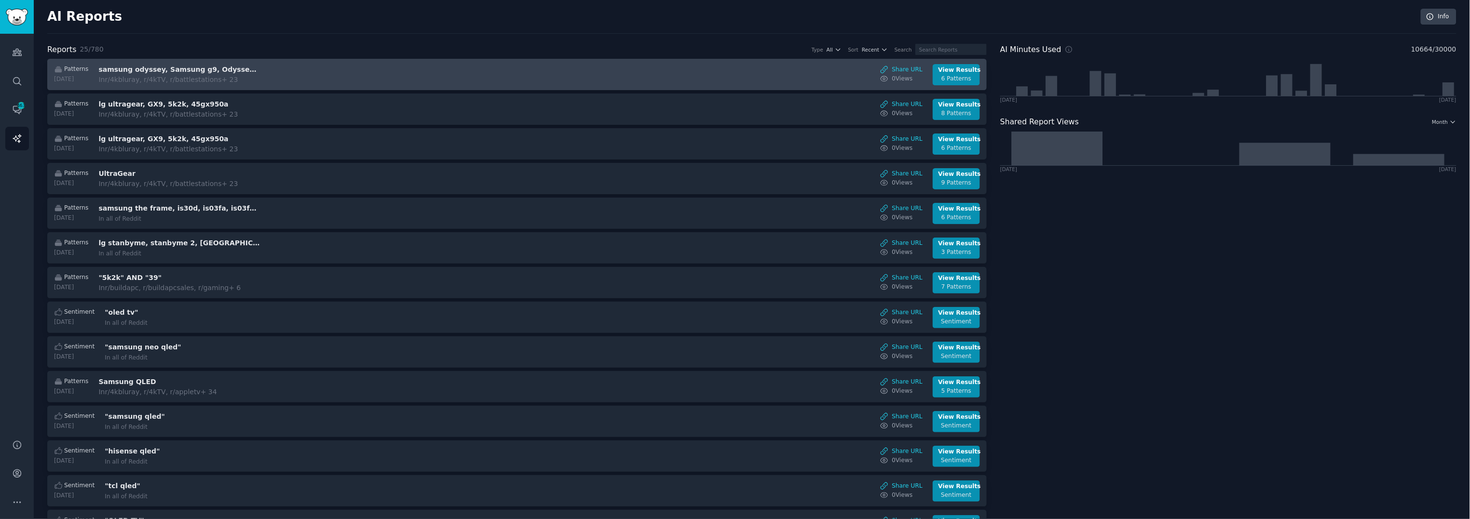
click at [225, 61] on link "Patterns [DATE] samsung odyssey, Samsung g9, Odyssey g9 In r/4kbluray, r/4kTV, …" at bounding box center [517, 74] width 940 height 31
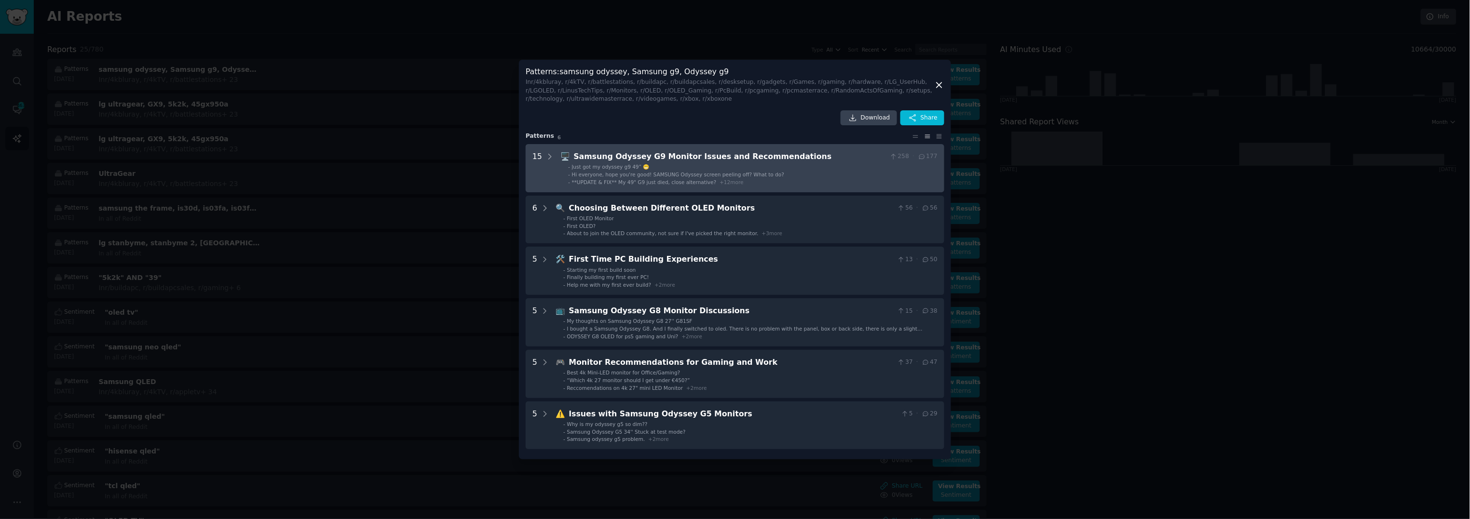
click at [750, 160] on div "Samsung Odyssey G9 Monitor Issues and Recommendations" at bounding box center [730, 157] width 313 height 12
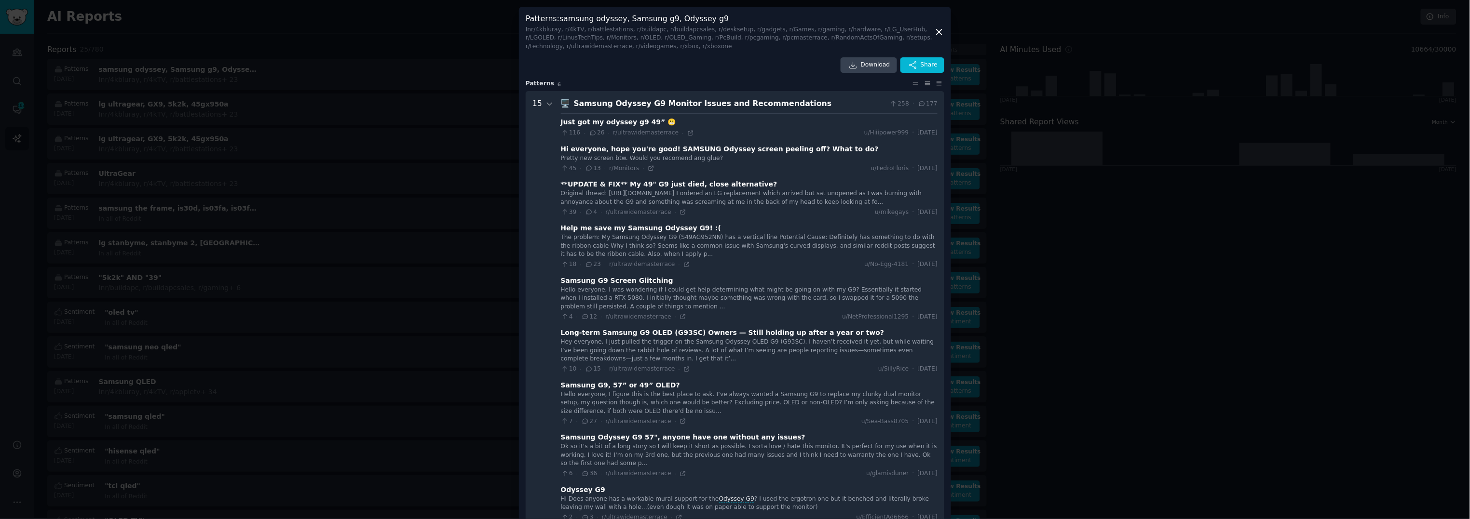
click at [735, 103] on div "Samsung Odyssey G9 Monitor Issues and Recommendations" at bounding box center [730, 104] width 313 height 12
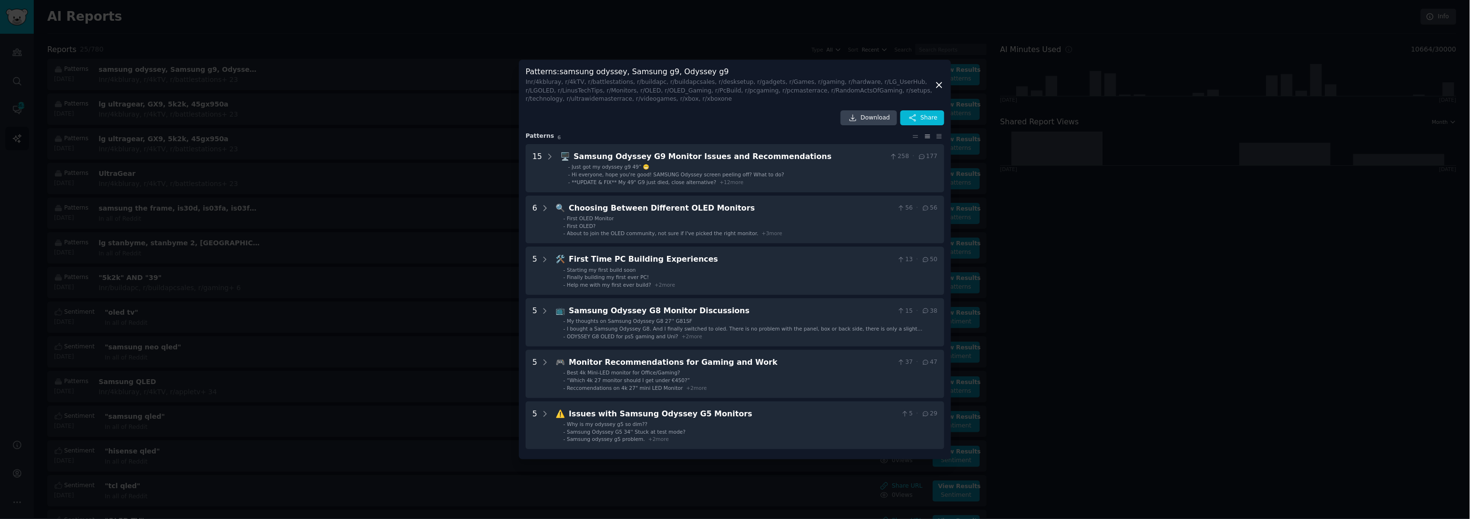
click at [1020, 93] on div at bounding box center [735, 259] width 1470 height 519
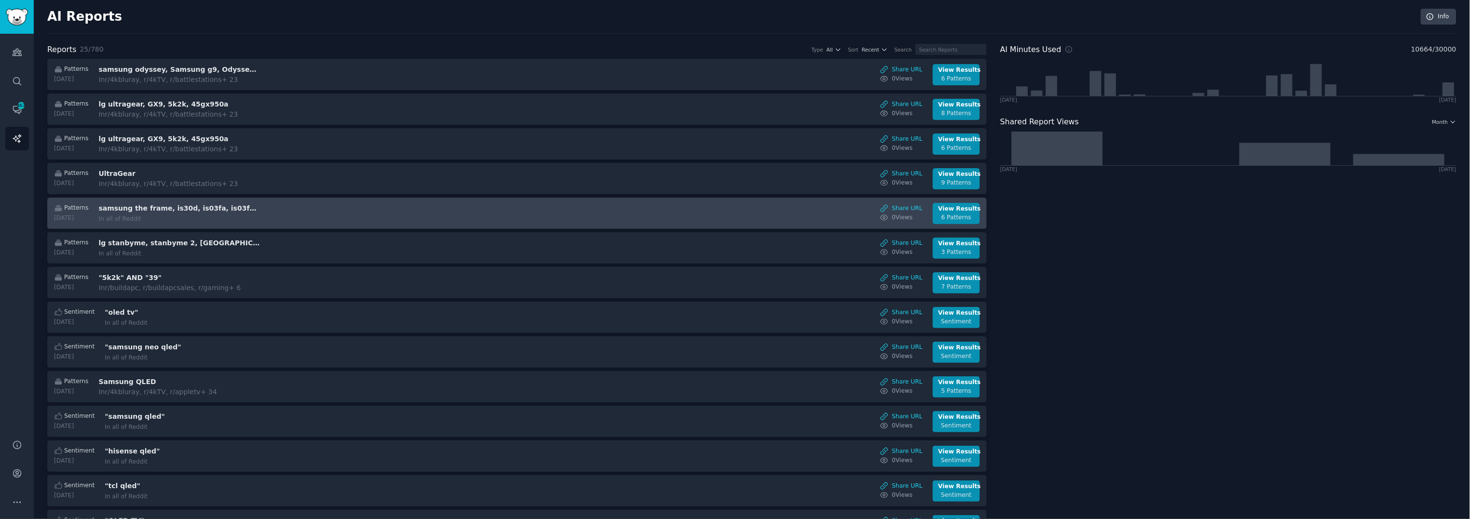
click at [308, 208] on div "Patterns [DATE] samsung the frame, is30d, is03fa, is03fw, the frame pro, the fr…" at bounding box center [517, 213] width 929 height 21
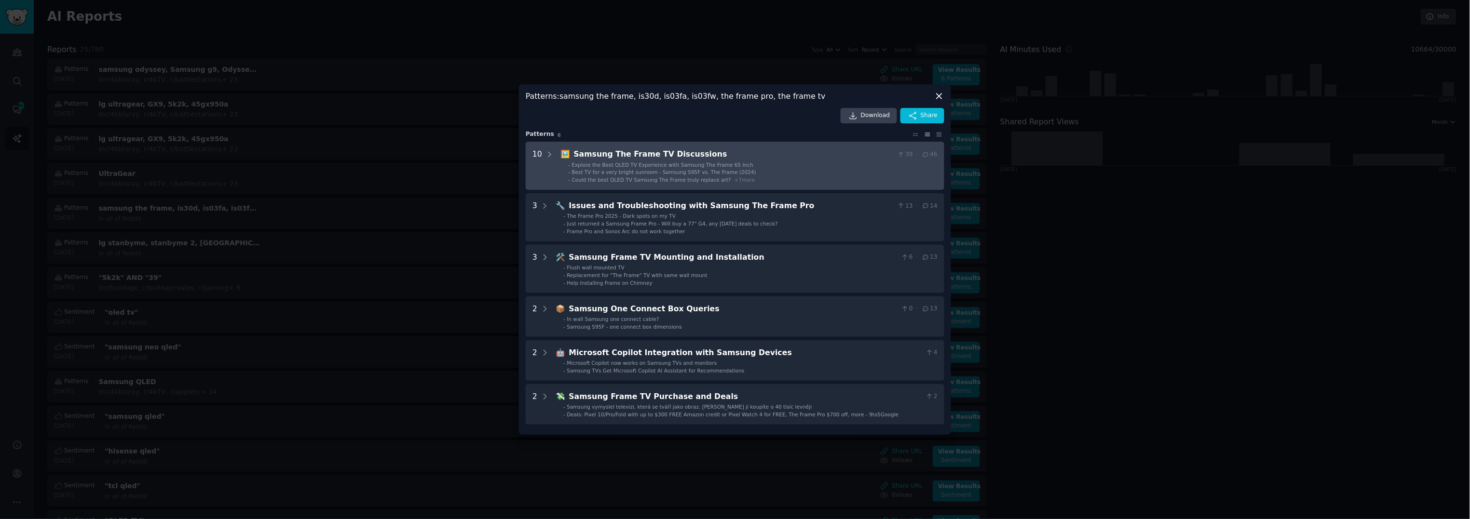
click at [722, 160] on div "Samsung The Frame TV Discussions" at bounding box center [734, 155] width 320 height 12
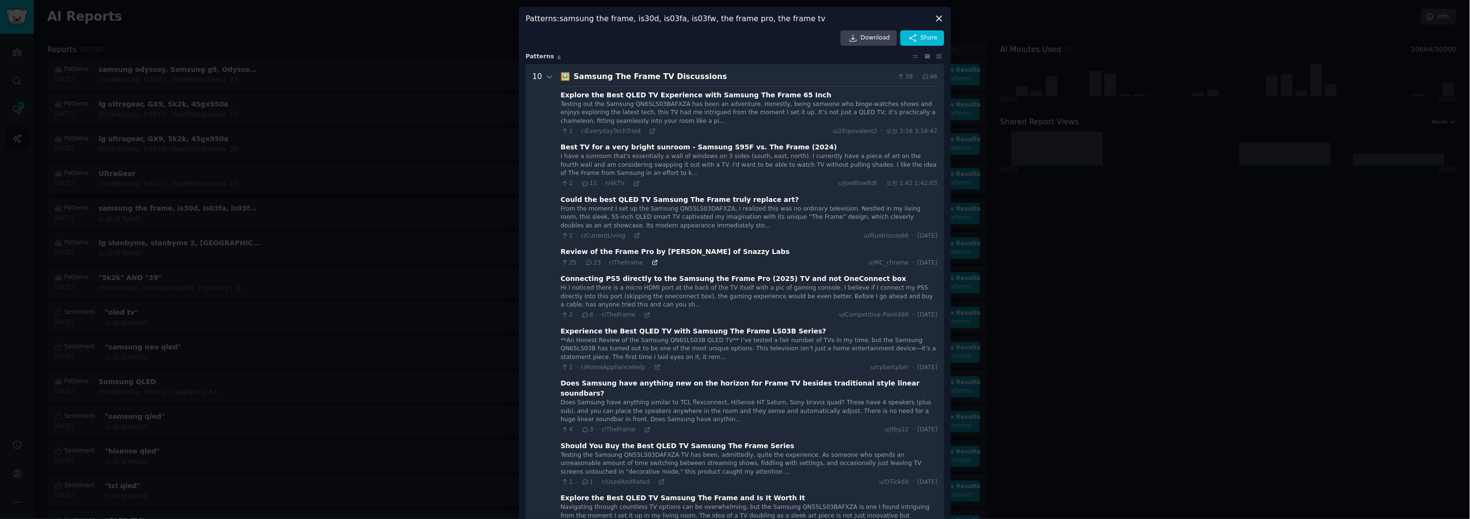
click at [653, 262] on icon at bounding box center [655, 263] width 4 height 4
click at [644, 314] on icon at bounding box center [647, 315] width 7 height 7
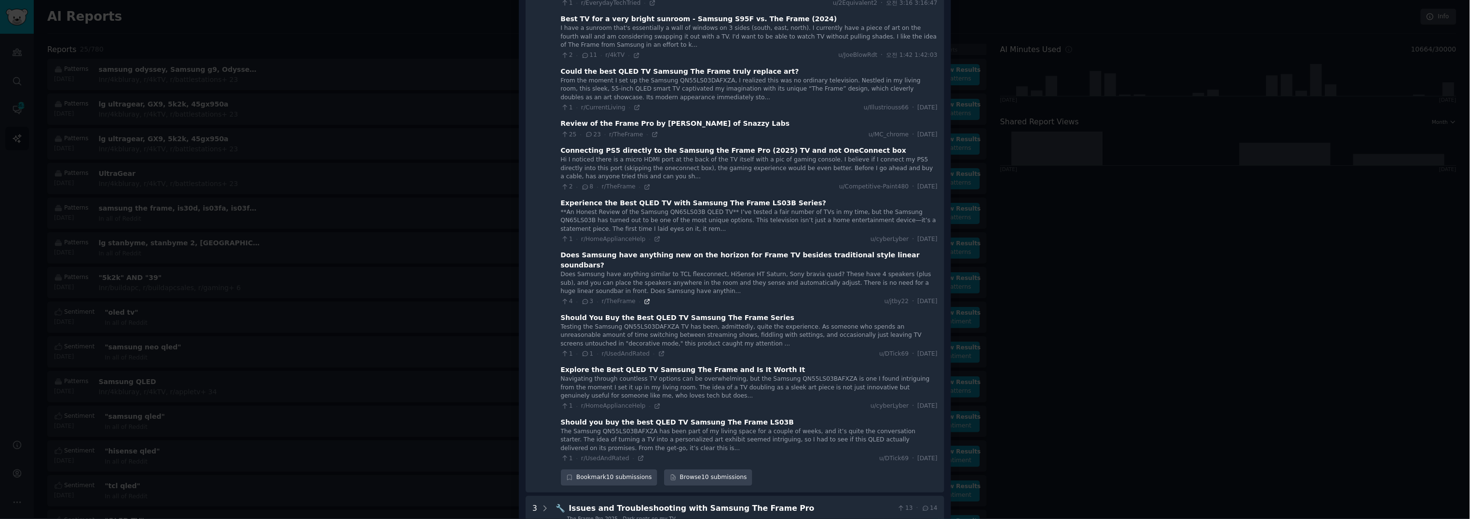
click at [644, 299] on icon at bounding box center [647, 302] width 7 height 7
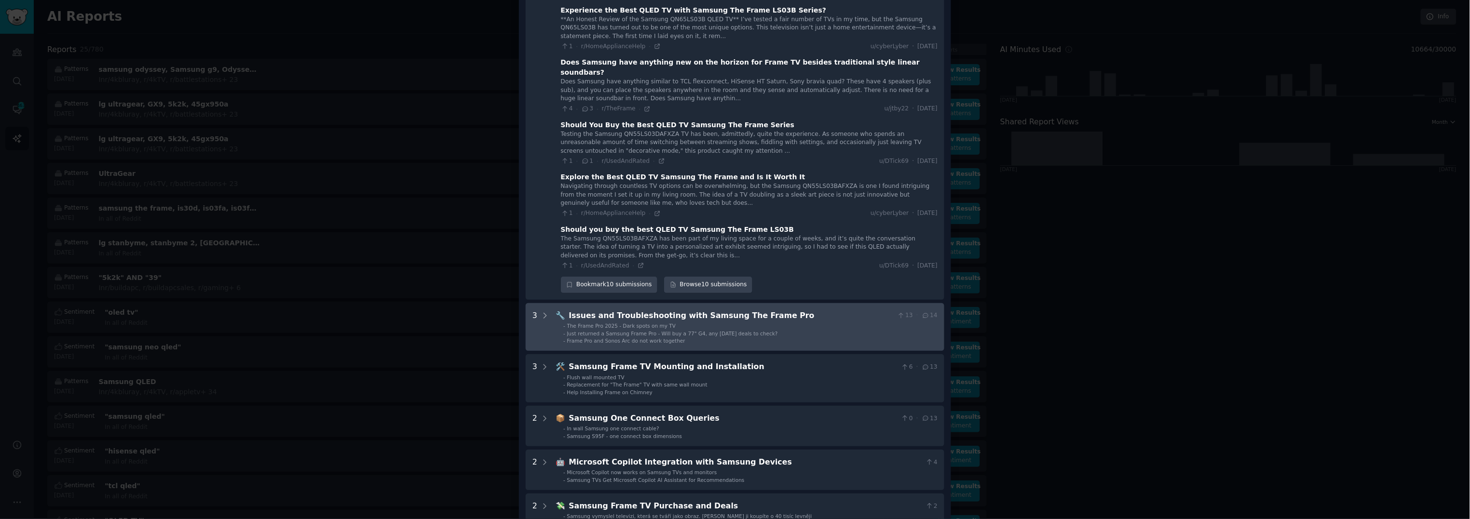
click at [748, 310] on div "Issues and Troubleshooting with Samsung The Frame Pro" at bounding box center [731, 316] width 325 height 12
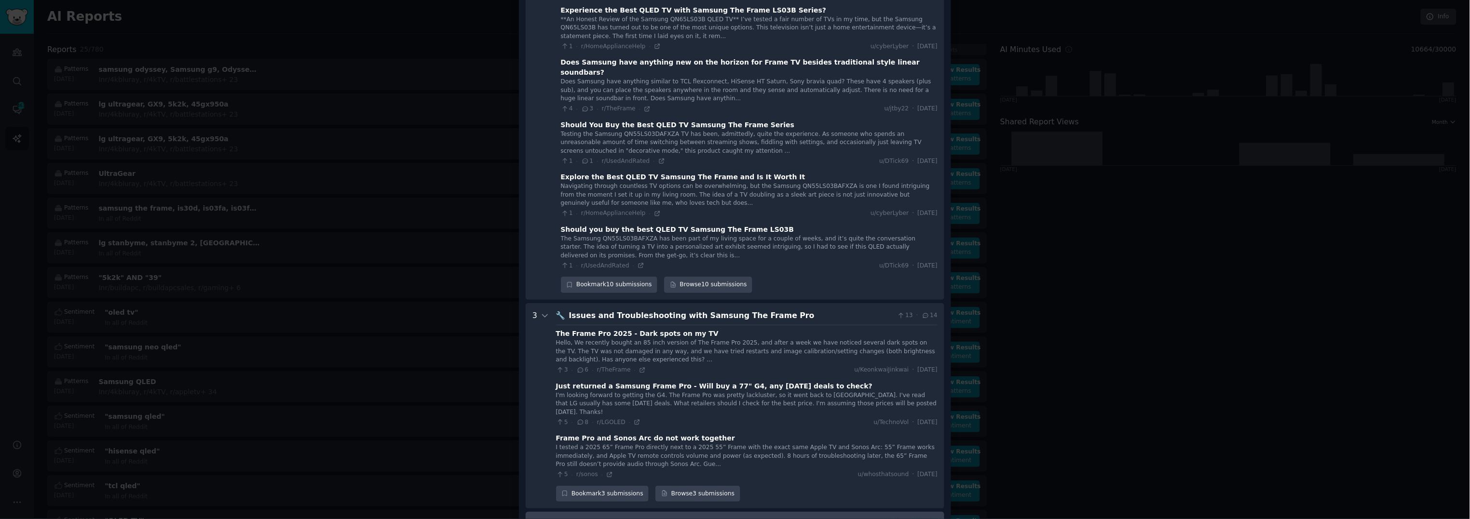
scroll to position [492, 0]
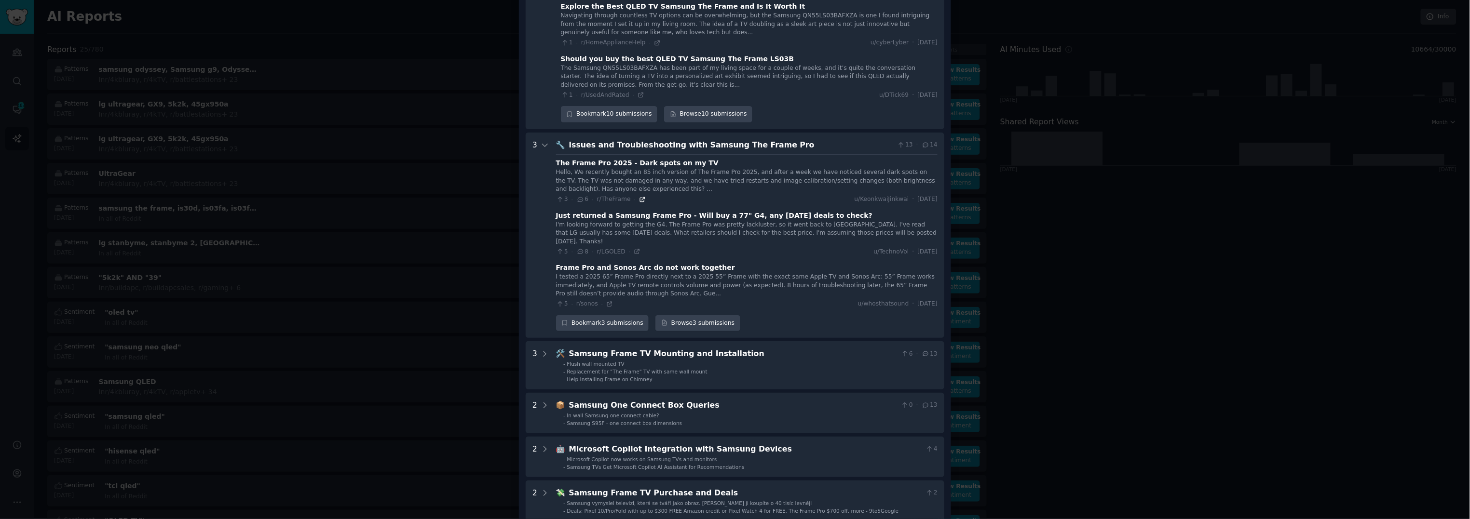
click at [639, 196] on icon at bounding box center [642, 199] width 7 height 7
click at [634, 248] on icon at bounding box center [637, 251] width 7 height 7
click at [606, 301] on icon at bounding box center [609, 304] width 7 height 7
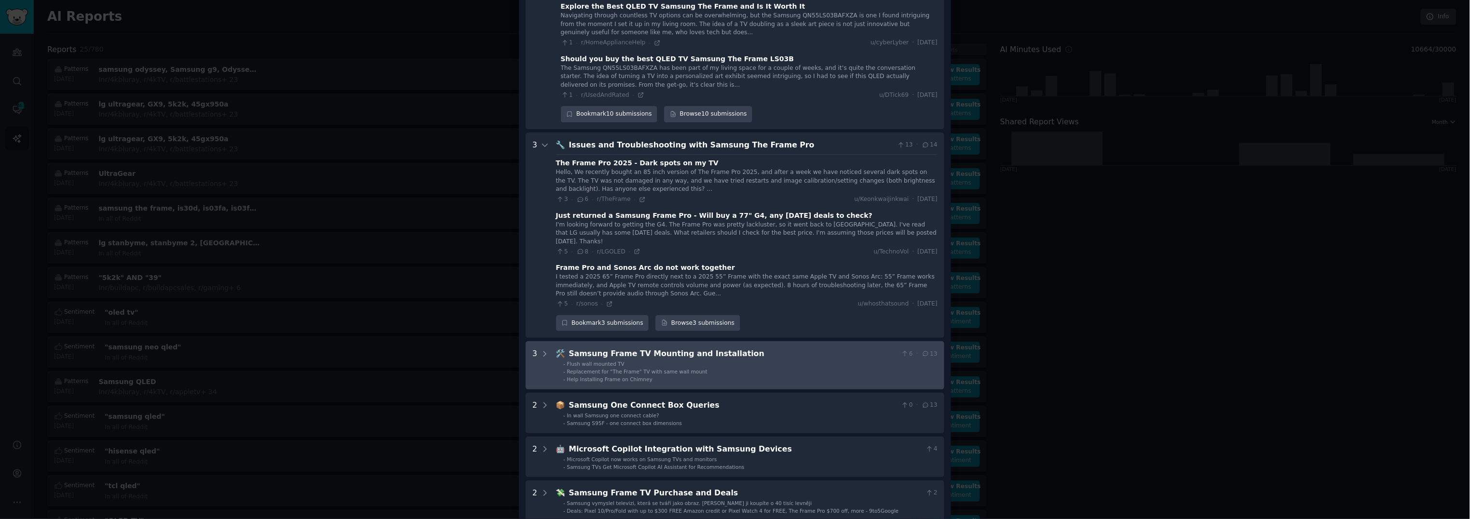
click at [704, 361] on li "- Flush wall mounted TV" at bounding box center [750, 364] width 374 height 7
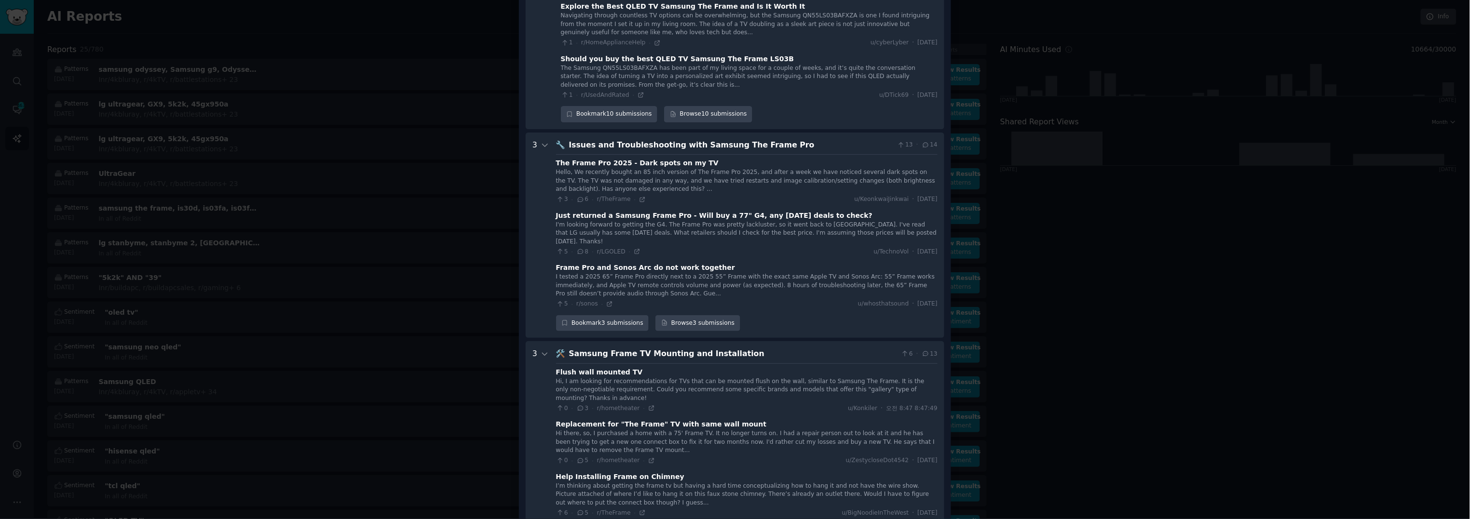
scroll to position [650, 0]
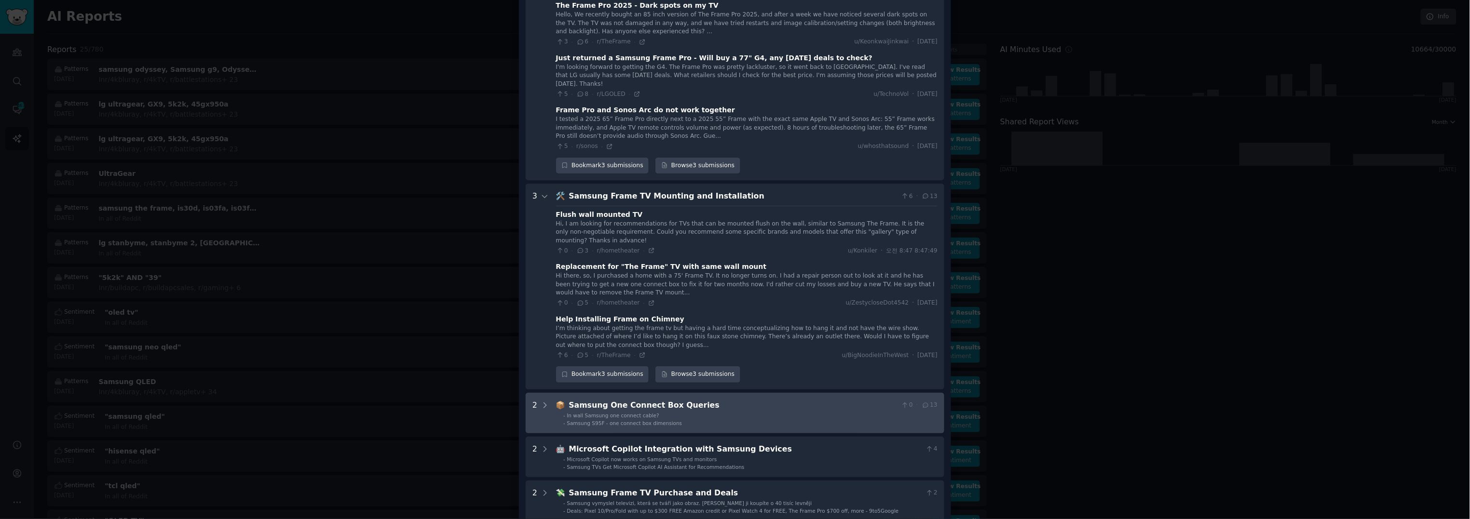
click at [728, 400] on div "Samsung One Connect Box Queries" at bounding box center [733, 406] width 328 height 12
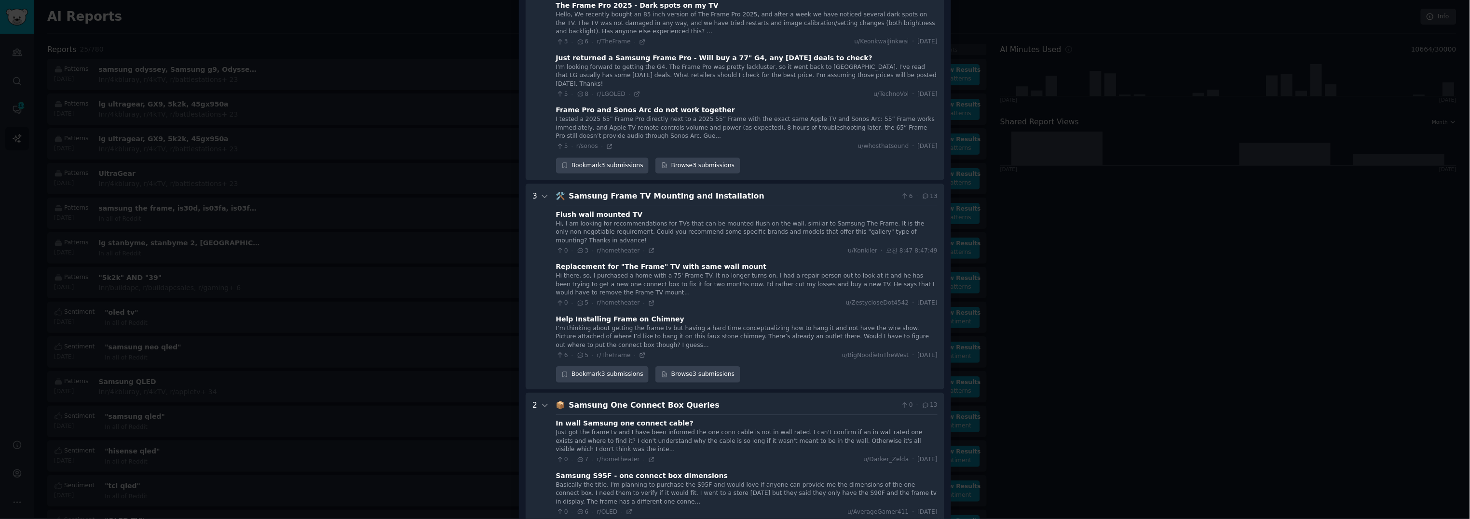
scroll to position [763, 0]
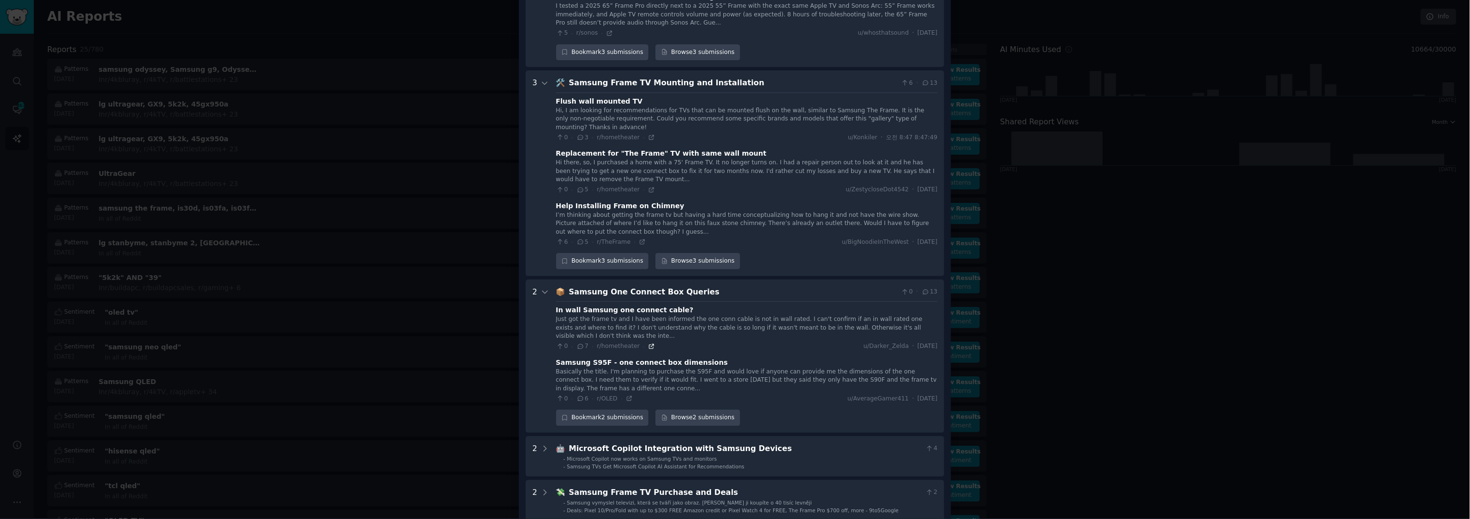
click at [648, 343] on icon at bounding box center [651, 346] width 7 height 7
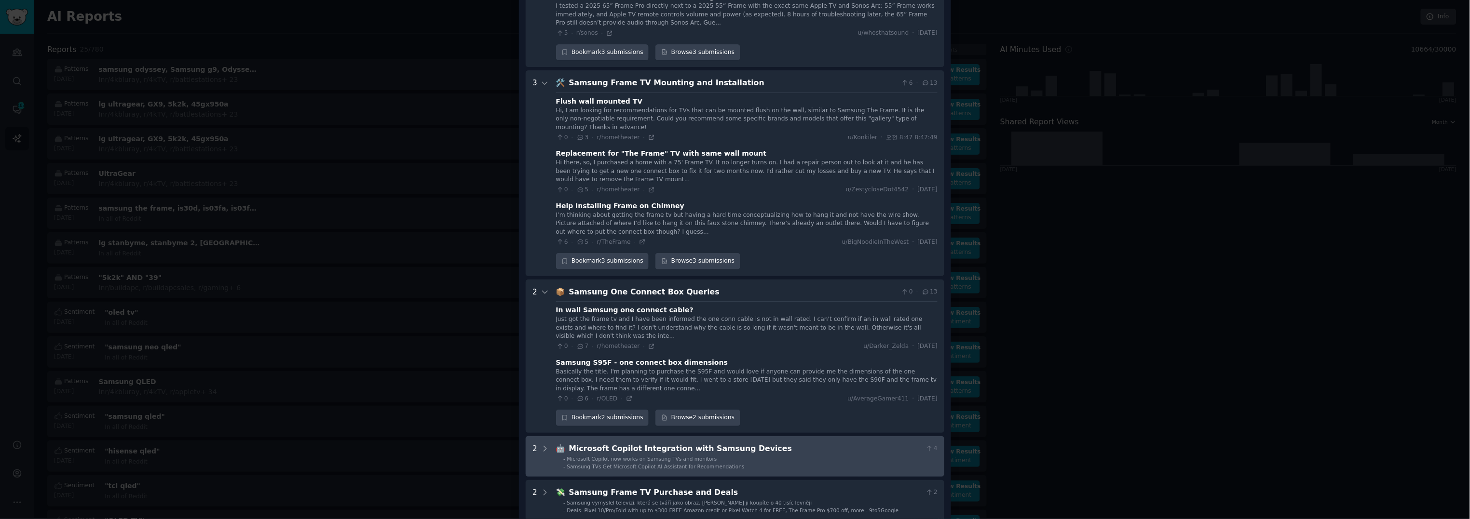
click at [734, 463] on li "- Samsung TVs Get Microsoft Copilot AI Assistant for Recommendations" at bounding box center [750, 466] width 374 height 7
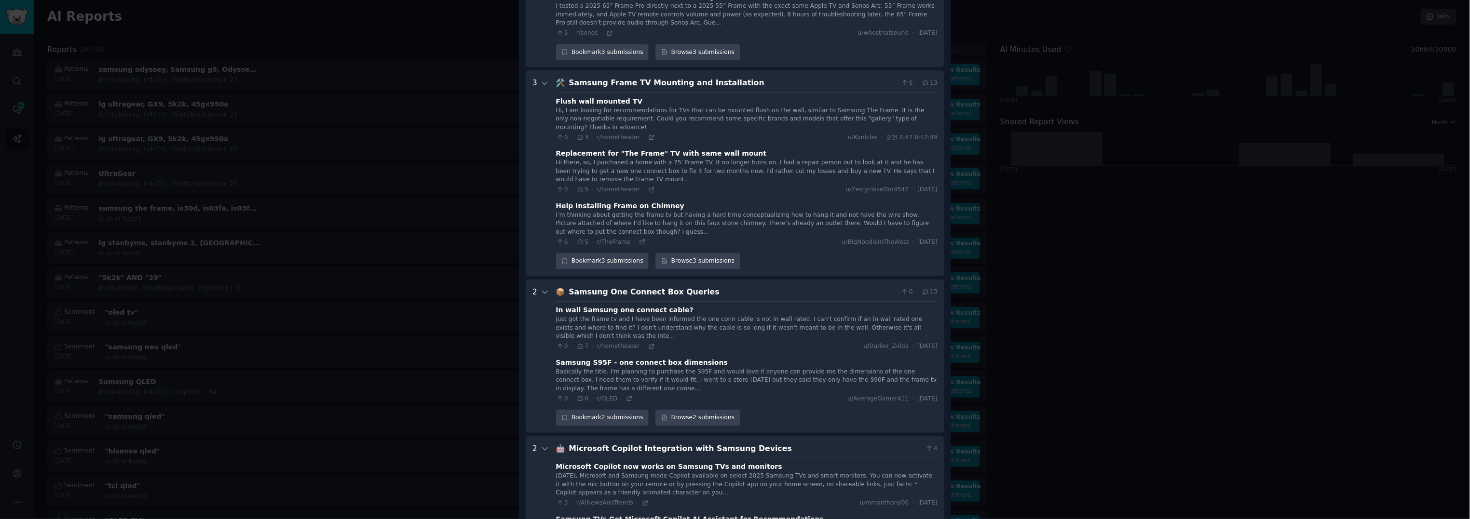
scroll to position [876, 0]
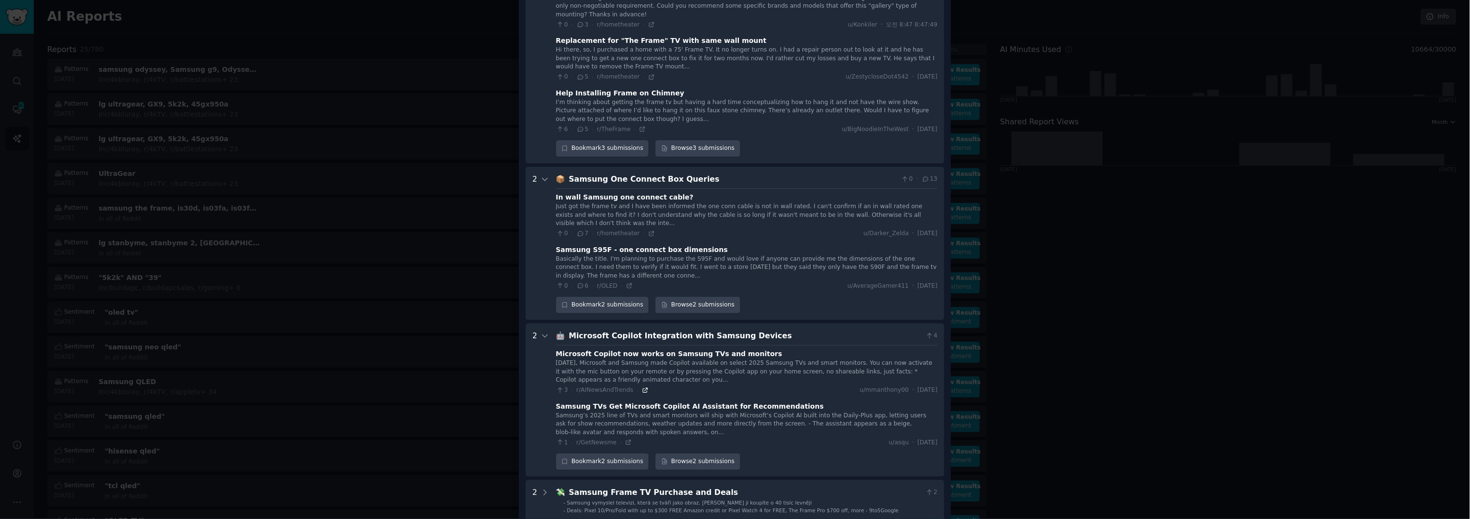
click at [642, 387] on icon at bounding box center [645, 390] width 7 height 7
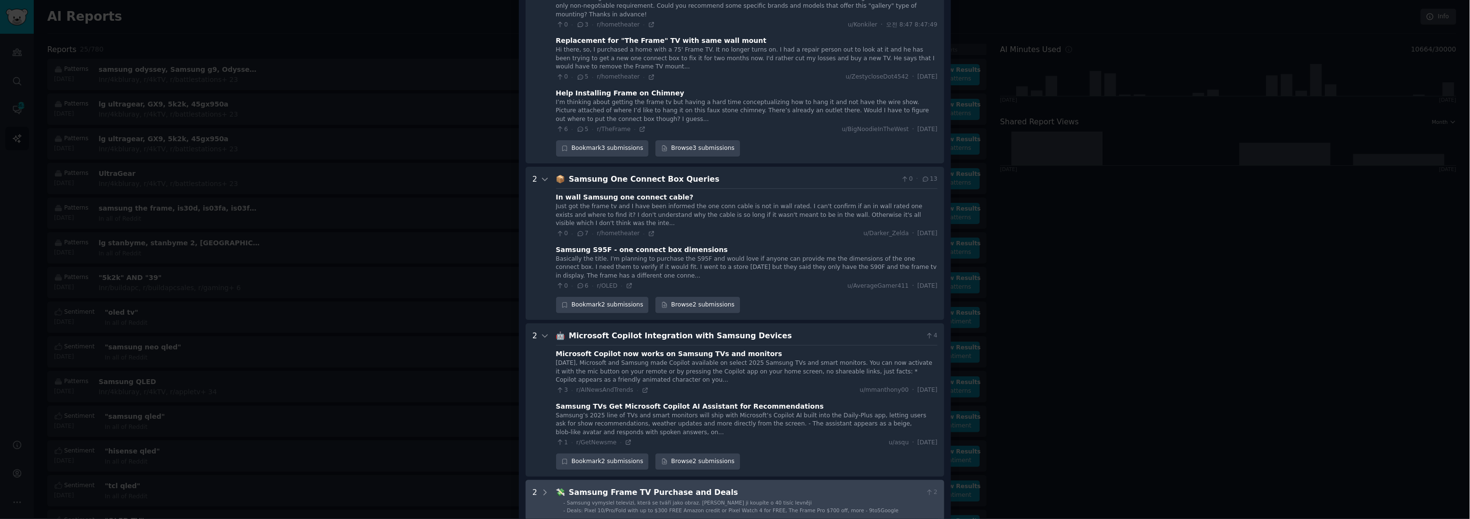
click at [754, 487] on div "Samsung Frame TV Purchase and Deals" at bounding box center [745, 493] width 353 height 12
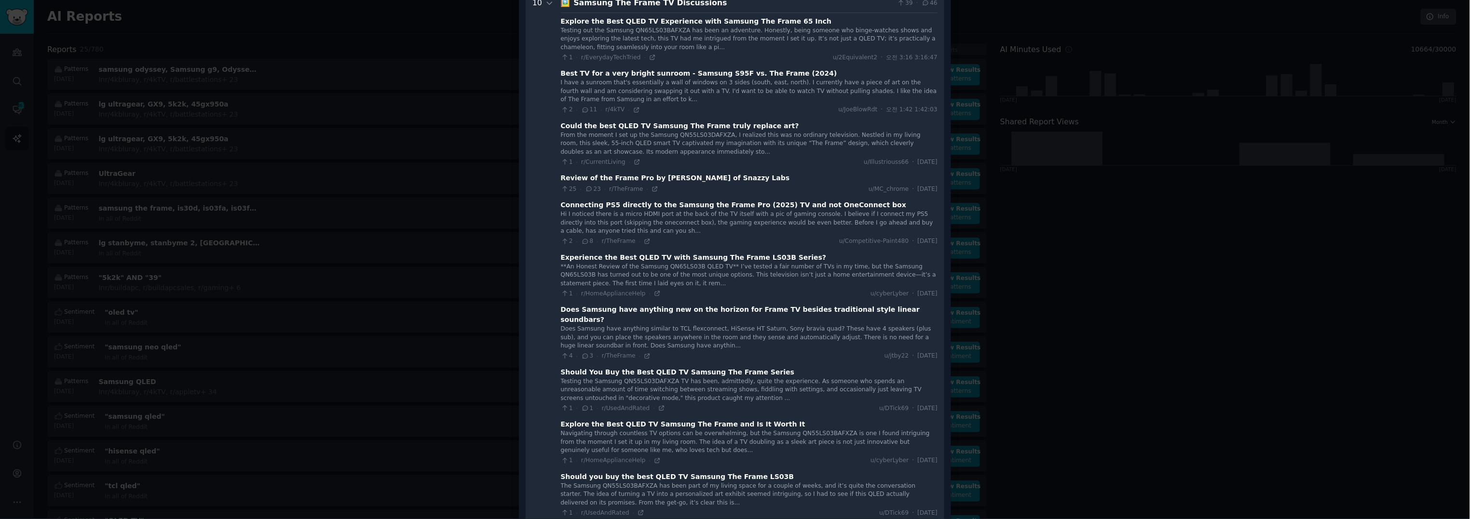
scroll to position [0, 0]
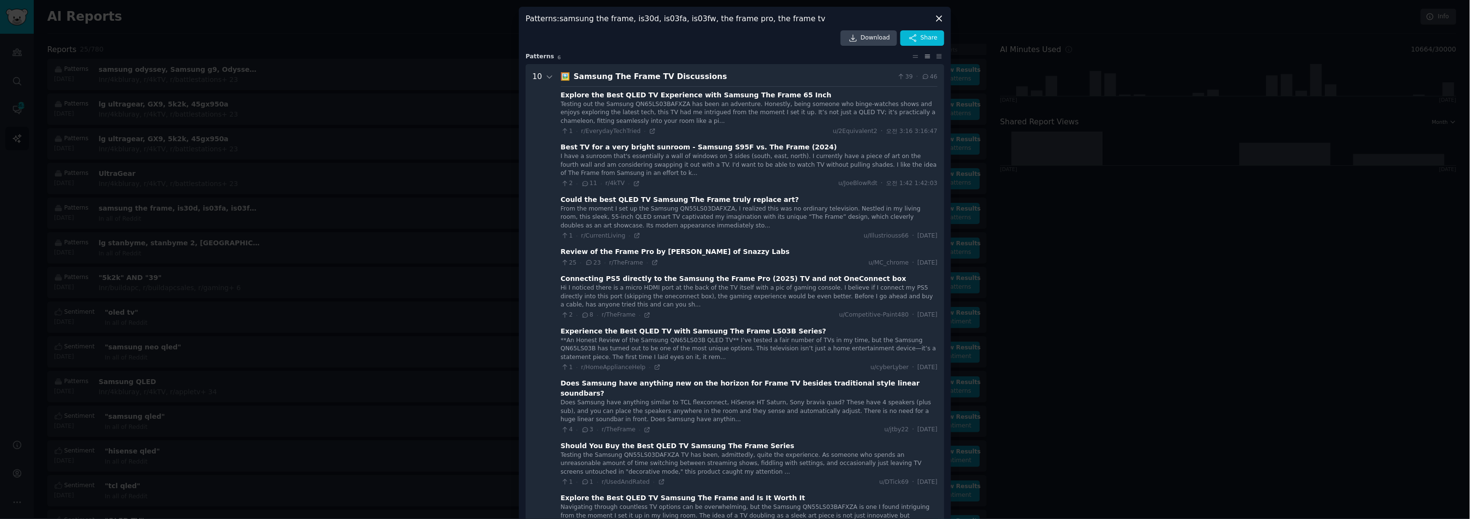
click at [710, 169] on div "I have a sunroom that's essentially a wall of windows on 3 sides (south, east, …" at bounding box center [749, 165] width 377 height 26
click at [633, 181] on icon at bounding box center [636, 183] width 7 height 7
click at [753, 93] on div "Explore the Best QLED TV Experience with Samsung The Frame 65 Inch" at bounding box center [696, 95] width 271 height 10
click at [680, 94] on div "Explore the Best QLED TV Experience with Samsung The Frame 65 Inch" at bounding box center [696, 95] width 271 height 10
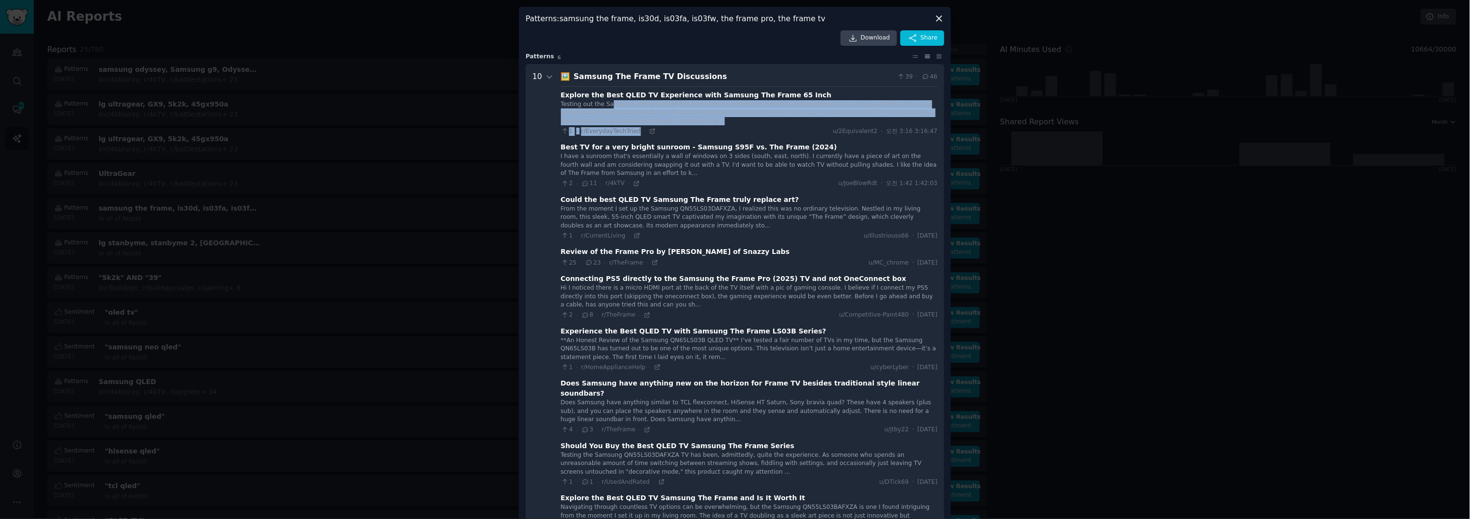
drag, startPoint x: 608, startPoint y: 100, endPoint x: 634, endPoint y: 130, distance: 39.7
click at [634, 130] on div "Testing out the Samsung QN65LS03BAFXZA has been an adventure. Honestly, being s…" at bounding box center [749, 118] width 377 height 36
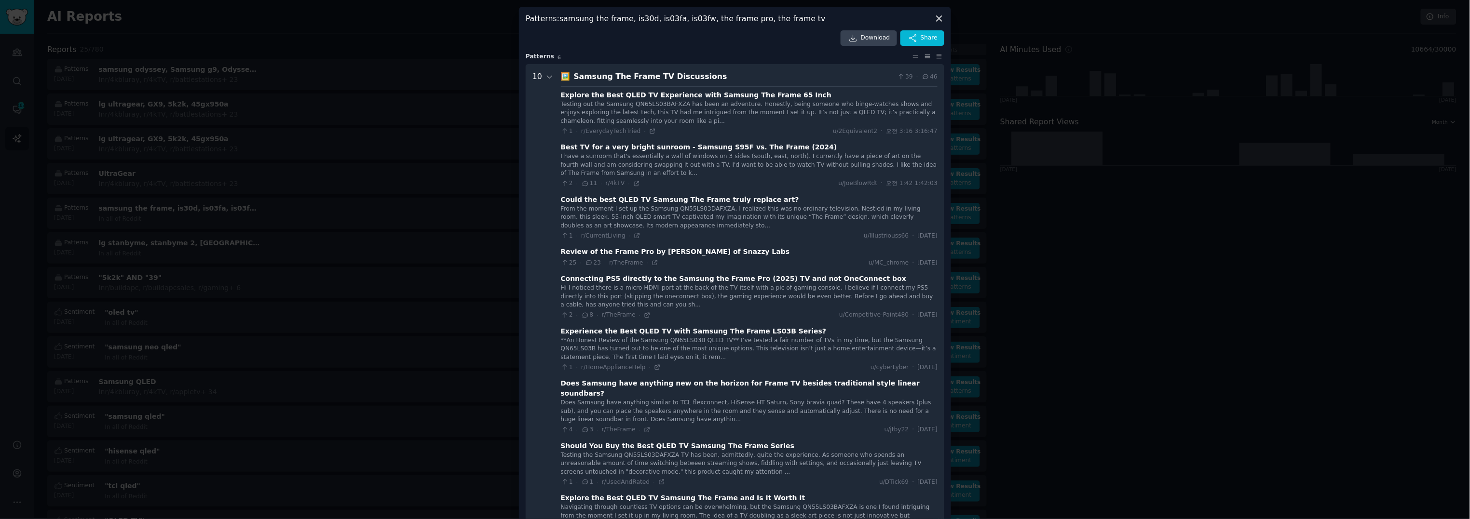
click at [690, 126] on div "Testing out the Samsung QN65LS03BAFXZA has been an adventure. Honestly, being s…" at bounding box center [749, 118] width 377 height 36
